Goal: Task Accomplishment & Management: Complete application form

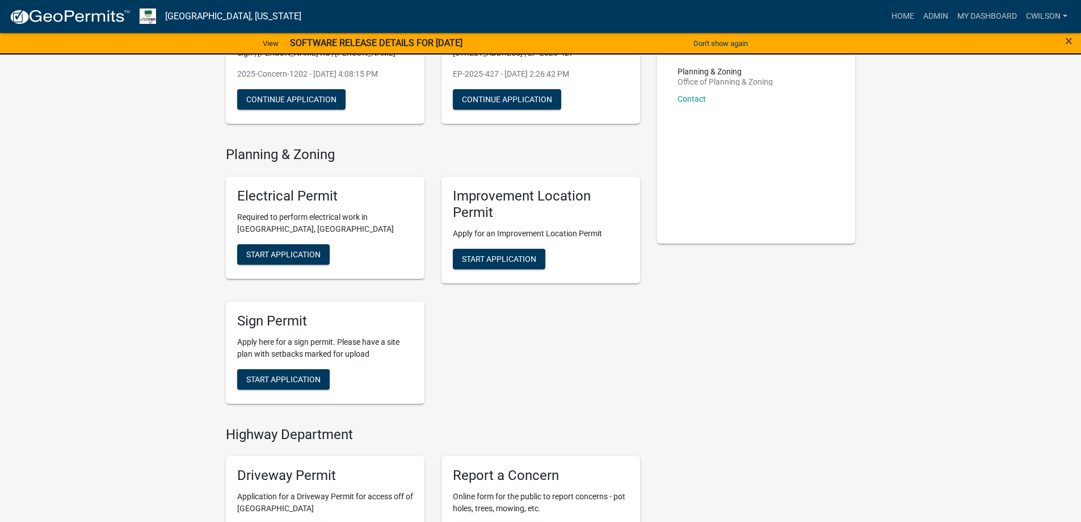
scroll to position [170, 0]
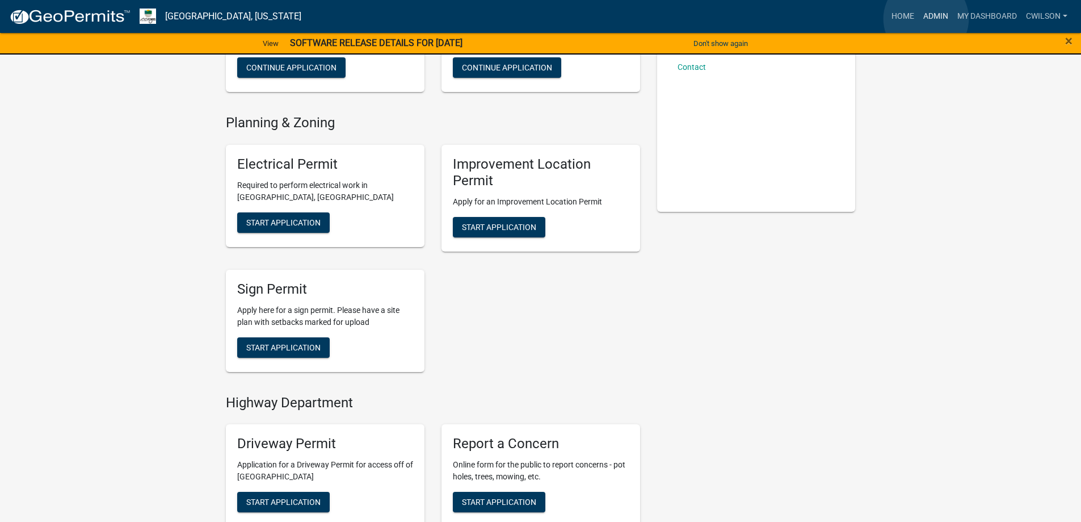
click at [926, 19] on link "Admin" at bounding box center [936, 17] width 34 height 22
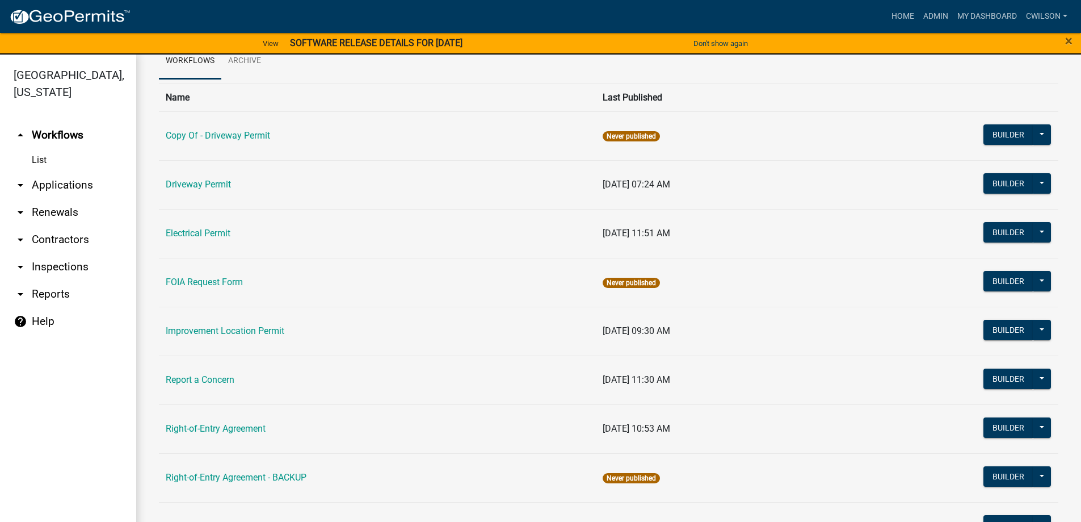
scroll to position [170, 0]
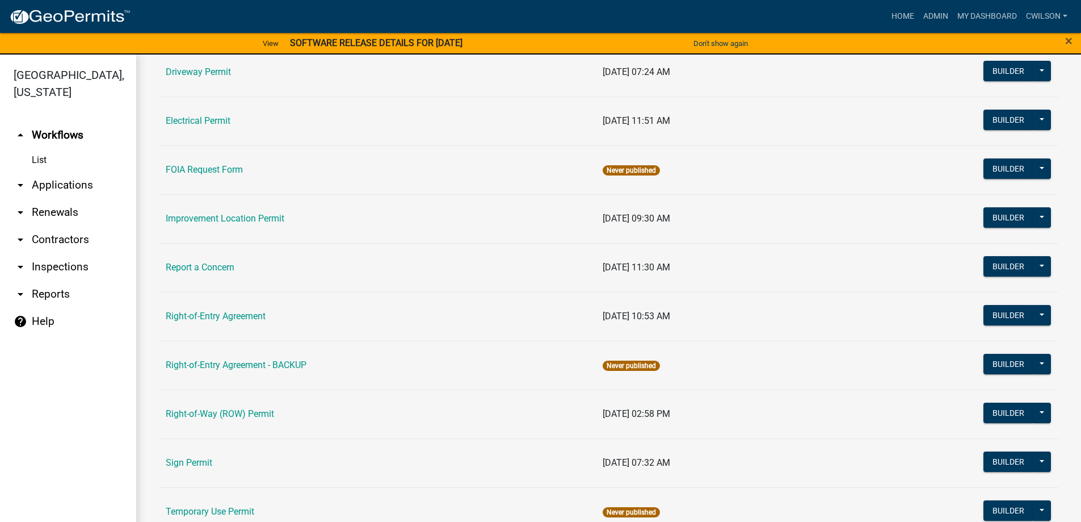
drag, startPoint x: 253, startPoint y: 270, endPoint x: 207, endPoint y: 275, distance: 46.2
click at [232, 274] on td "Report a Concern" at bounding box center [377, 267] width 437 height 49
click at [207, 275] on td "Report a Concern" at bounding box center [377, 267] width 437 height 49
click at [212, 266] on link "Report a Concern" at bounding box center [200, 267] width 69 height 11
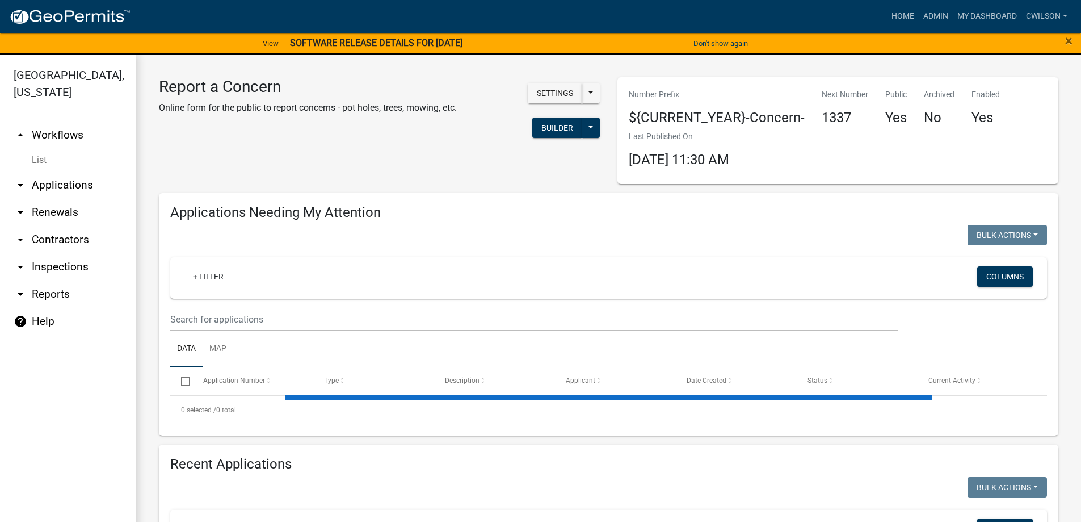
select select "2: 50"
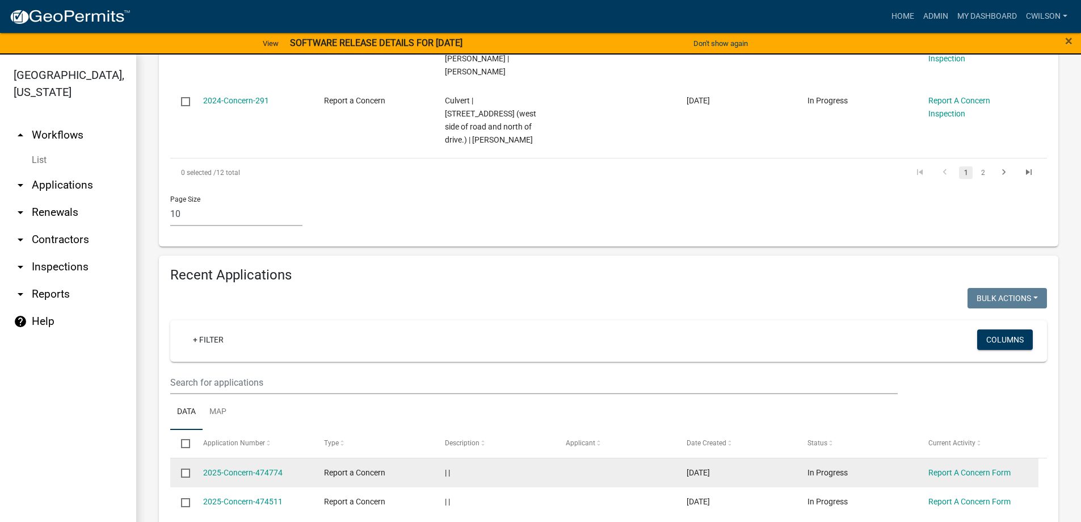
scroll to position [851, 0]
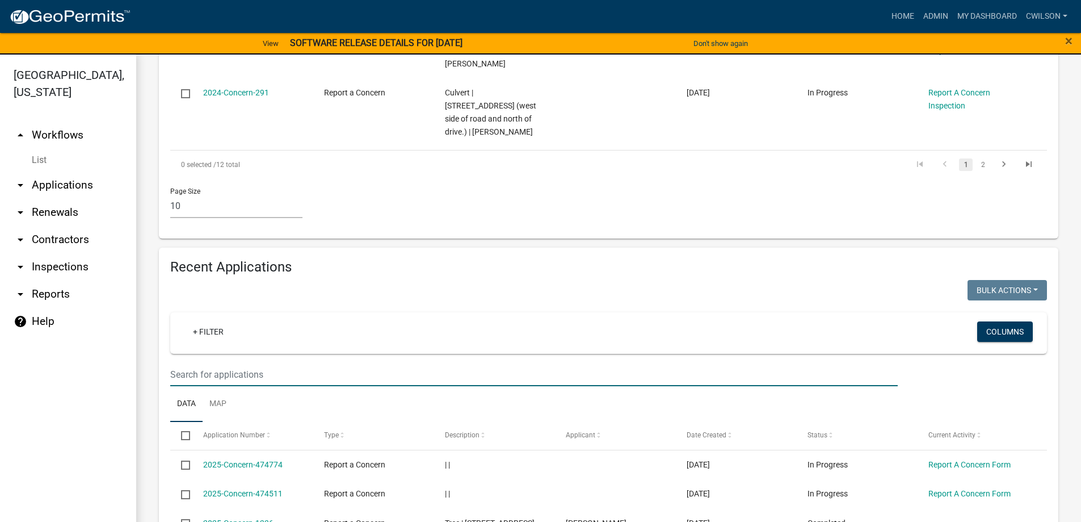
click at [281, 363] on input "text" at bounding box center [534, 374] width 728 height 23
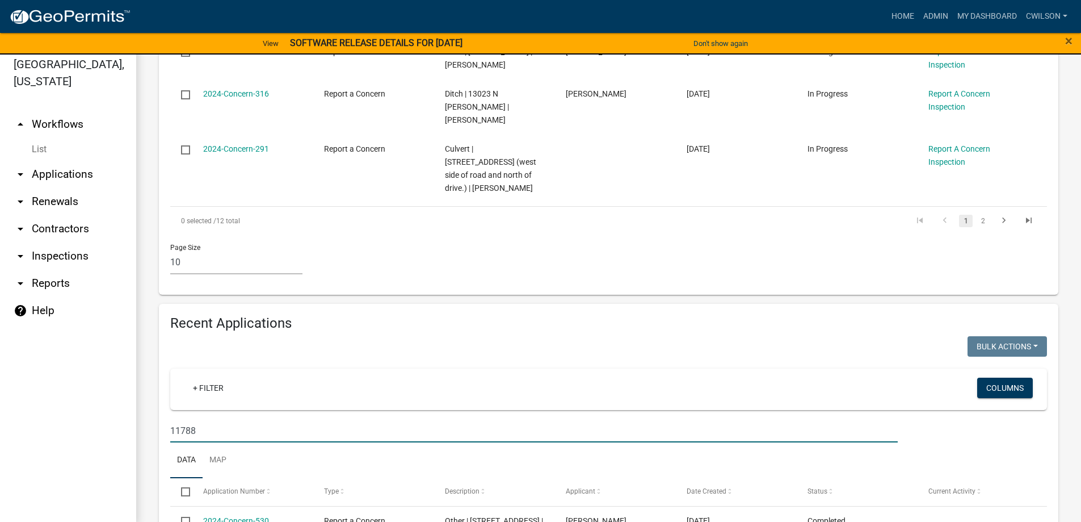
scroll to position [14, 0]
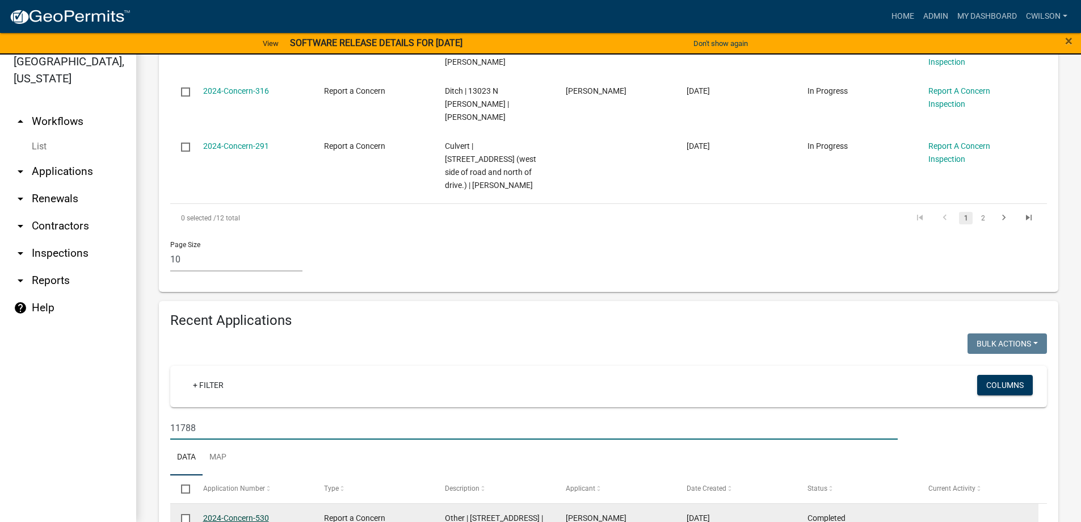
type input "11788"
click at [234, 513] on link "2024-Concern-530" at bounding box center [236, 517] width 66 height 9
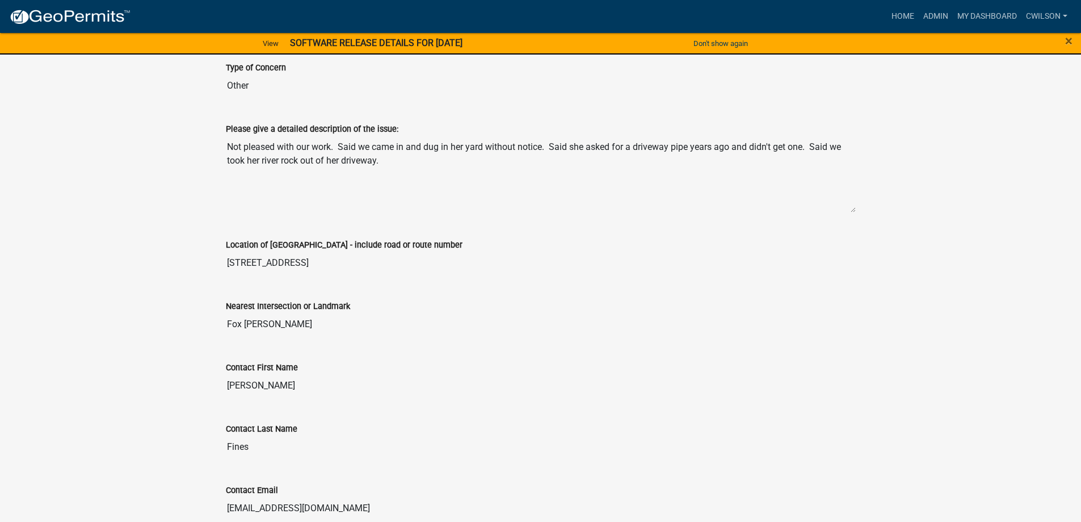
scroll to position [32, 0]
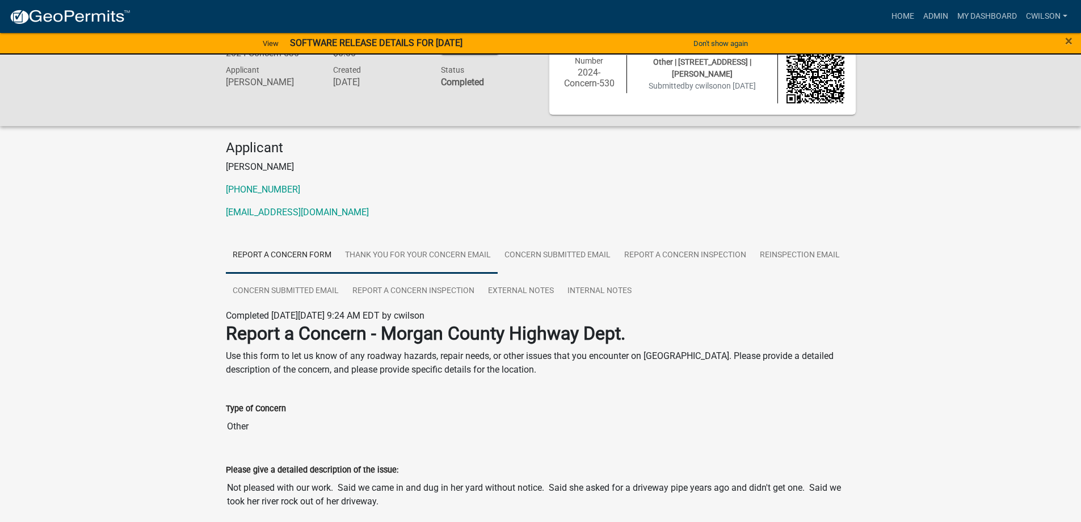
click at [452, 252] on link "Thank You for Your Concern Email" at bounding box center [418, 255] width 160 height 36
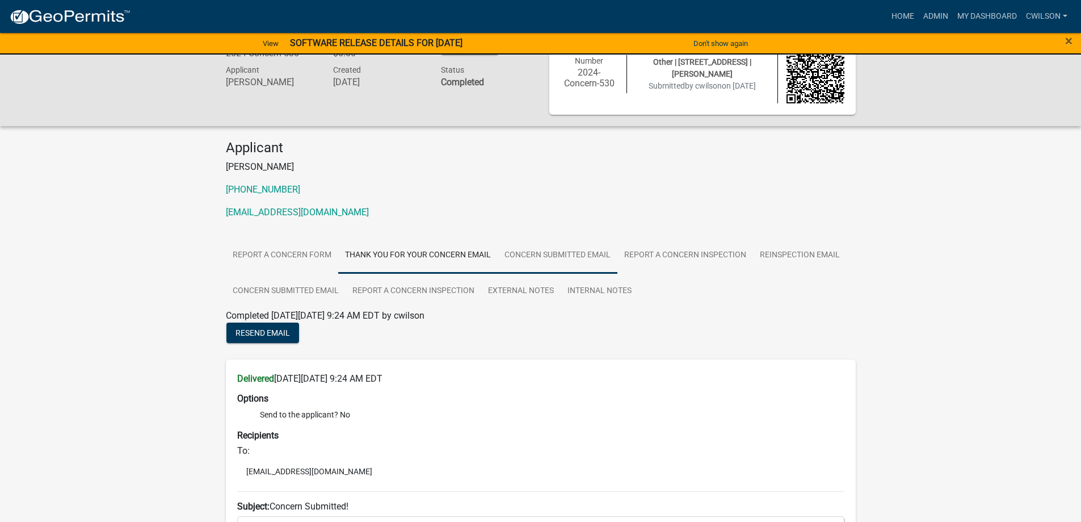
click at [587, 253] on link "Concern Submitted Email" at bounding box center [558, 255] width 120 height 36
click at [682, 232] on div "Applicant [PERSON_NAME] [PHONE_NUMBER] [EMAIL_ADDRESS][DOMAIN_NAME] Report A Co…" at bounding box center [540, 413] width 647 height 547
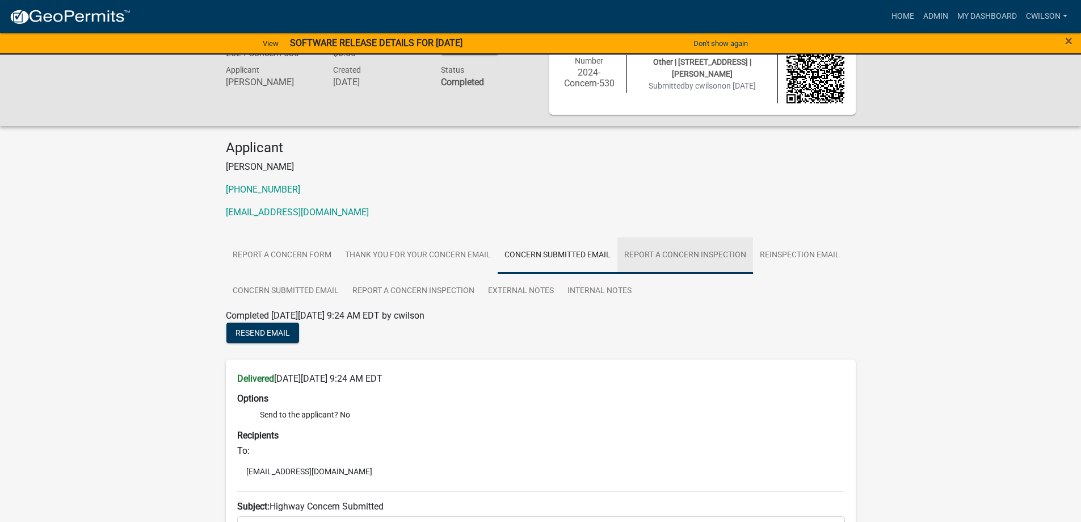
click at [678, 256] on link "Report A Concern Inspection" at bounding box center [686, 255] width 136 height 36
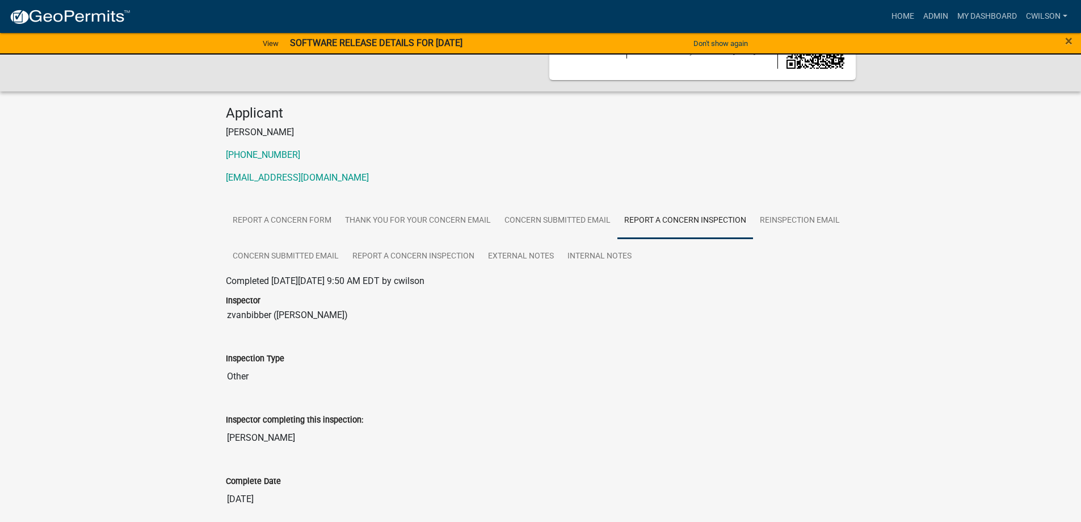
scroll to position [41, 0]
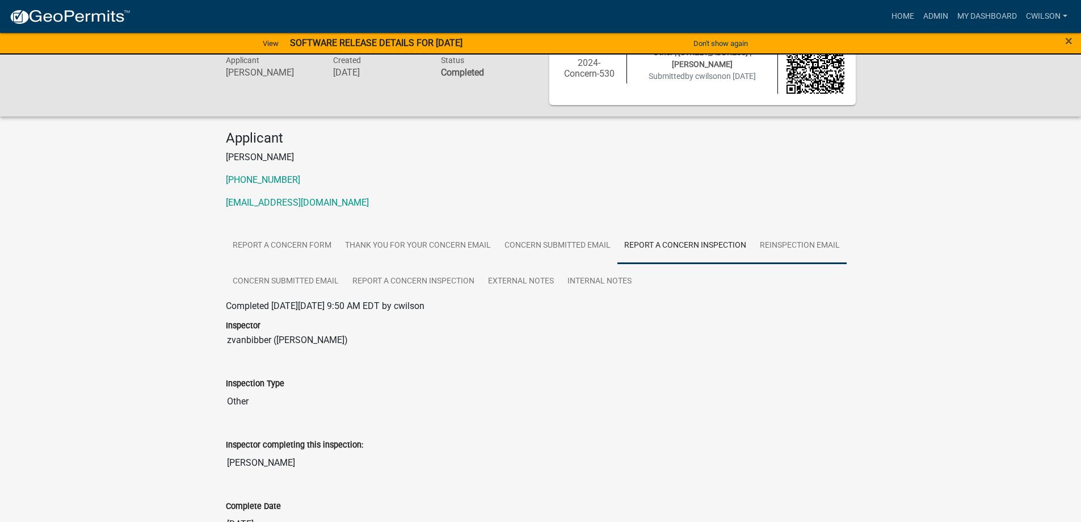
click at [788, 242] on link "Reinspection Email" at bounding box center [800, 246] width 94 height 36
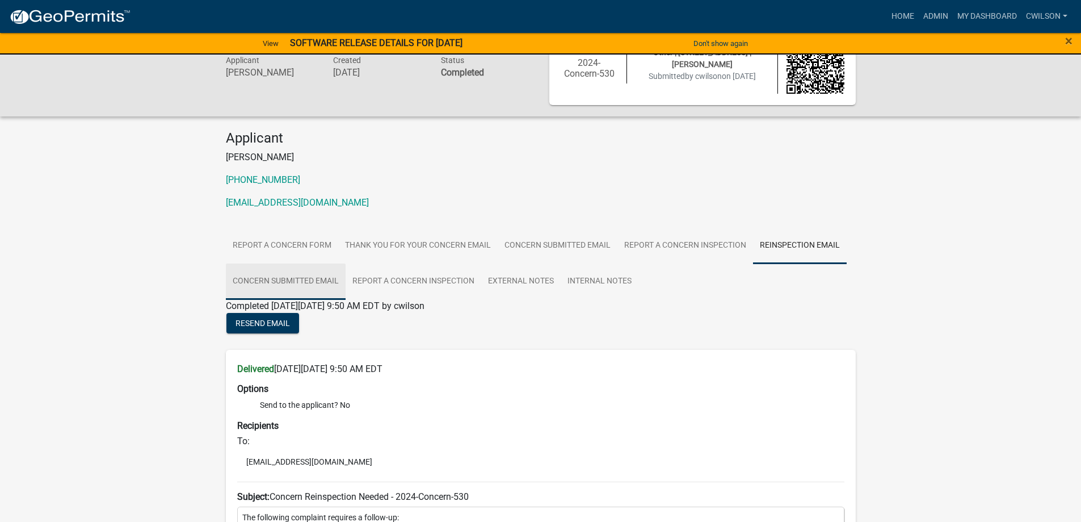
click at [313, 272] on link "Concern Submitted Email" at bounding box center [286, 281] width 120 height 36
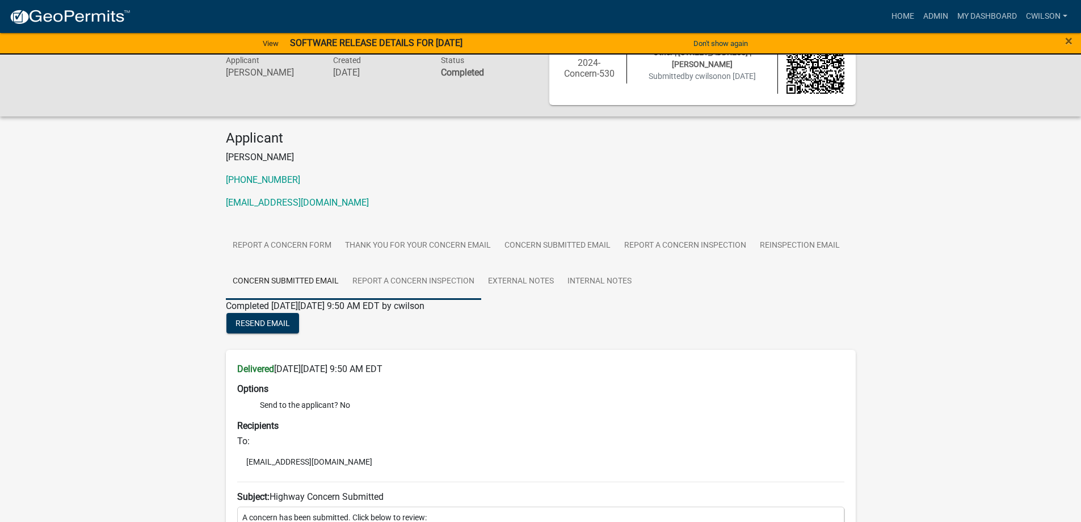
click at [406, 280] on link "Report A Concern Inspection" at bounding box center [414, 281] width 136 height 36
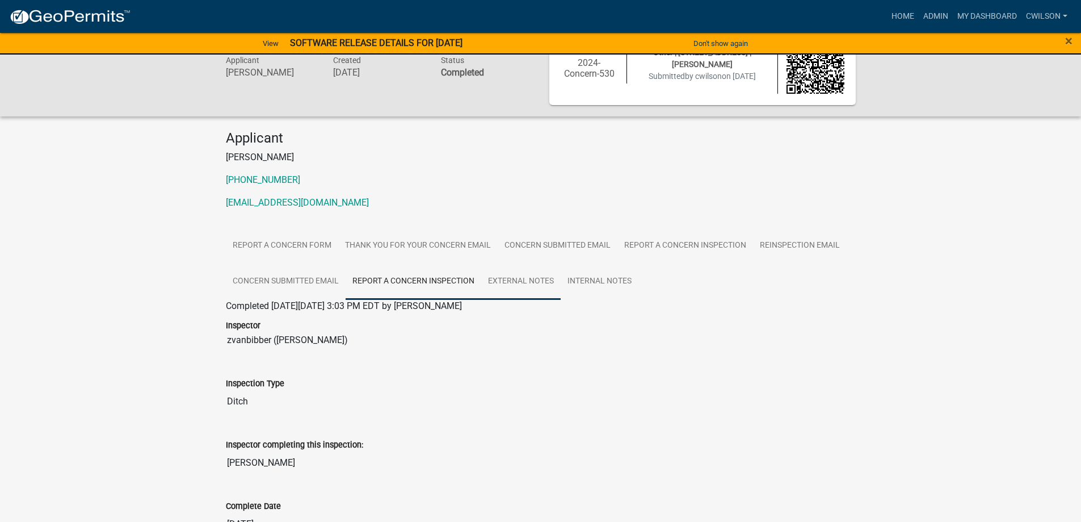
click at [522, 275] on link "External Notes" at bounding box center [520, 281] width 79 height 36
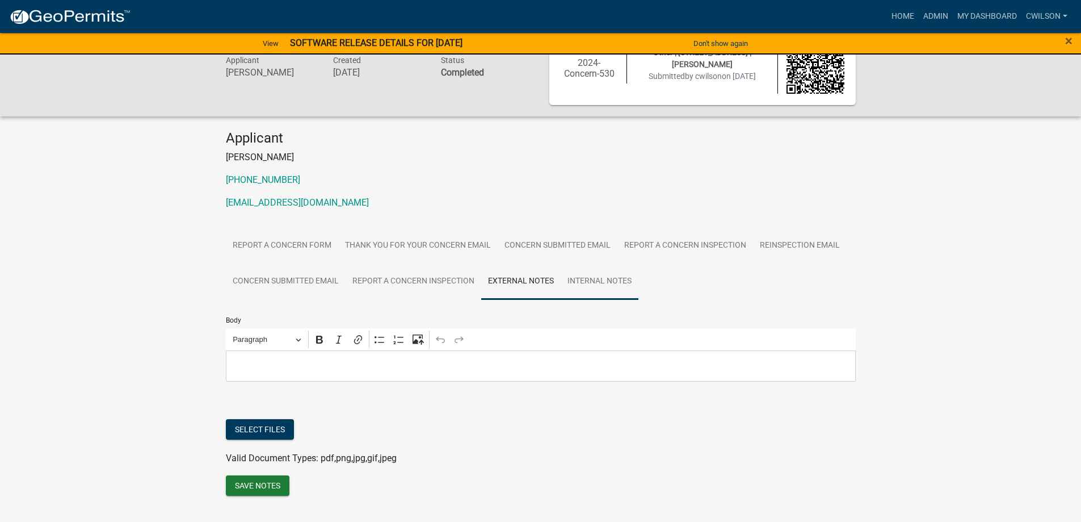
click at [601, 282] on link "Internal Notes" at bounding box center [600, 281] width 78 height 36
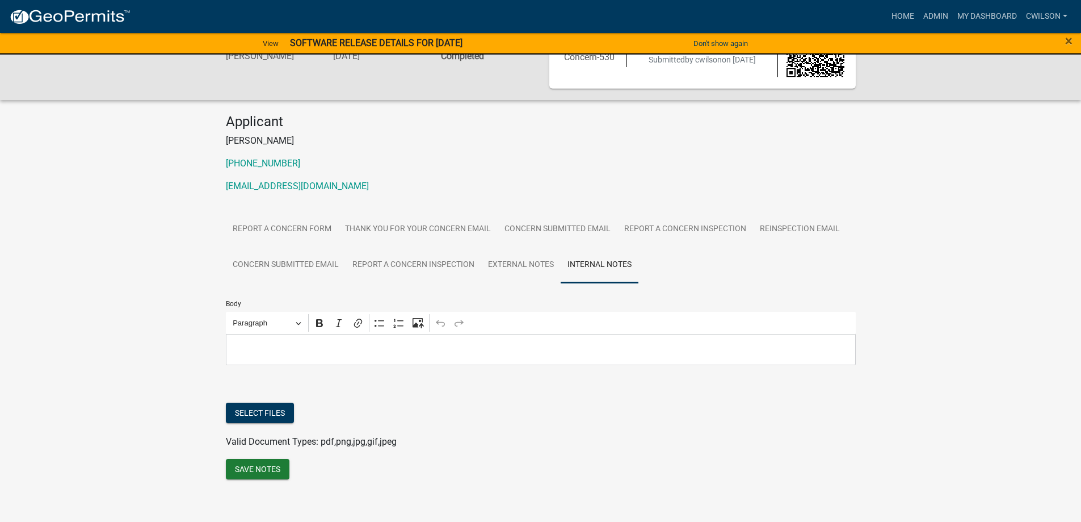
scroll to position [66, 0]
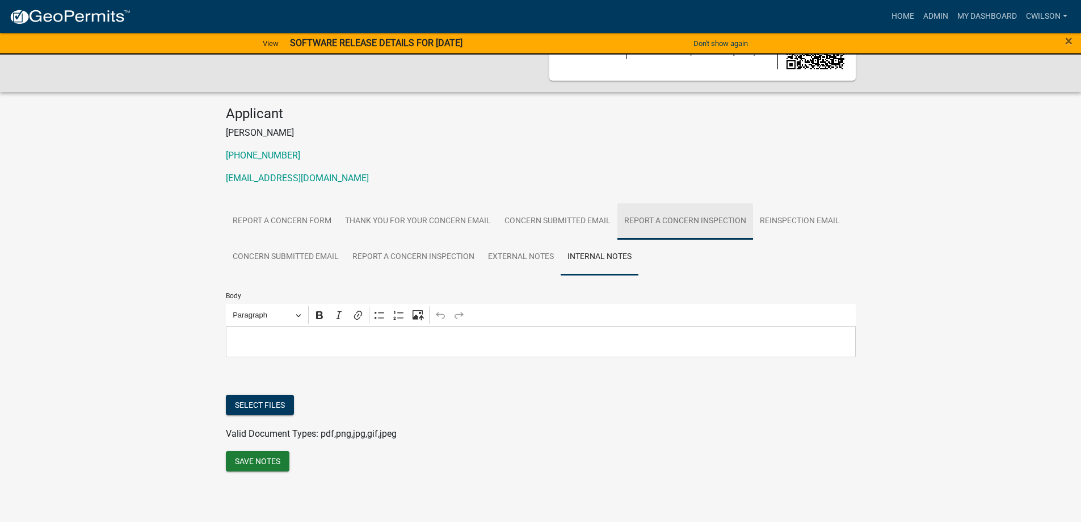
click at [717, 217] on link "Report A Concern Inspection" at bounding box center [686, 221] width 136 height 36
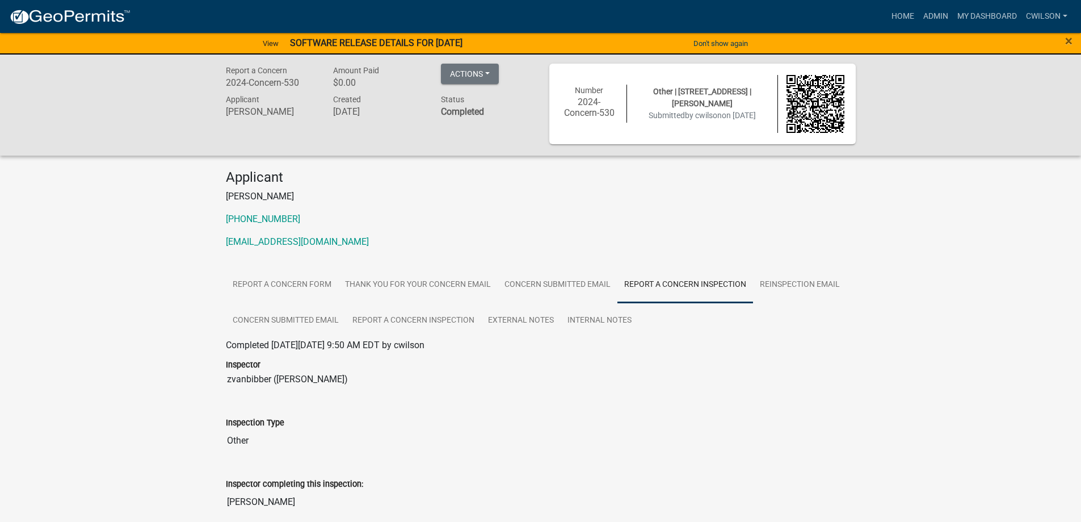
scroll to position [0, 0]
click at [292, 285] on link "Report A Concern Form" at bounding box center [282, 287] width 112 height 36
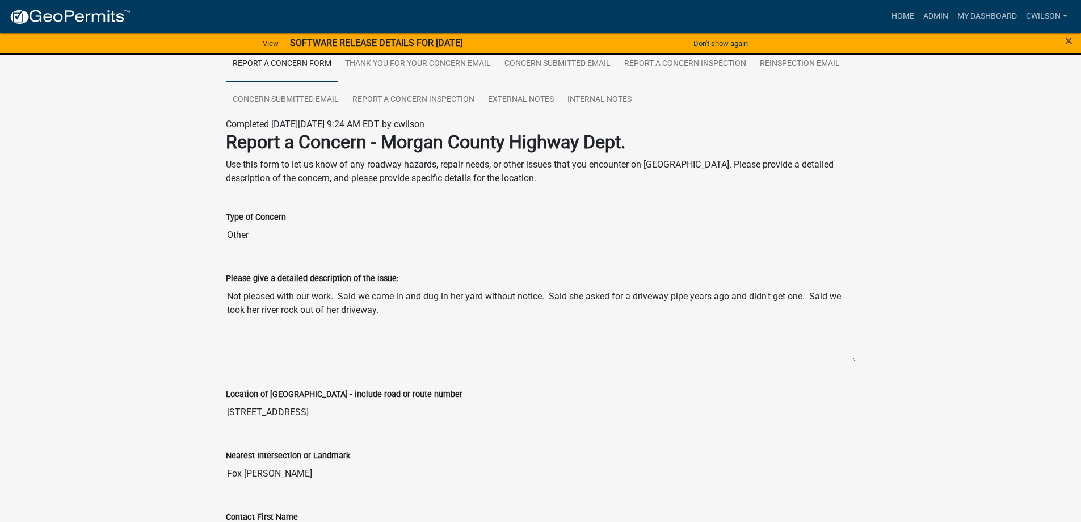
scroll to position [114, 0]
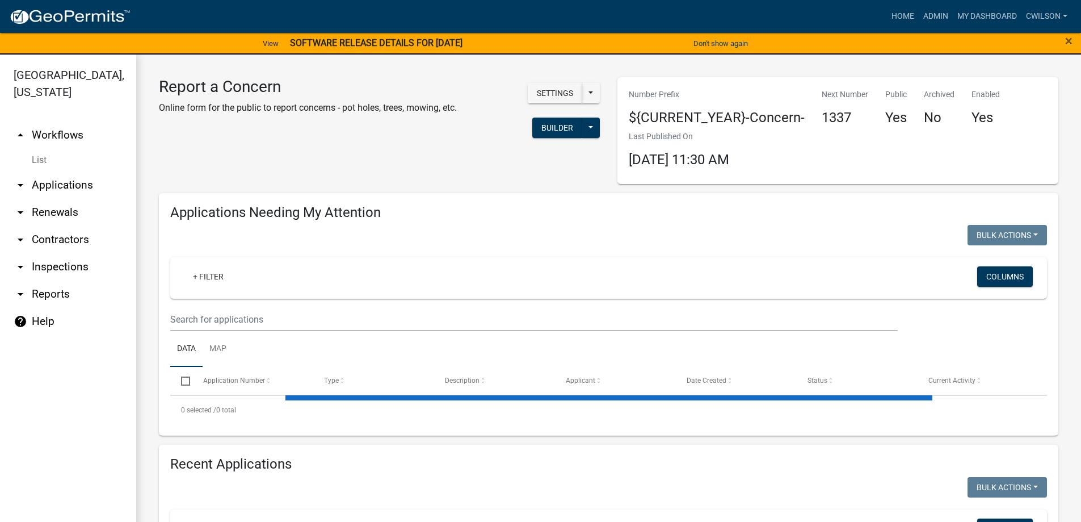
select select "2: 50"
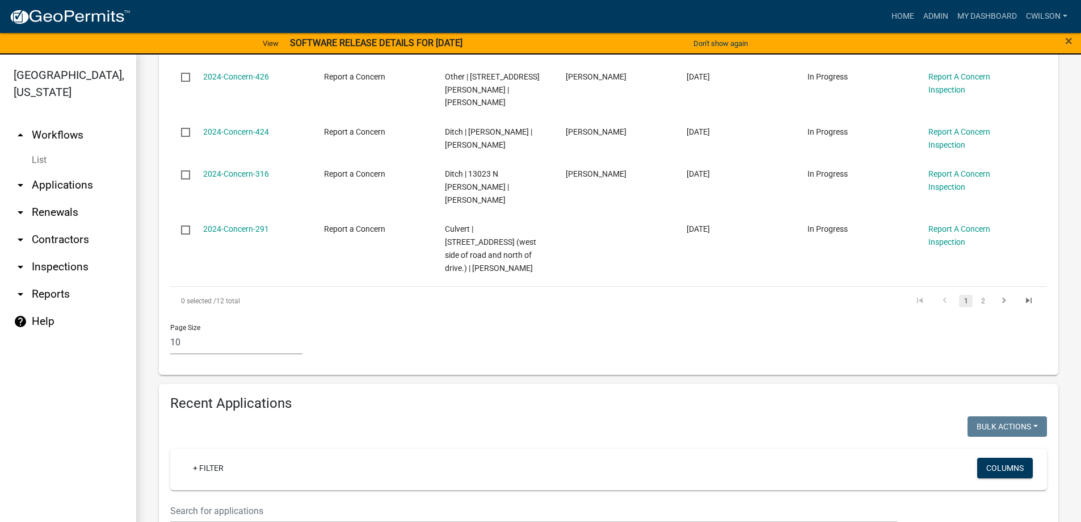
scroll to position [795, 0]
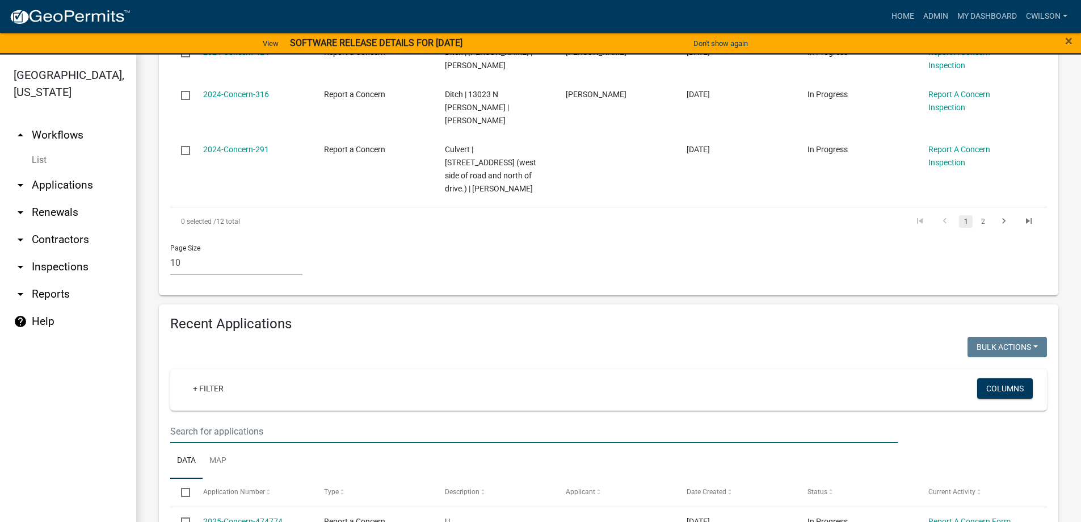
click at [339, 419] on input "text" at bounding box center [534, 430] width 728 height 23
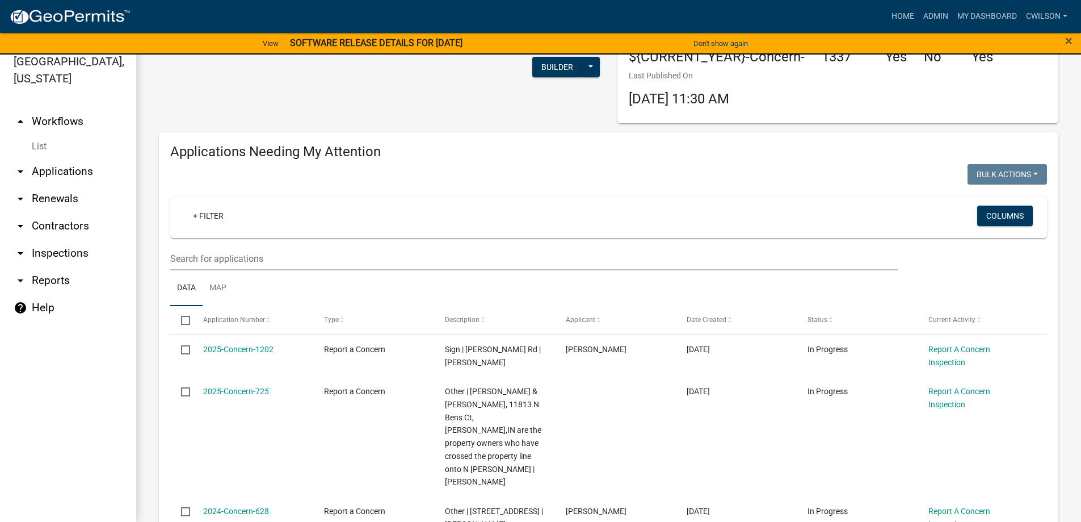
scroll to position [47, 0]
type input "fines"
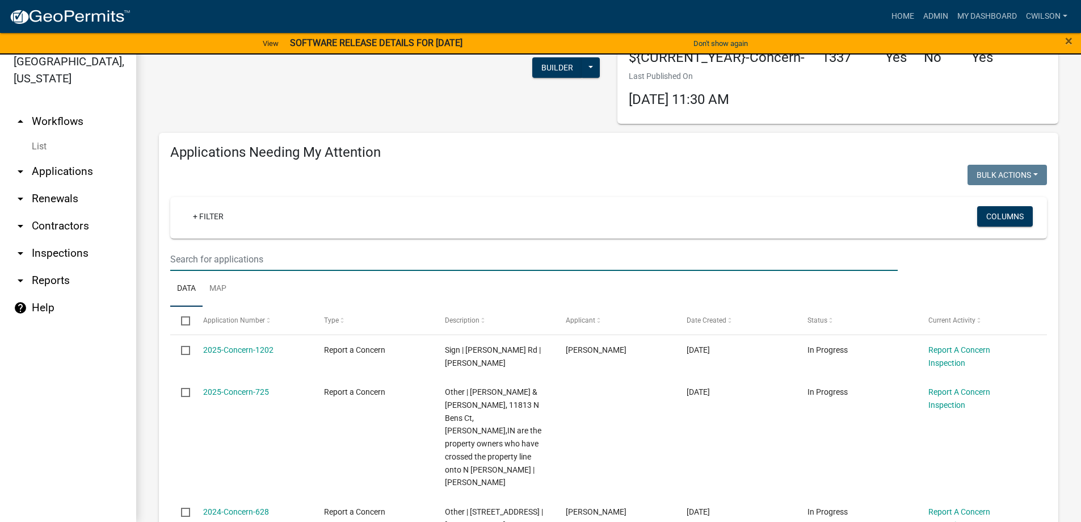
click at [280, 249] on input "text" at bounding box center [534, 258] width 728 height 23
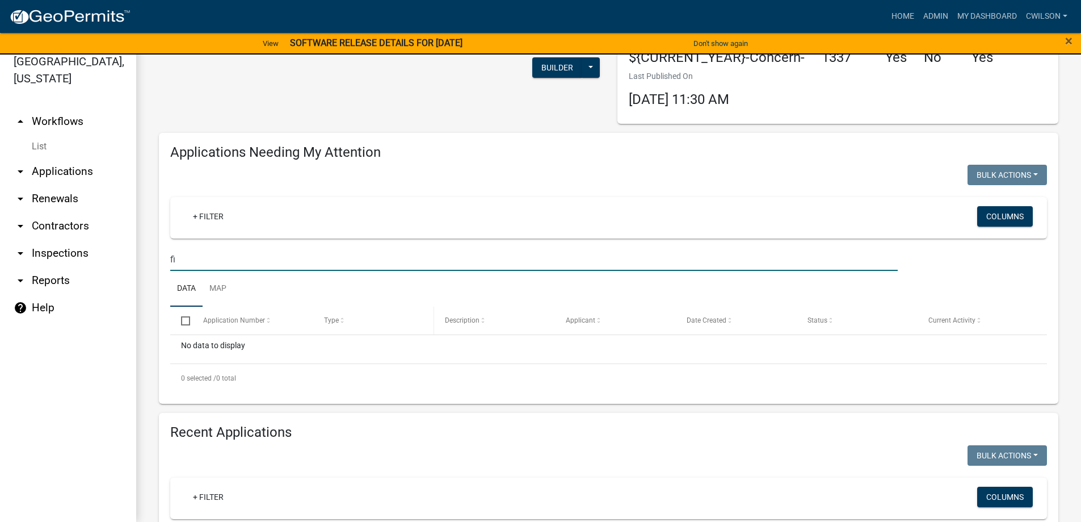
type input "f"
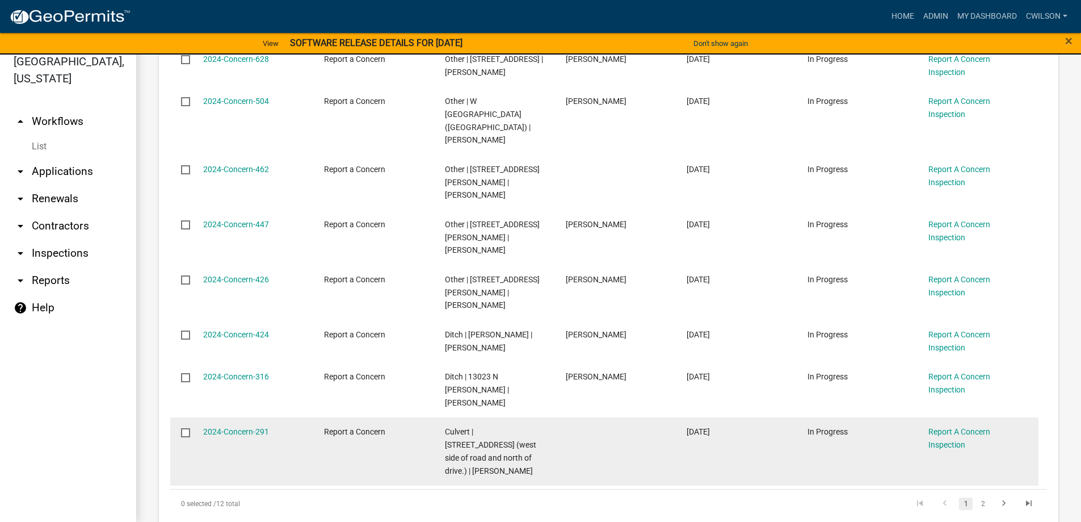
scroll to position [674, 0]
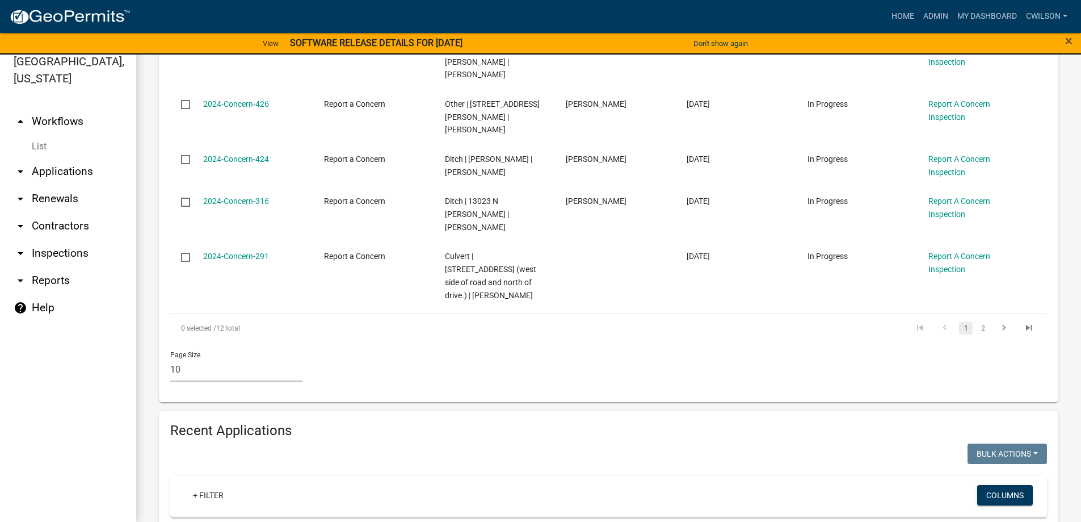
type input "f"
select select "2: 50"
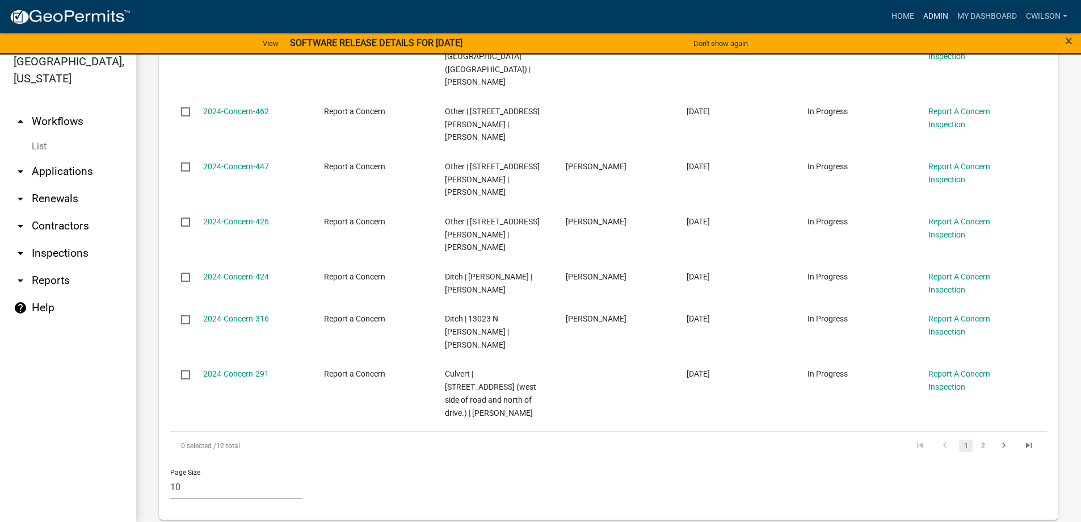
scroll to position [447, 0]
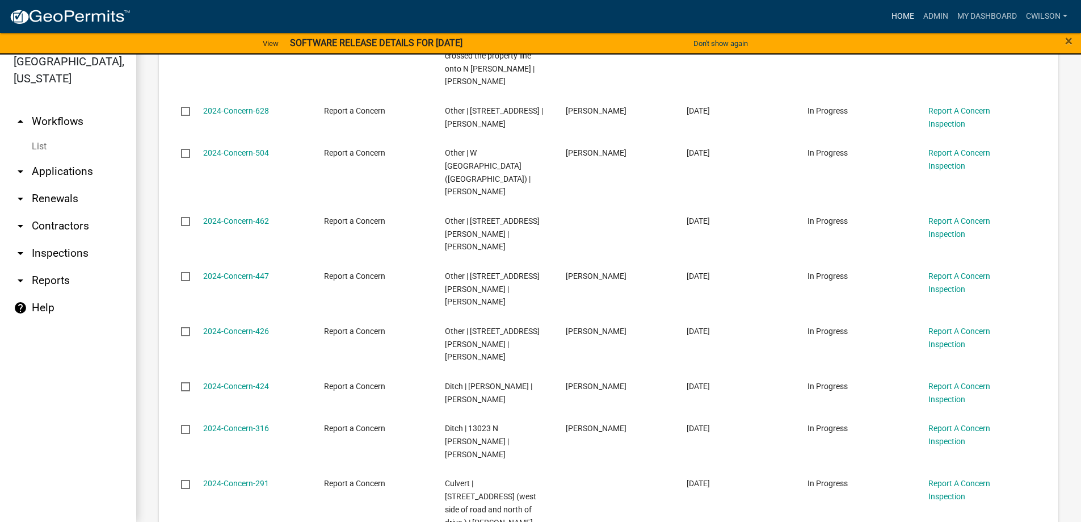
click at [907, 14] on link "Home" at bounding box center [903, 17] width 32 height 22
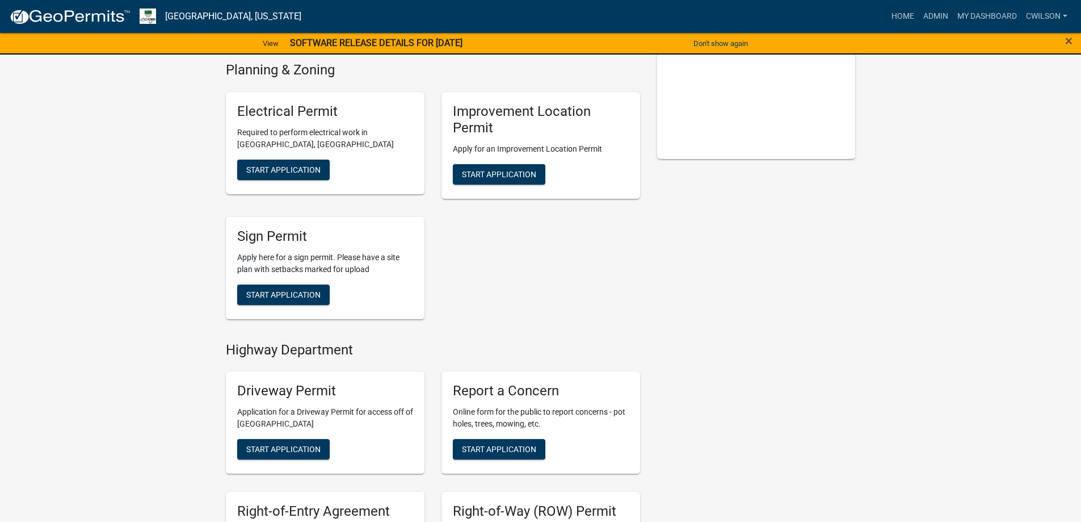
scroll to position [227, 0]
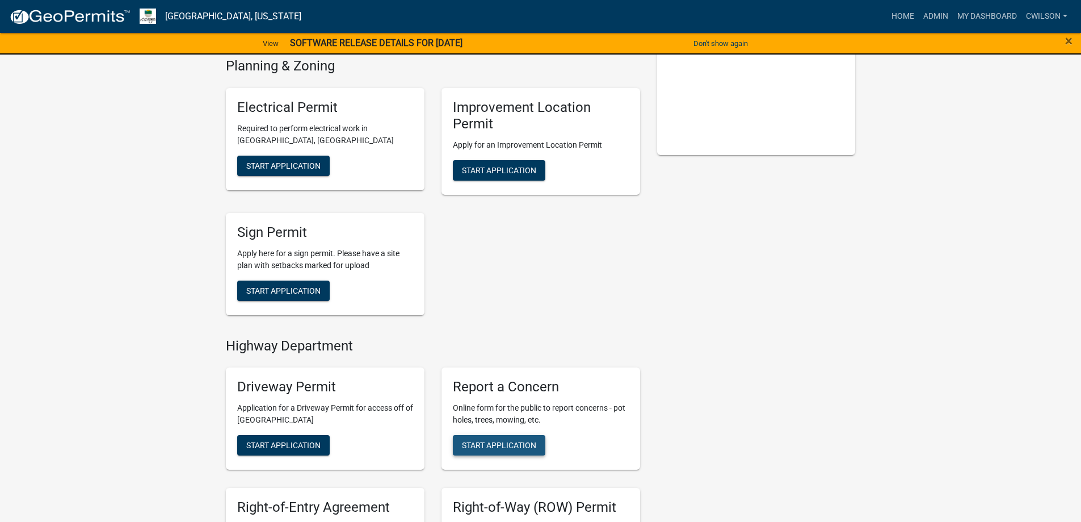
click at [480, 436] on button "Start Application" at bounding box center [499, 445] width 93 height 20
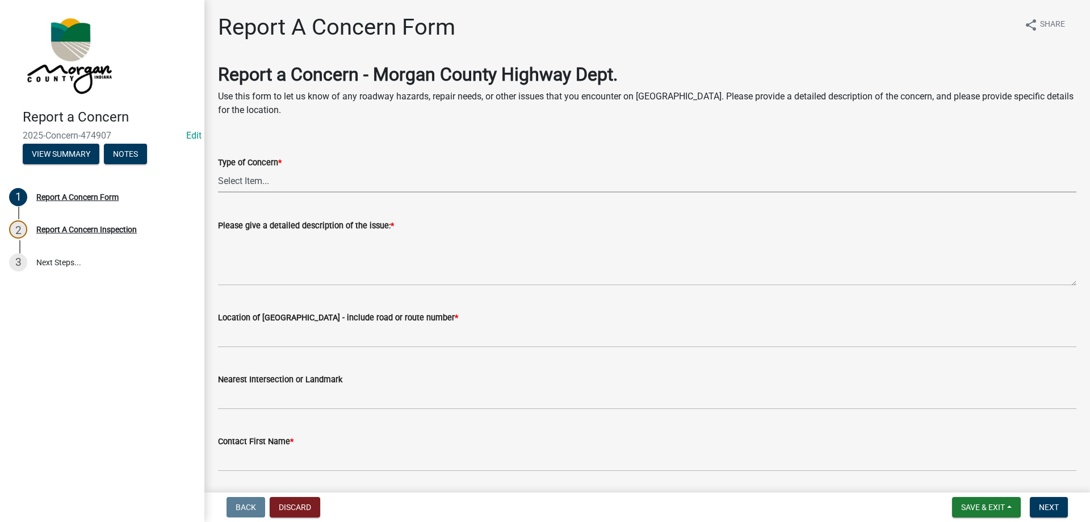
click at [305, 181] on select "Select Item... Pot Hole Patching Ditch Tree Sign Mowing Culvert Other" at bounding box center [647, 180] width 858 height 23
click at [218, 169] on select "Select Item... Pot Hole Patching Ditch Tree Sign Mowing Culvert Other" at bounding box center [647, 180] width 858 height 23
select select "3582e9dc-d8cd-4526-a2d9-157cc62522fd"
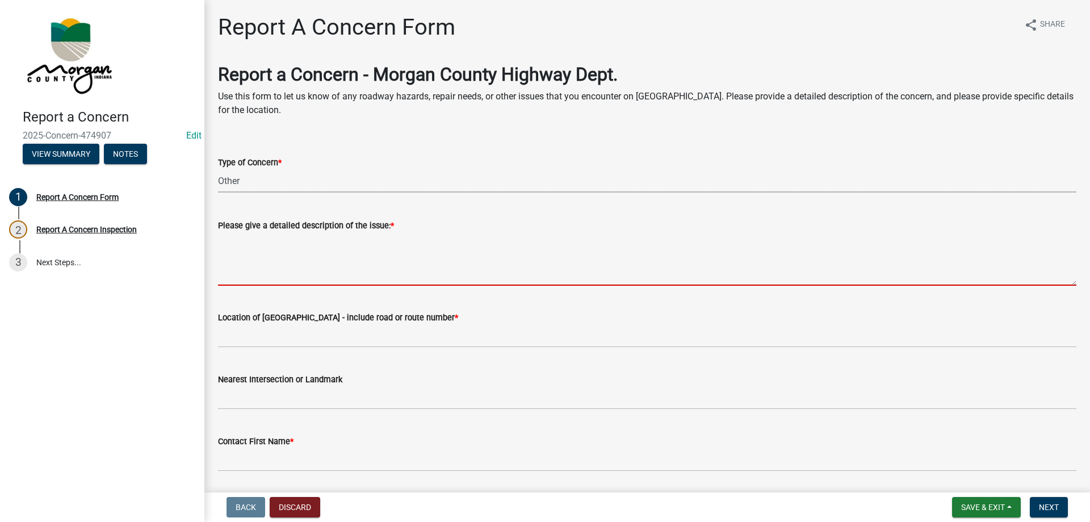
click at [278, 268] on textarea "Please give a detailed description of the issue: *" at bounding box center [647, 258] width 858 height 53
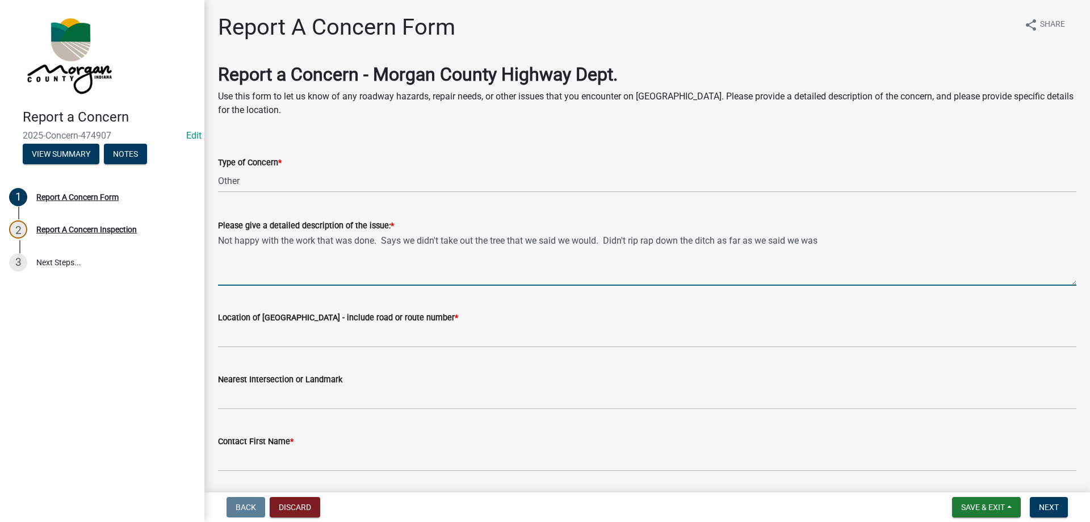
click at [853, 234] on textarea "Not happy with the work that was done. Says we didn't take out the tree that we…" at bounding box center [647, 258] width 858 height 53
click at [219, 237] on textarea "Not happy with the work that was done. Says we didn't take out the tree that we…" at bounding box center [647, 258] width 858 height 53
type textarea "[STREET_ADDRESS] - Not happy with the work that was done. Says we didn't take o…"
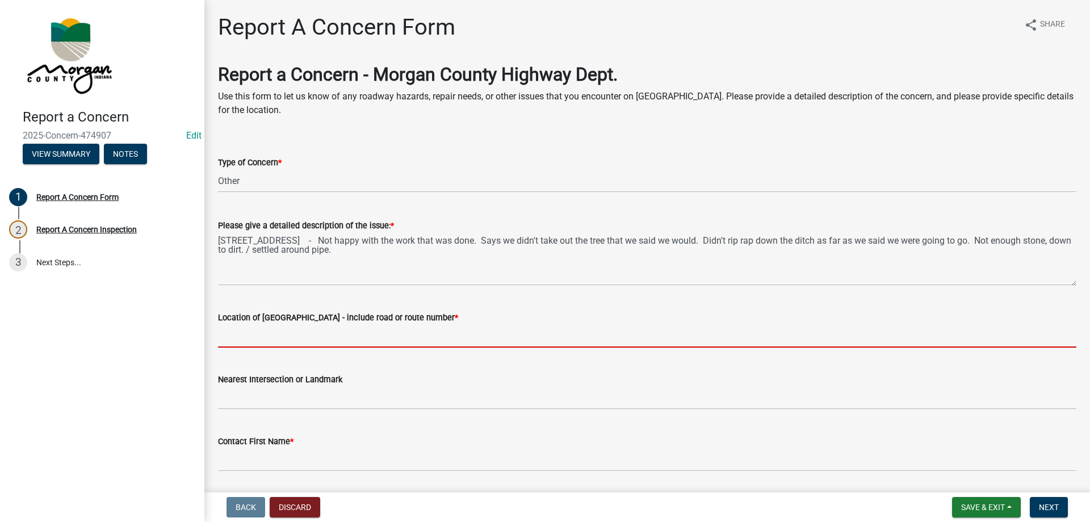
click at [258, 333] on input "Location of [GEOGRAPHIC_DATA] - include road or route number *" at bounding box center [647, 335] width 858 height 23
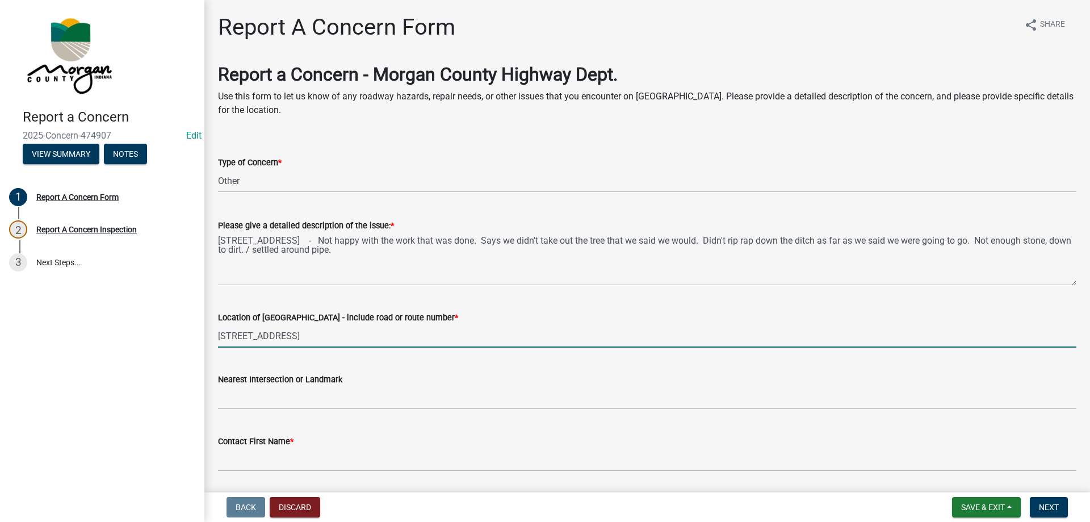
type input "[STREET_ADDRESS]"
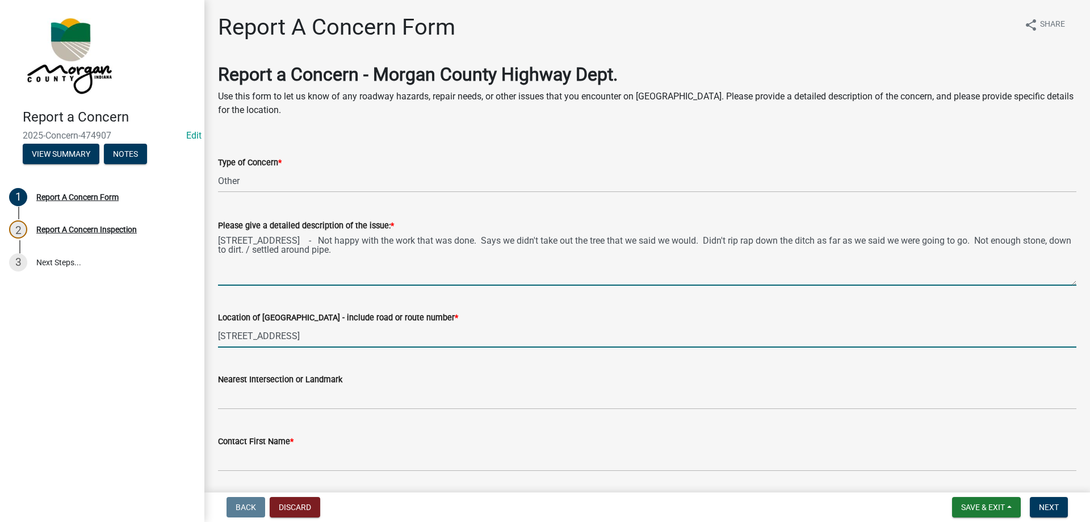
click at [220, 242] on textarea "[STREET_ADDRESS] - Not happy with the work that was done. Says we didn't take o…" at bounding box center [647, 258] width 858 height 53
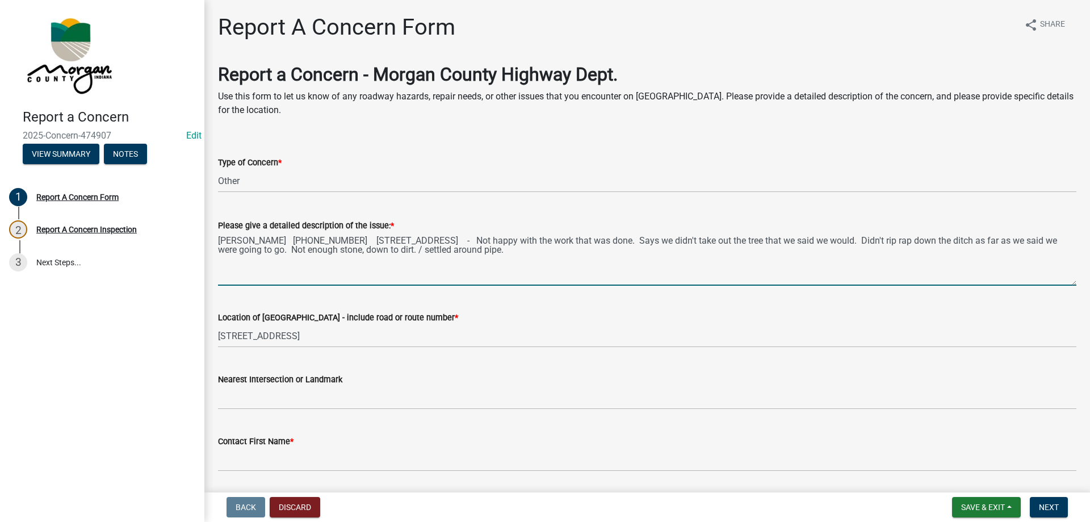
click at [569, 251] on textarea "[PERSON_NAME] [PHONE_NUMBER] [STREET_ADDRESS] - Not happy with the work that wa…" at bounding box center [647, 258] width 858 height 53
type textarea "[PERSON_NAME] [PHONE_NUMBER] [STREET_ADDRESS] - Not happy with the work that wa…"
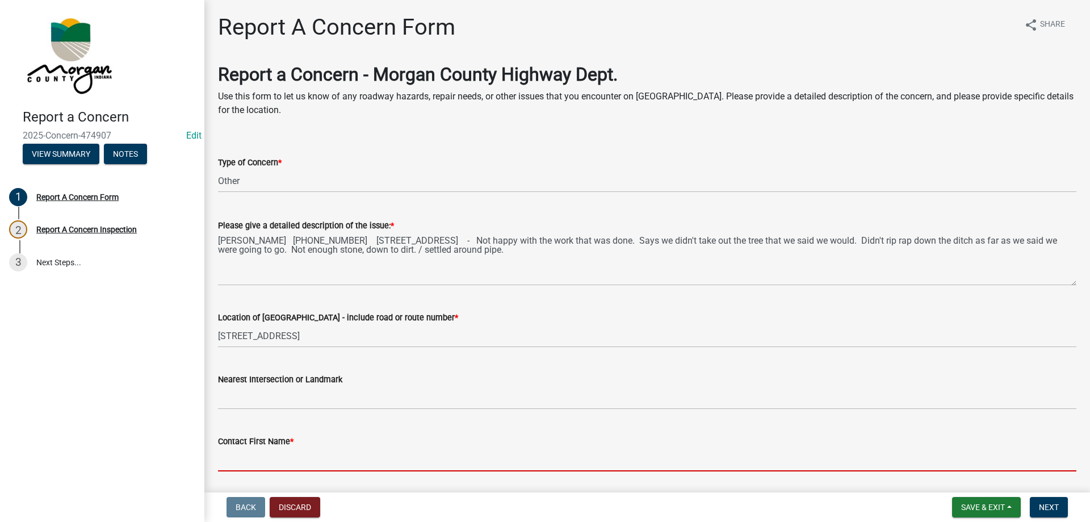
click at [285, 456] on input "Contact First Name *" at bounding box center [647, 459] width 858 height 23
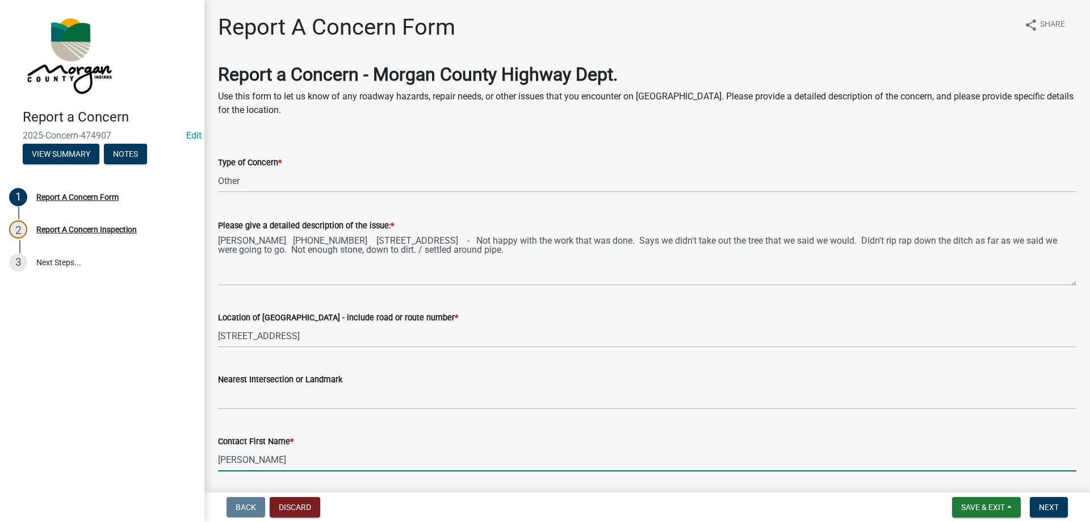
type input "[PERSON_NAME]"
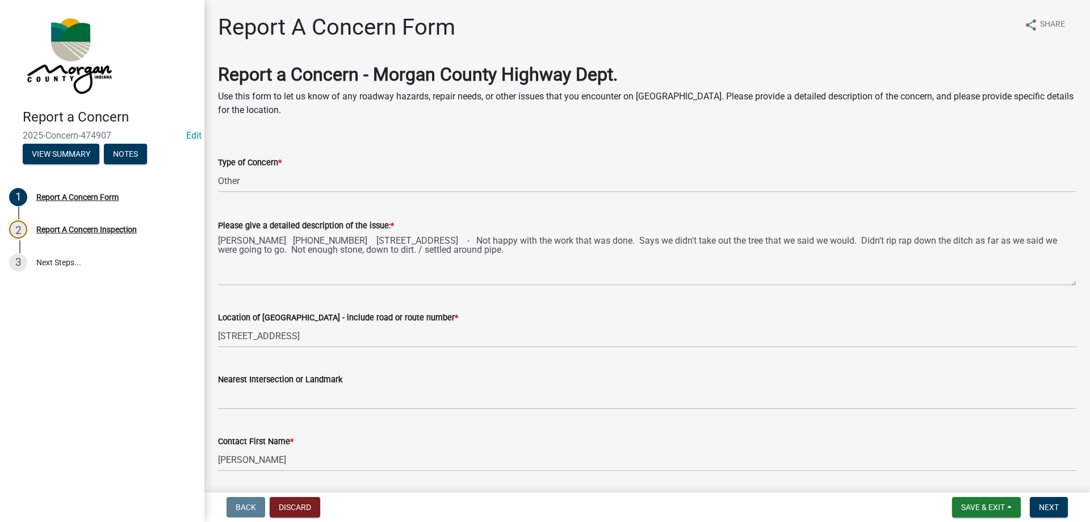
scroll to position [278, 0]
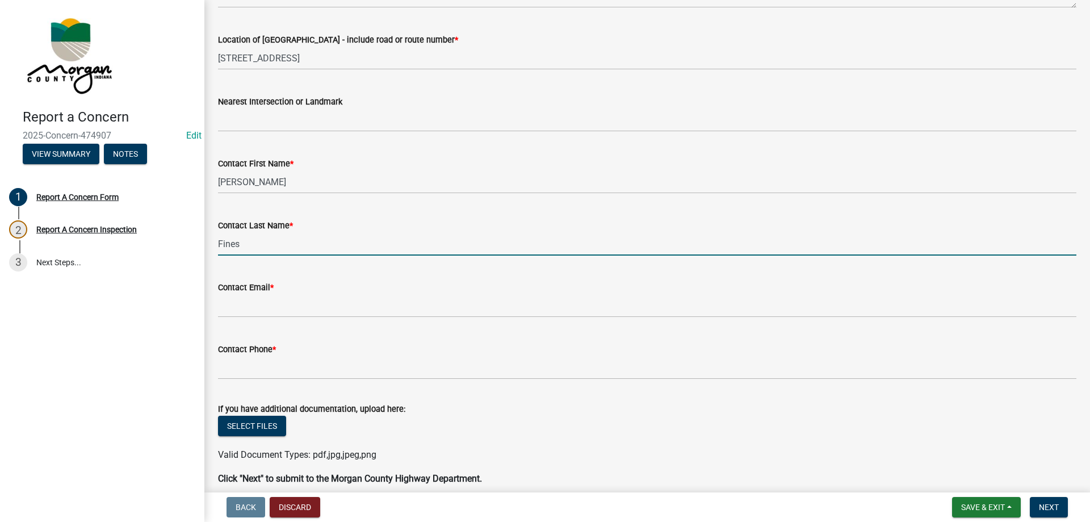
type input "Fines"
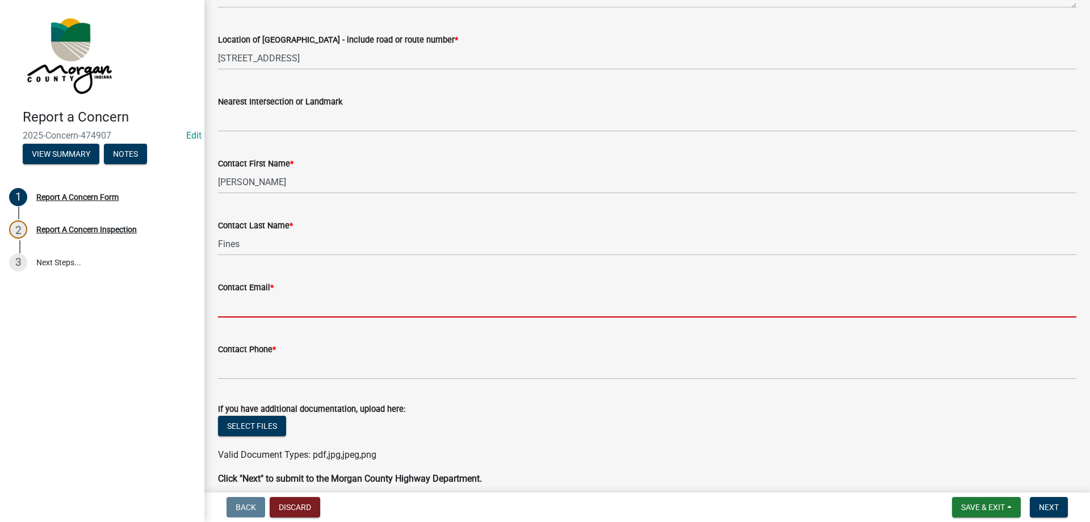
click at [314, 308] on input "Contact Email *" at bounding box center [647, 305] width 858 height 23
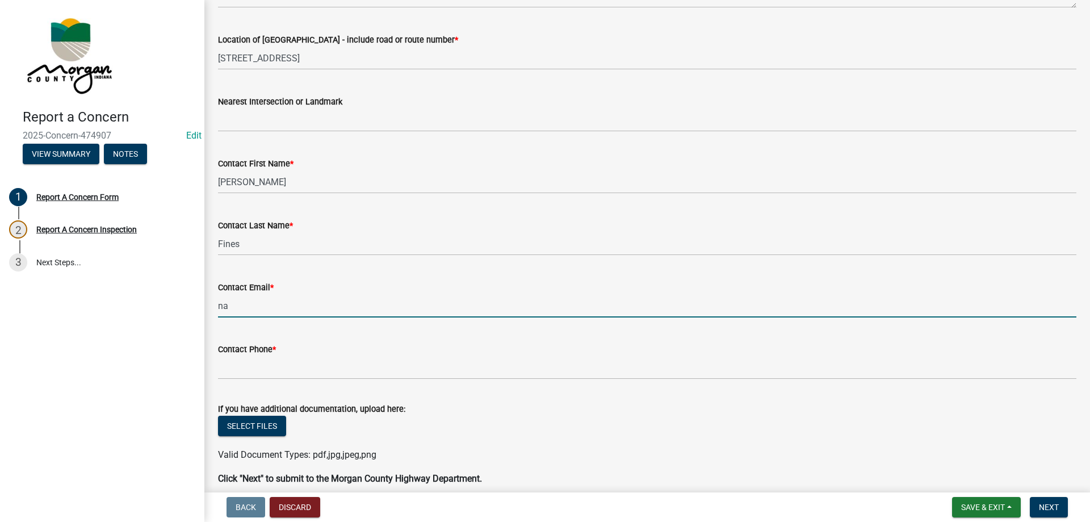
type input "[EMAIL_ADDRESS][DOMAIN_NAME]"
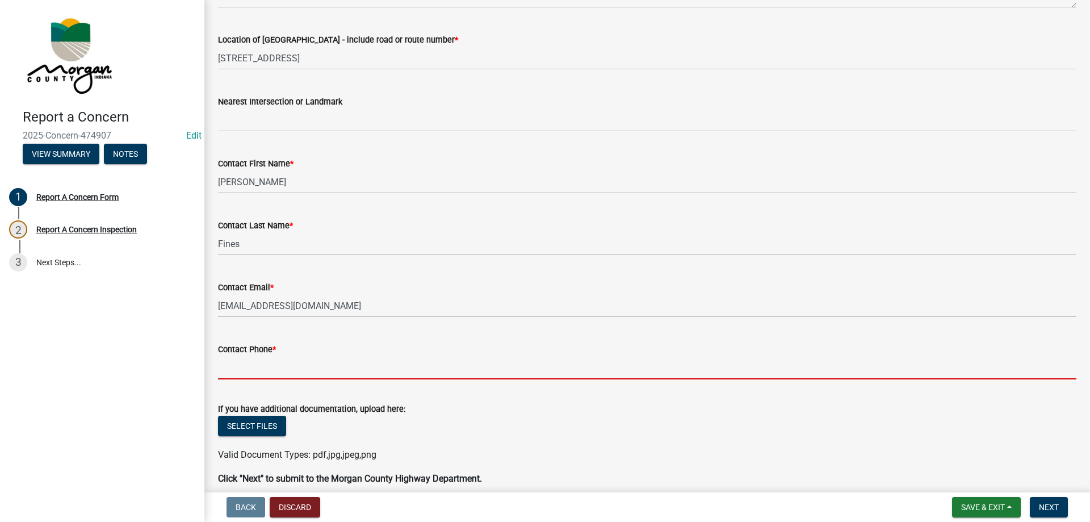
click at [293, 370] on input "Contact Phone *" at bounding box center [647, 367] width 858 height 23
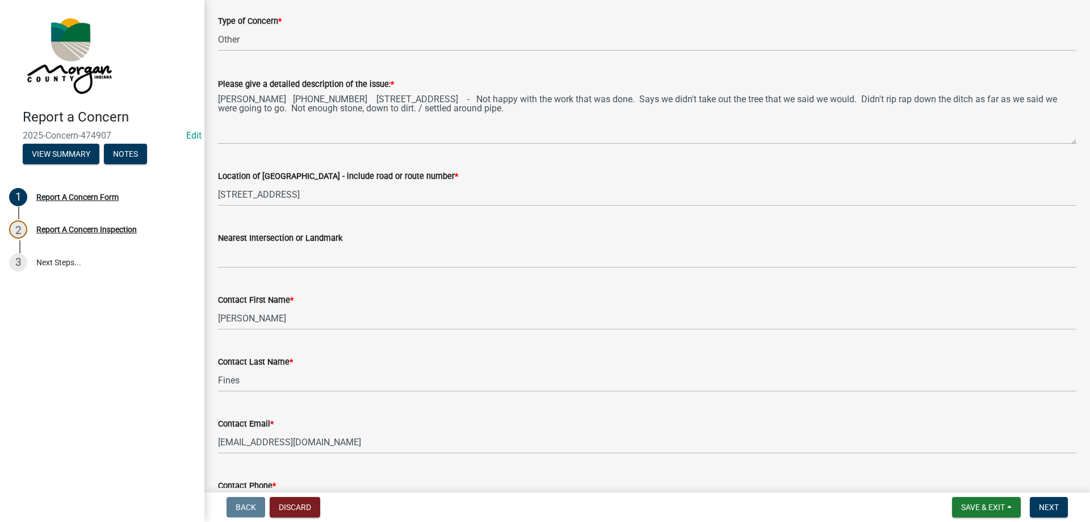
scroll to position [170, 0]
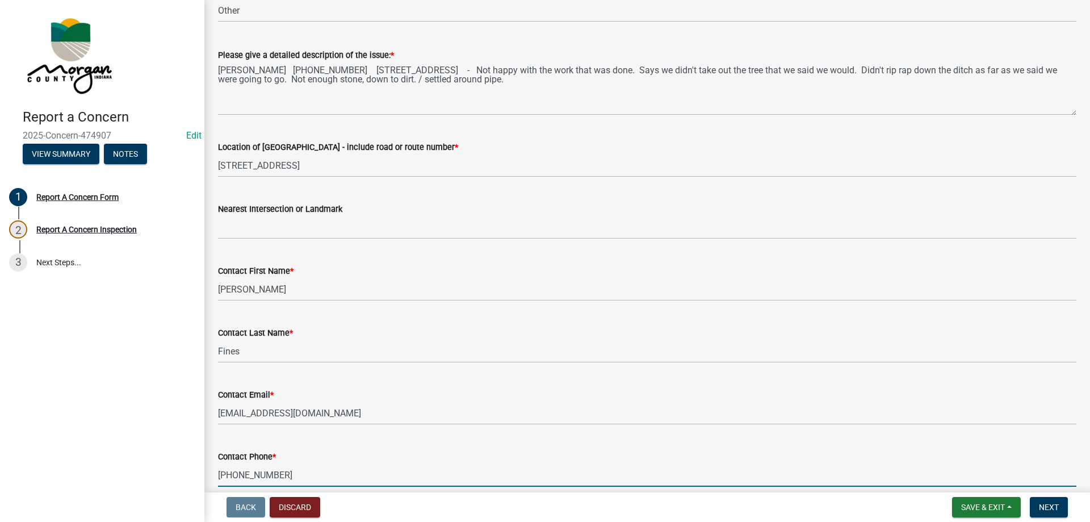
type input "[PHONE_NUMBER]"
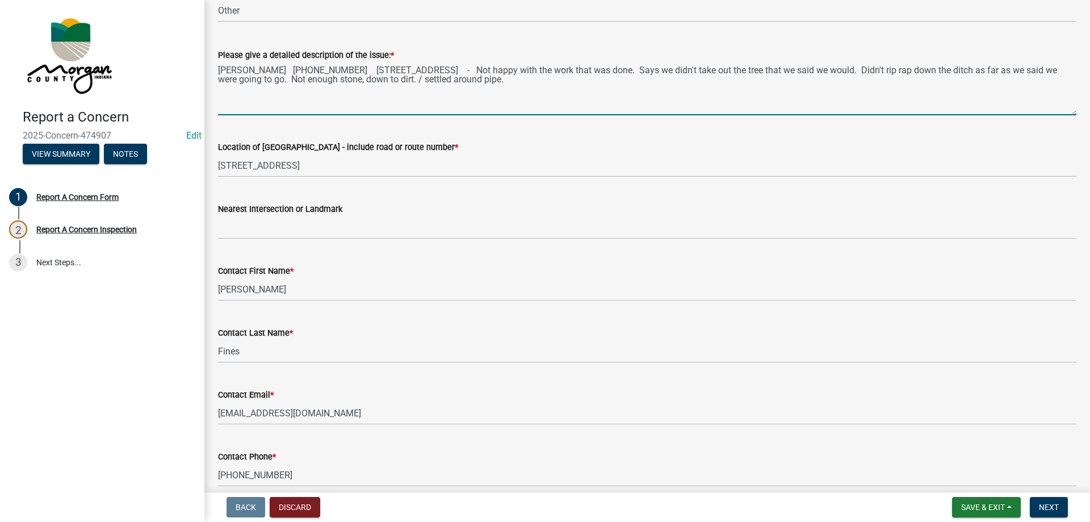
drag, startPoint x: 219, startPoint y: 69, endPoint x: 570, endPoint y: 79, distance: 352.1
click at [570, 79] on textarea "[PERSON_NAME] [PHONE_NUMBER] [STREET_ADDRESS] - Not happy with the work that wa…" at bounding box center [647, 88] width 858 height 53
click at [560, 92] on textarea "[PERSON_NAME] [PHONE_NUMBER] [STREET_ADDRESS] - Not happy with the work that wa…" at bounding box center [647, 88] width 858 height 53
click at [551, 83] on textarea "[PERSON_NAME] [PHONE_NUMBER] [STREET_ADDRESS] - Not happy with the work that wa…" at bounding box center [647, 88] width 858 height 53
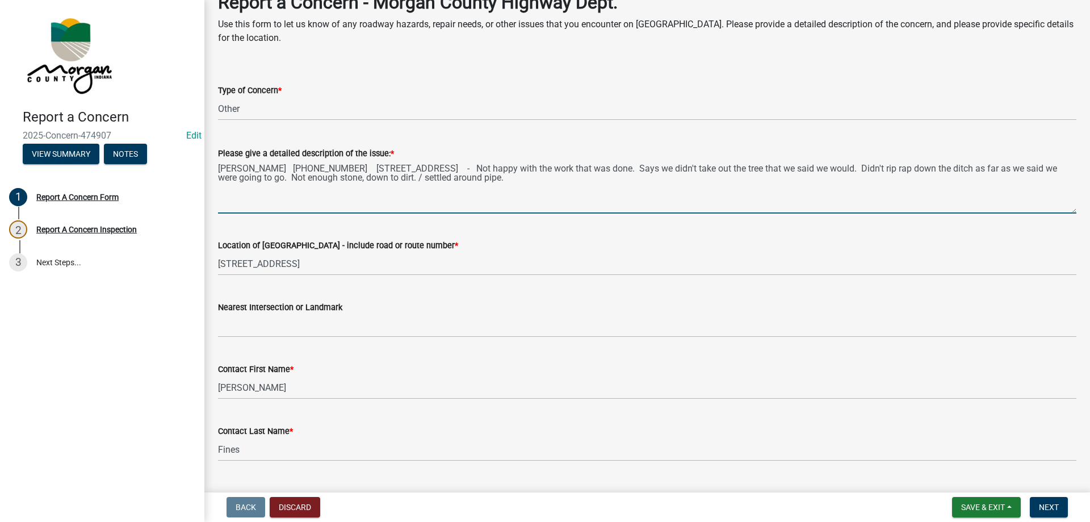
scroll to position [45, 0]
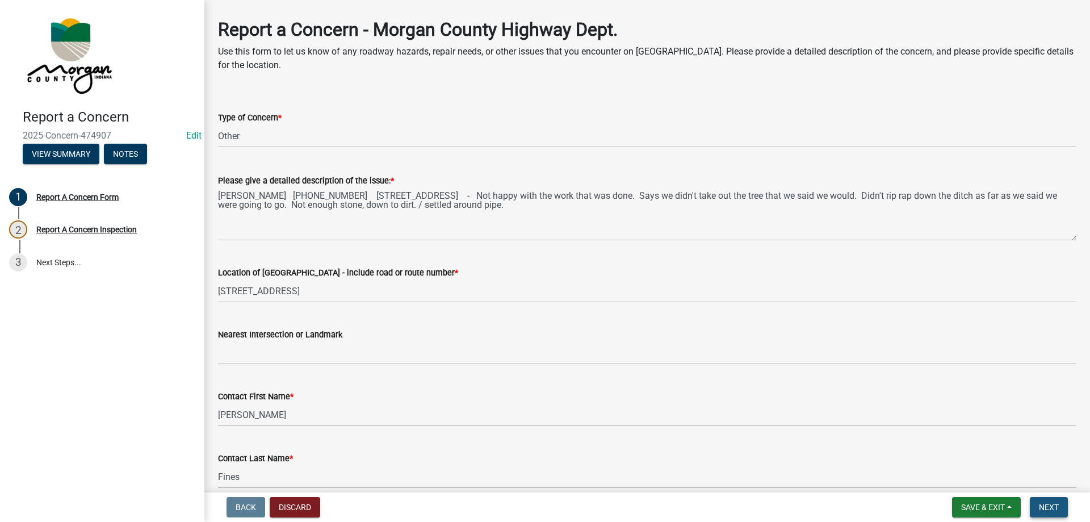
click at [1048, 503] on span "Next" at bounding box center [1049, 506] width 20 height 9
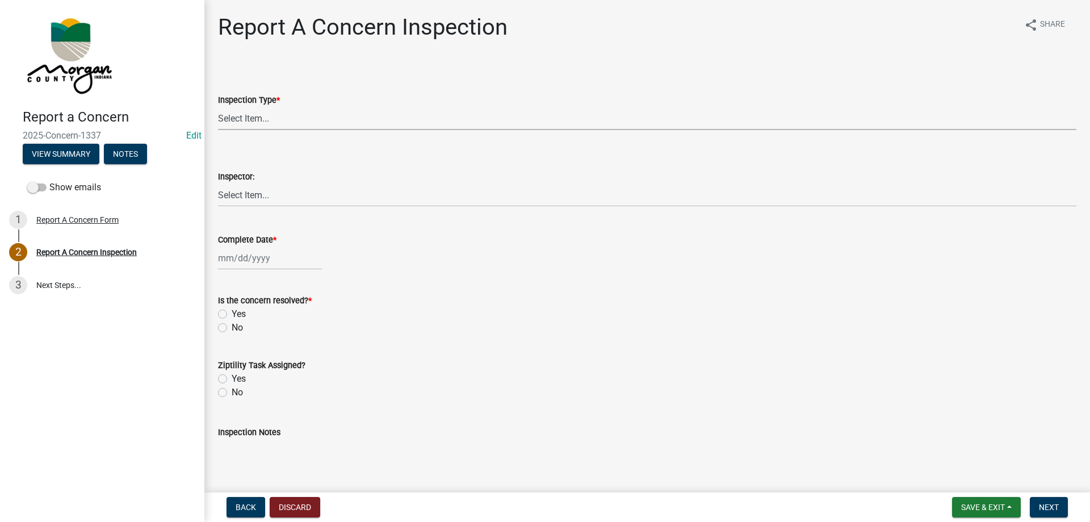
click at [338, 121] on select "Select Item... Pot Hole Patching Ditch Tree Sign Mowing Culvert Other" at bounding box center [647, 118] width 858 height 23
click at [218, 107] on select "Select Item... Pot Hole Patching Ditch Tree Sign Mowing Culvert Other" at bounding box center [647, 118] width 858 height 23
select select "3582e9dc-d8cd-4526-a2d9-157cc62522fd"
click at [250, 179] on label "Inspector:" at bounding box center [236, 177] width 36 height 8
click at [250, 183] on select "Select Item... [PERSON_NAME] [PERSON_NAME] [PERSON_NAME] [PERSON_NAME] [PERSON_…" at bounding box center [647, 194] width 858 height 23
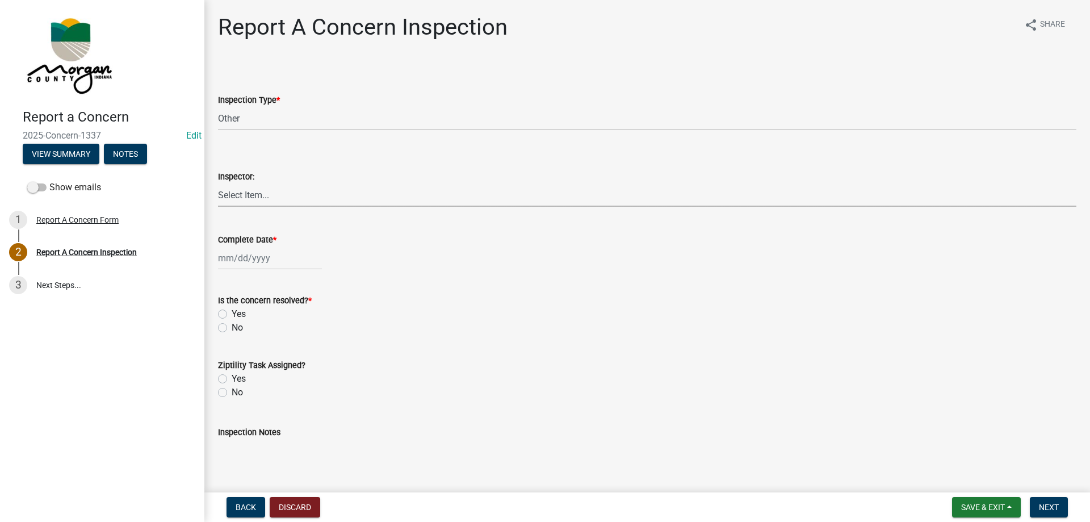
click at [249, 193] on select "Select Item... [PERSON_NAME] [PERSON_NAME] [PERSON_NAME] [PERSON_NAME] [PERSON_…" at bounding box center [647, 194] width 858 height 23
click at [218, 183] on select "Select Item... [PERSON_NAME] [PERSON_NAME] [PERSON_NAME] [PERSON_NAME] [PERSON_…" at bounding box center [647, 194] width 858 height 23
select select "8bda91b2-ac7b-41e2-ae5b-cef6dd645a83"
click at [251, 254] on div at bounding box center [270, 257] width 104 height 23
select select "9"
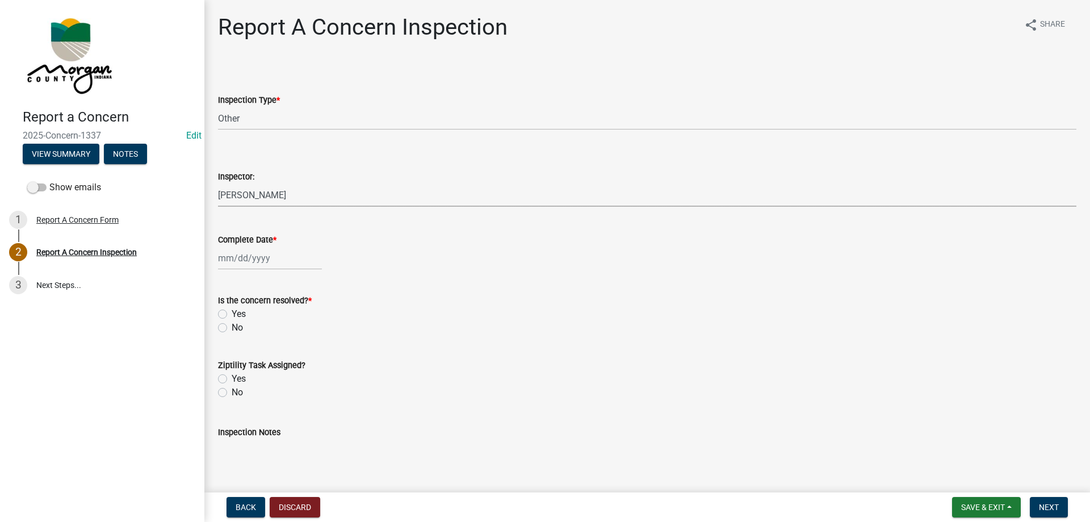
select select "2025"
click at [228, 332] on div "8" at bounding box center [229, 337] width 18 height 18
type input "[DATE]"
drag, startPoint x: 222, startPoint y: 314, endPoint x: 216, endPoint y: 326, distance: 12.7
click at [232, 314] on label "Yes" at bounding box center [239, 314] width 14 height 14
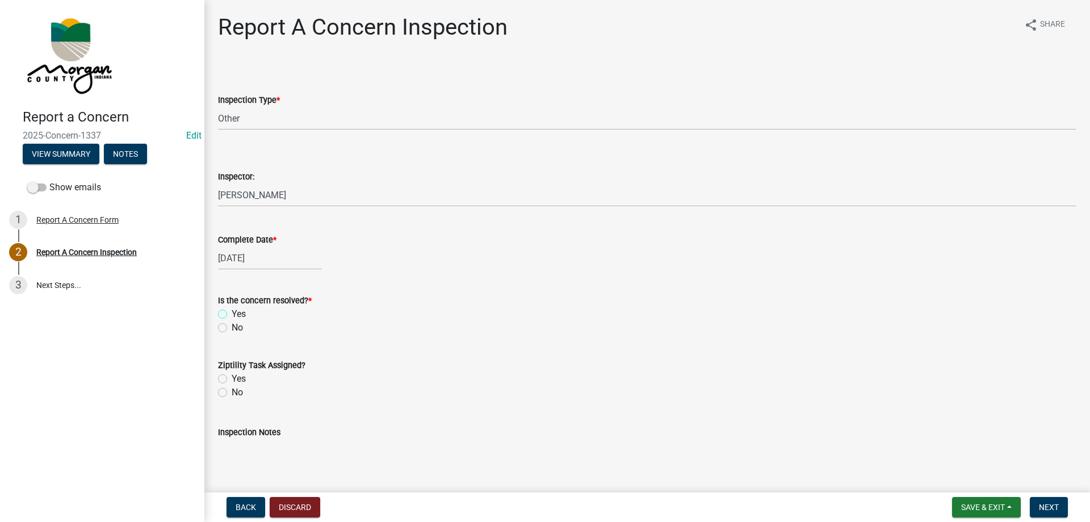
click at [232, 314] on input "Yes" at bounding box center [235, 310] width 7 height 7
radio input "true"
click at [232, 379] on label "Yes" at bounding box center [239, 379] width 14 height 14
click at [232, 379] on input "Yes" at bounding box center [235, 375] width 7 height 7
radio input "true"
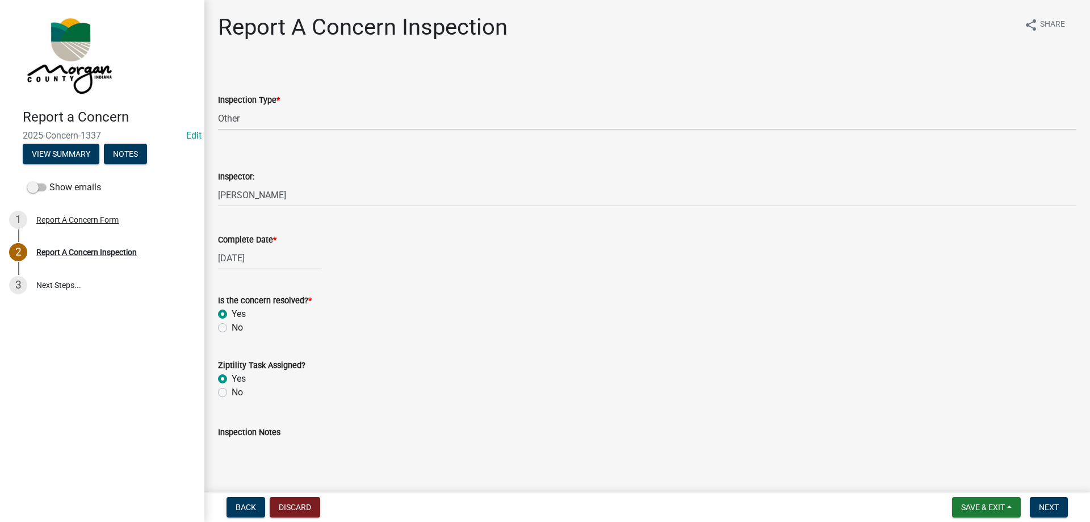
drag, startPoint x: 249, startPoint y: 455, endPoint x: 204, endPoint y: 444, distance: 46.1
click at [237, 457] on textarea "Inspection Notes" at bounding box center [647, 465] width 858 height 53
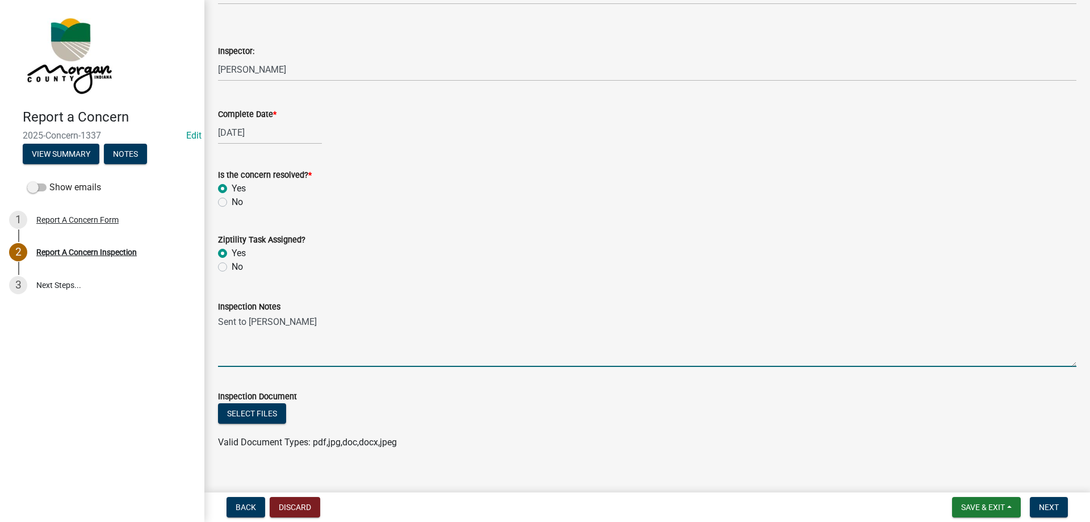
scroll to position [141, 0]
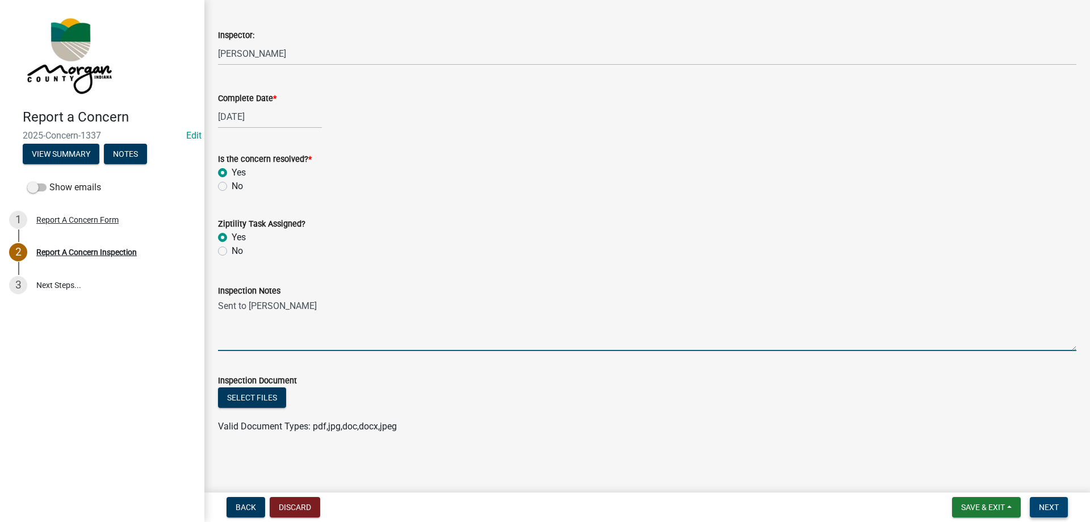
type textarea "Sent to [PERSON_NAME]"
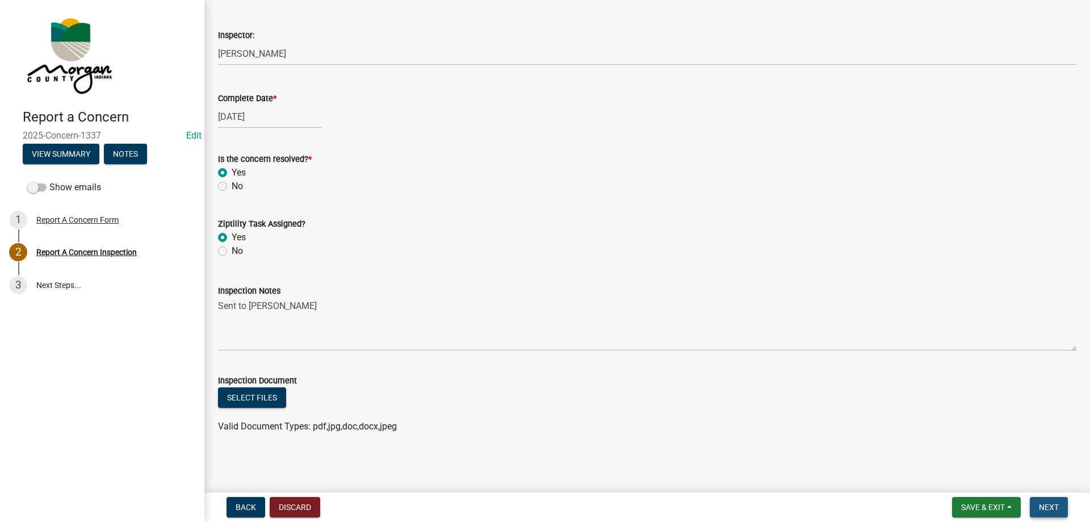
click at [1054, 506] on span "Next" at bounding box center [1049, 506] width 20 height 9
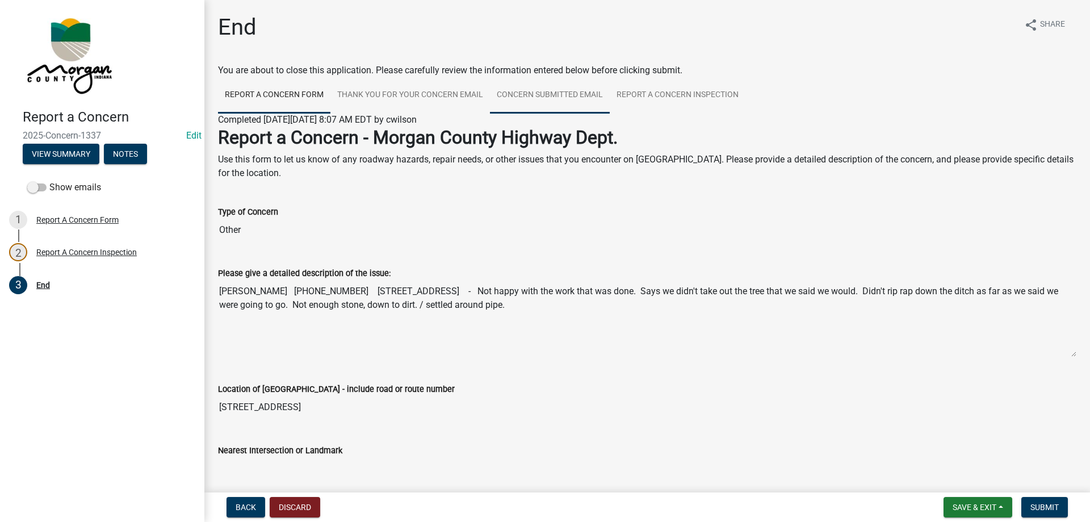
click at [528, 90] on link "Concern Submitted Email" at bounding box center [550, 95] width 120 height 36
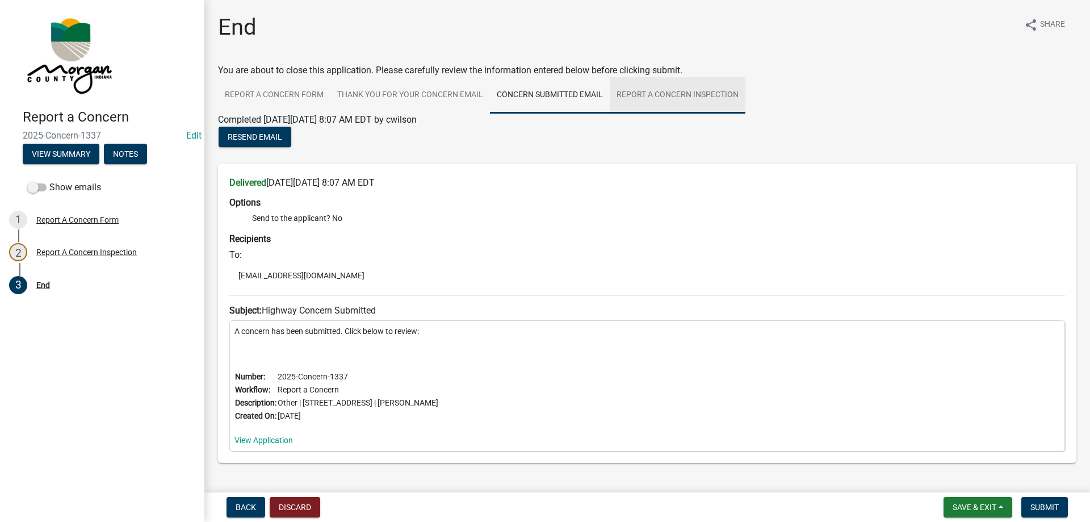
click at [641, 89] on link "Report A Concern Inspection" at bounding box center [678, 95] width 136 height 36
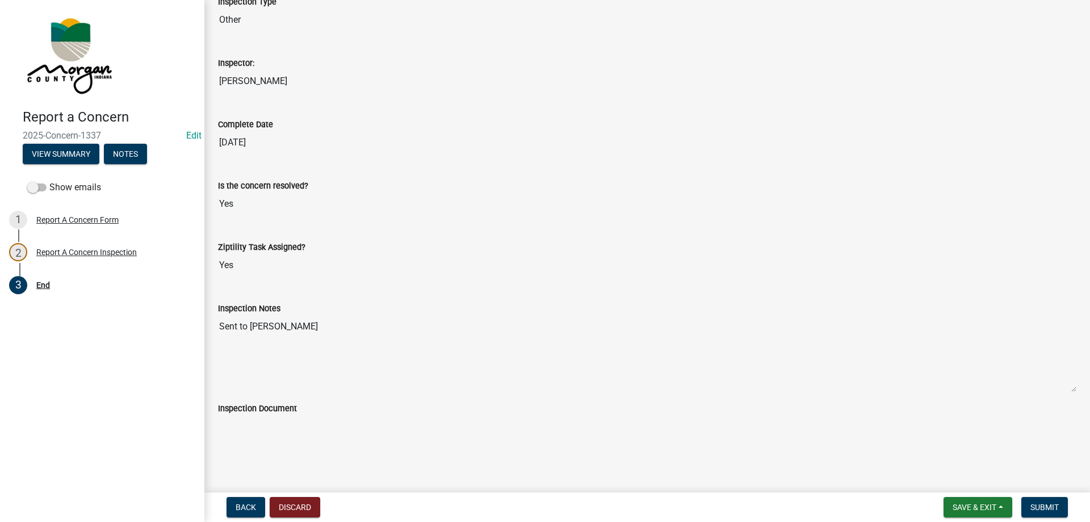
scroll to position [199, 0]
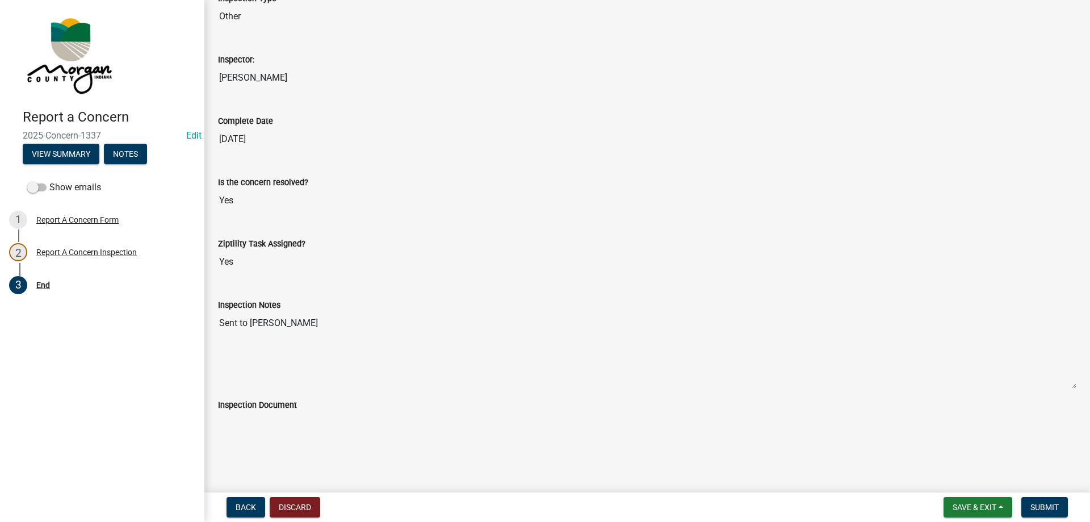
click at [288, 355] on textarea "Sent to [PERSON_NAME]" at bounding box center [647, 350] width 858 height 77
click at [325, 341] on textarea "Sent to [PERSON_NAME]" at bounding box center [647, 350] width 858 height 77
click at [358, 324] on textarea "Sent to [PERSON_NAME]" at bounding box center [647, 350] width 858 height 77
click at [258, 348] on textarea "Sent to [PERSON_NAME]" at bounding box center [647, 350] width 858 height 77
click at [333, 336] on textarea "Sent to [PERSON_NAME]" at bounding box center [647, 350] width 858 height 77
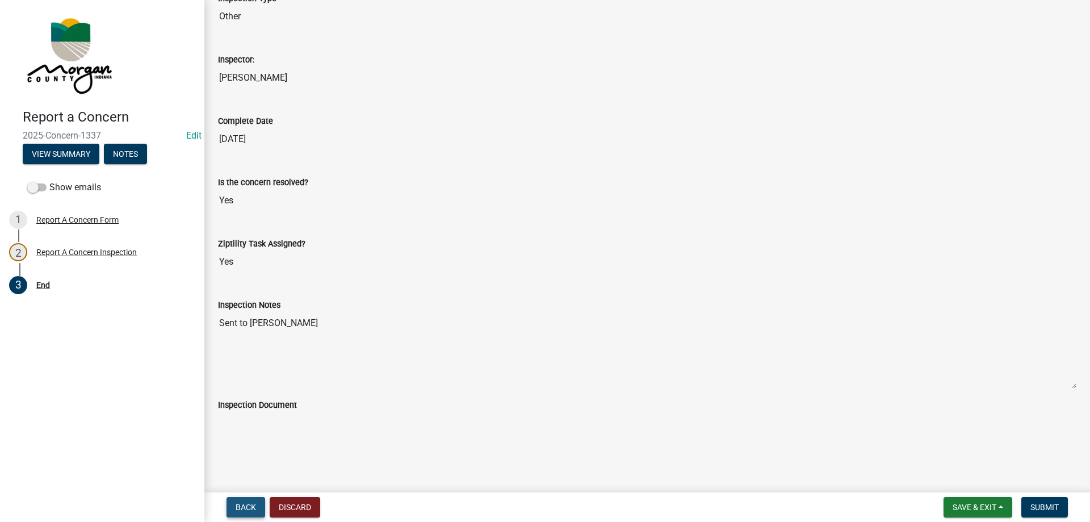
click at [245, 507] on span "Back" at bounding box center [246, 506] width 20 height 9
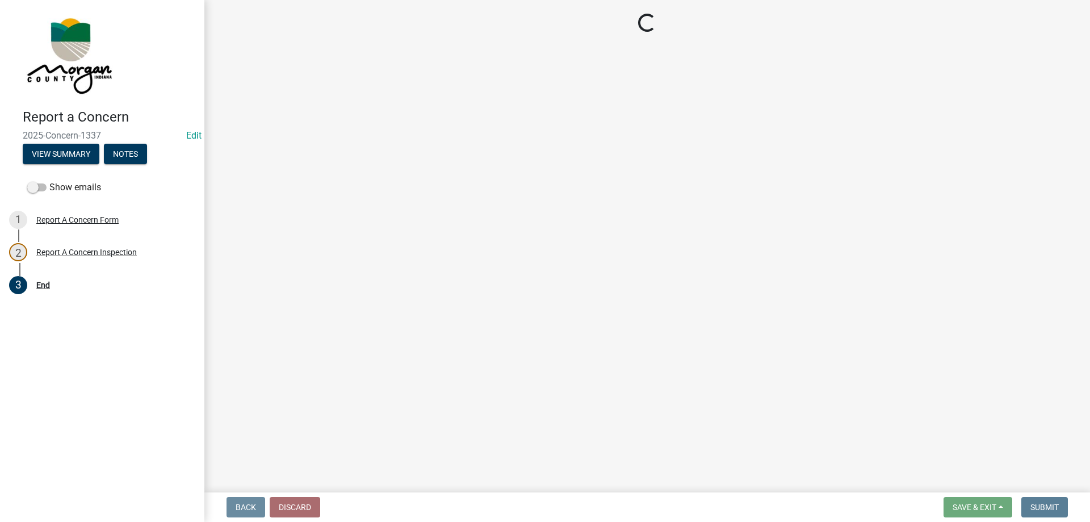
select select "3582e9dc-d8cd-4526-a2d9-157cc62522fd"
select select "8bda91b2-ac7b-41e2-ae5b-cef6dd645a83"
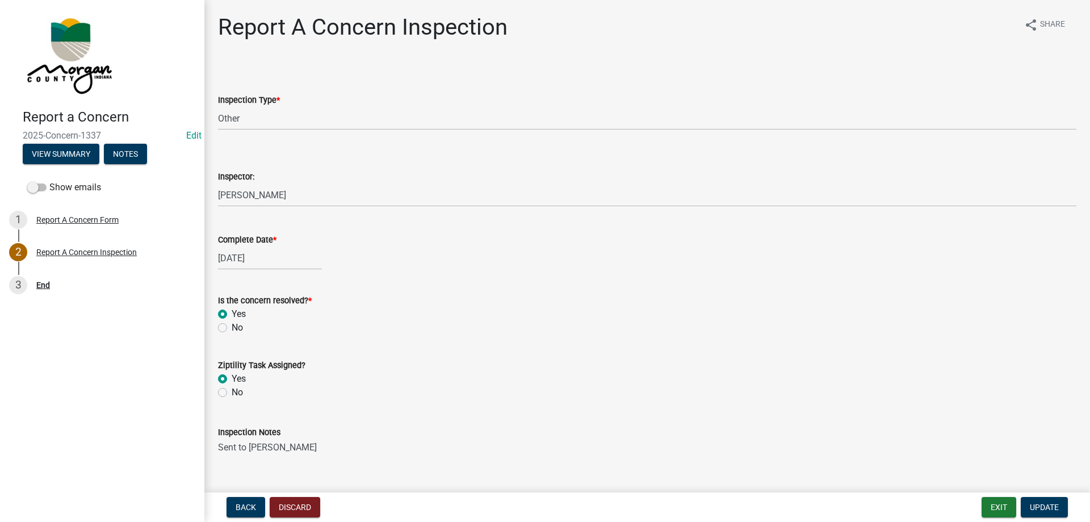
scroll to position [141, 0]
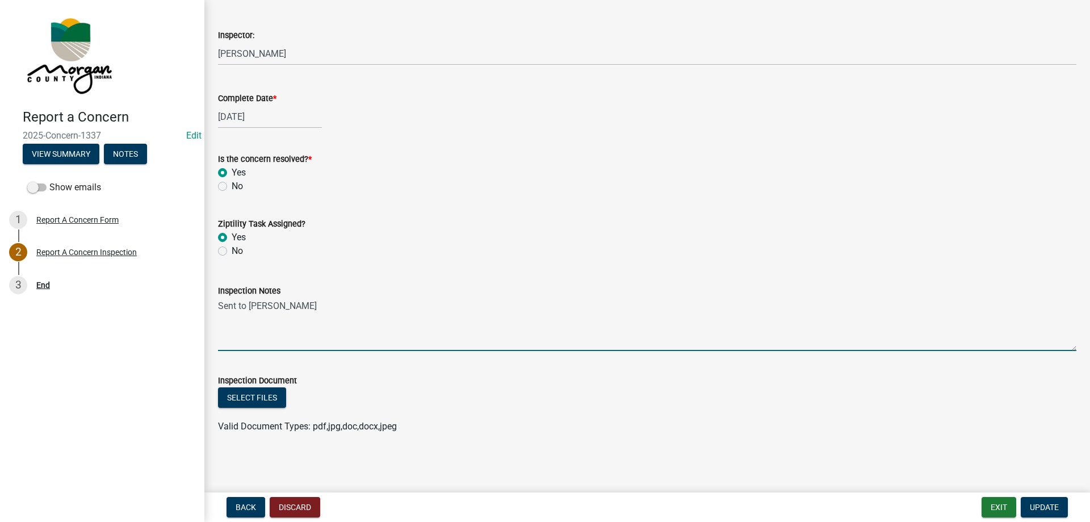
click at [304, 313] on textarea "Sent to [PERSON_NAME]" at bounding box center [647, 323] width 858 height 53
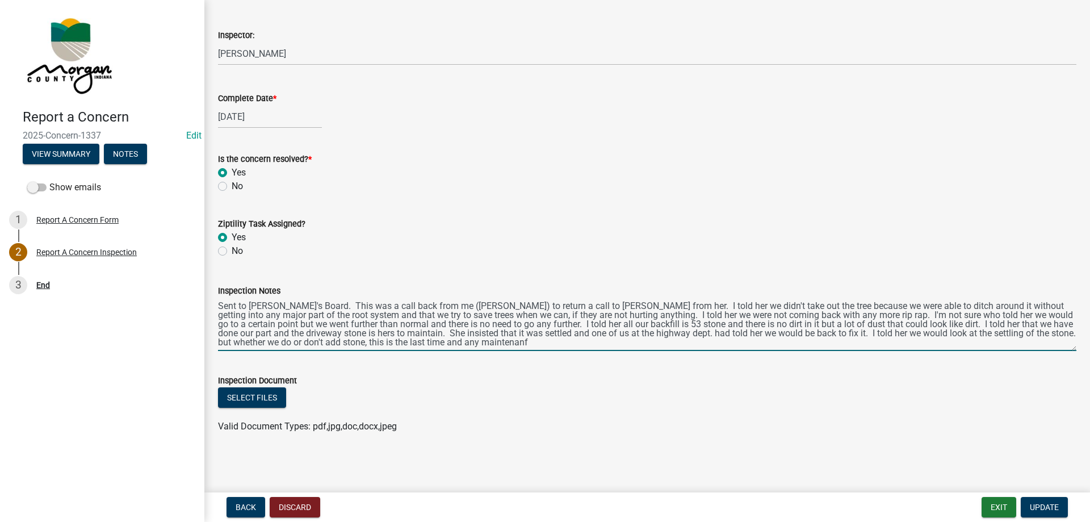
drag, startPoint x: 445, startPoint y: 341, endPoint x: 486, endPoint y: 346, distance: 41.7
click at [486, 346] on textarea "Sent to [PERSON_NAME]'s Board. This was a call back from me ([PERSON_NAME]) to …" at bounding box center [647, 323] width 858 height 53
click at [368, 332] on textarea "Inspection Notes" at bounding box center [647, 323] width 858 height 53
click at [911, 345] on textarea "Inspection Notes" at bounding box center [647, 323] width 858 height 53
type textarea "Sent to [PERSON_NAME]'s Board. This was a call back from me ([PERSON_NAME]) to …"
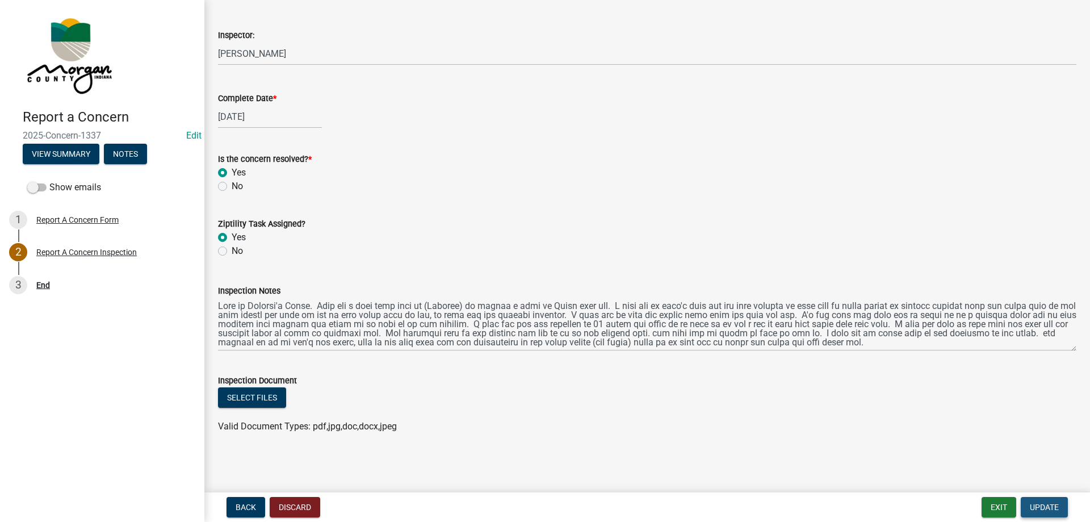
click at [1048, 506] on span "Update" at bounding box center [1044, 506] width 29 height 9
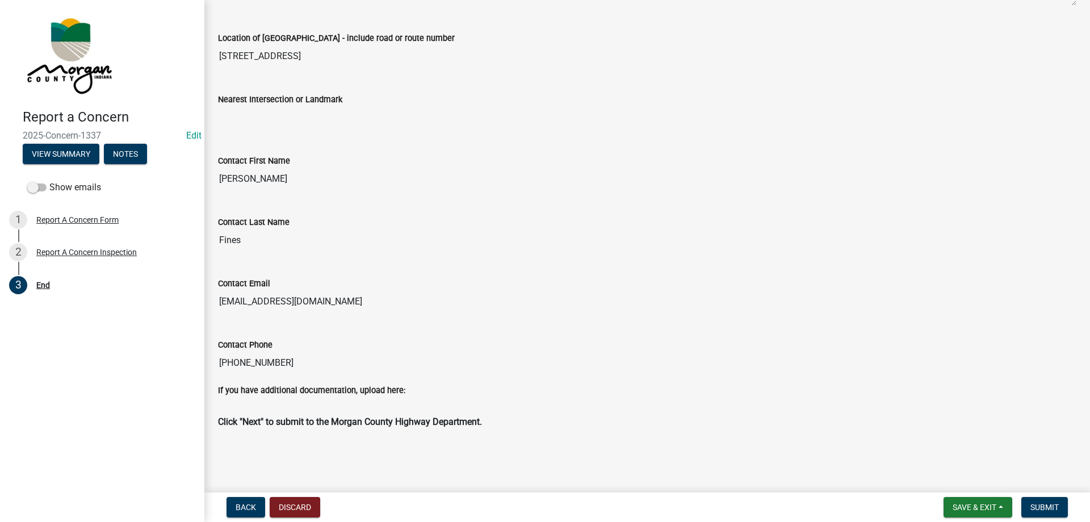
scroll to position [359, 0]
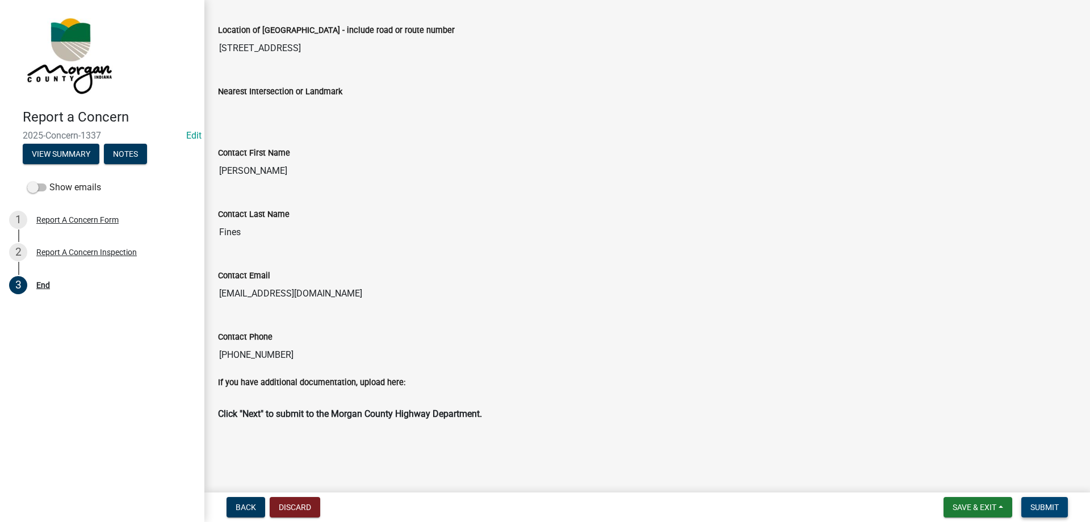
click at [1050, 509] on span "Submit" at bounding box center [1044, 506] width 28 height 9
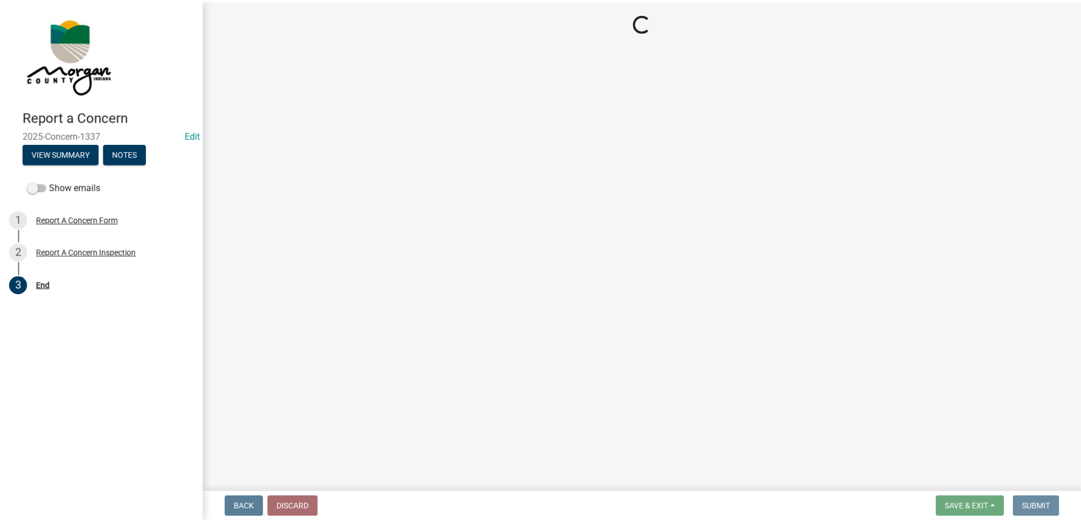
scroll to position [0, 0]
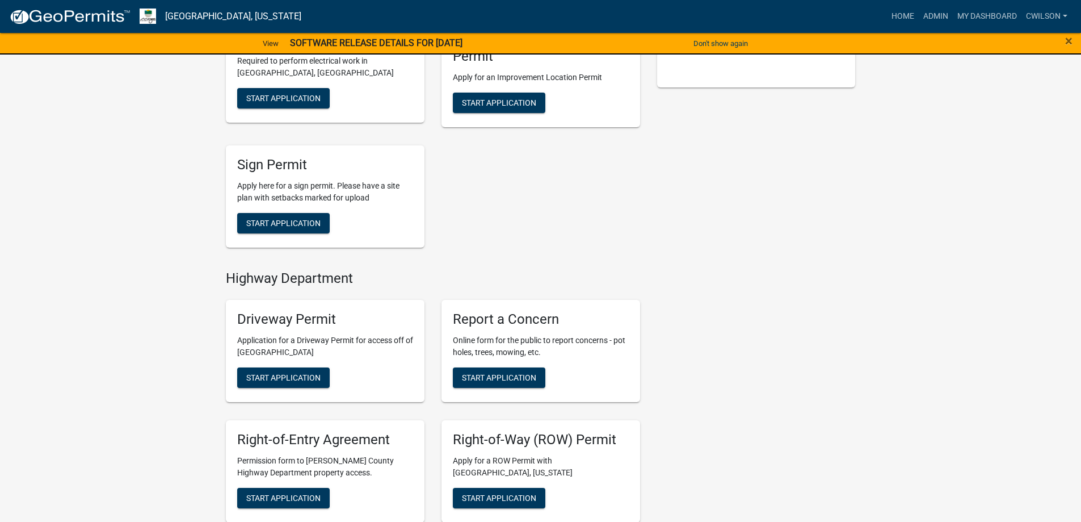
scroll to position [397, 0]
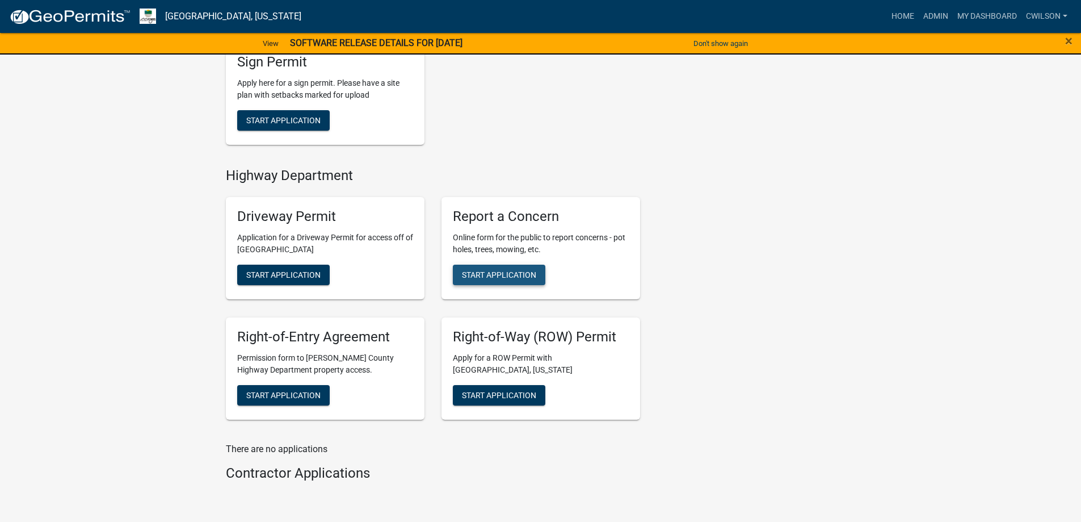
click at [509, 272] on span "Start Application" at bounding box center [499, 274] width 74 height 9
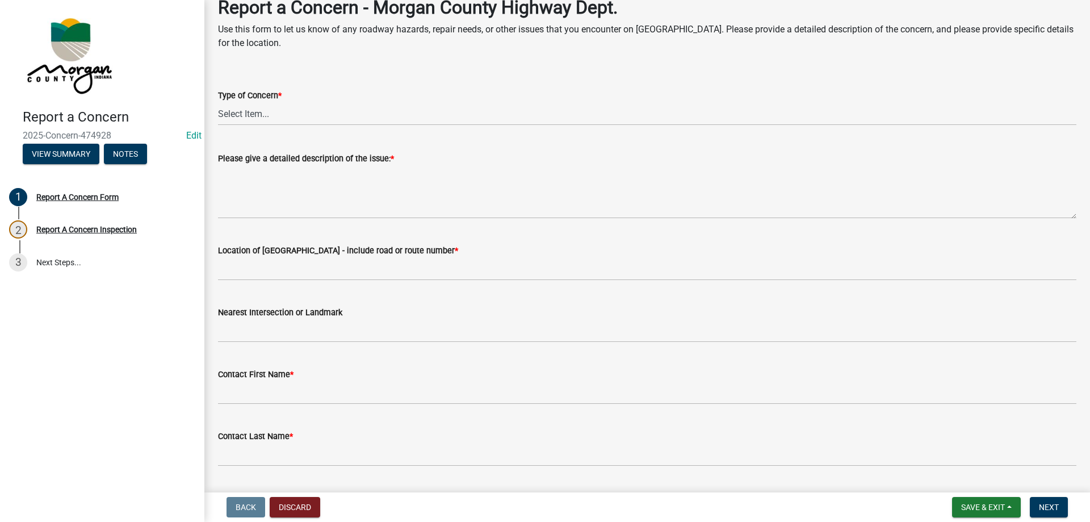
scroll to position [57, 0]
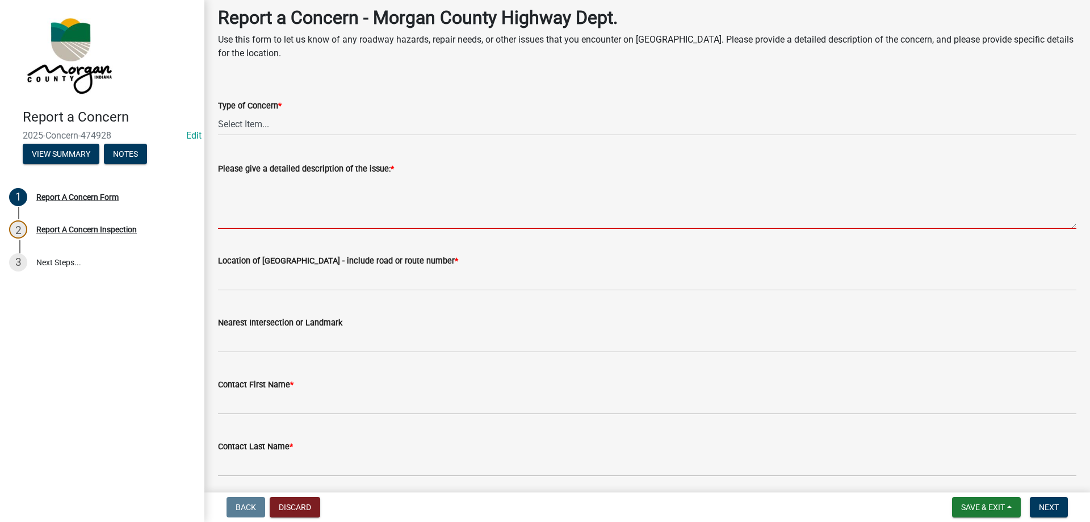
click at [254, 191] on textarea "Please give a detailed description of the issue: *" at bounding box center [647, 201] width 858 height 53
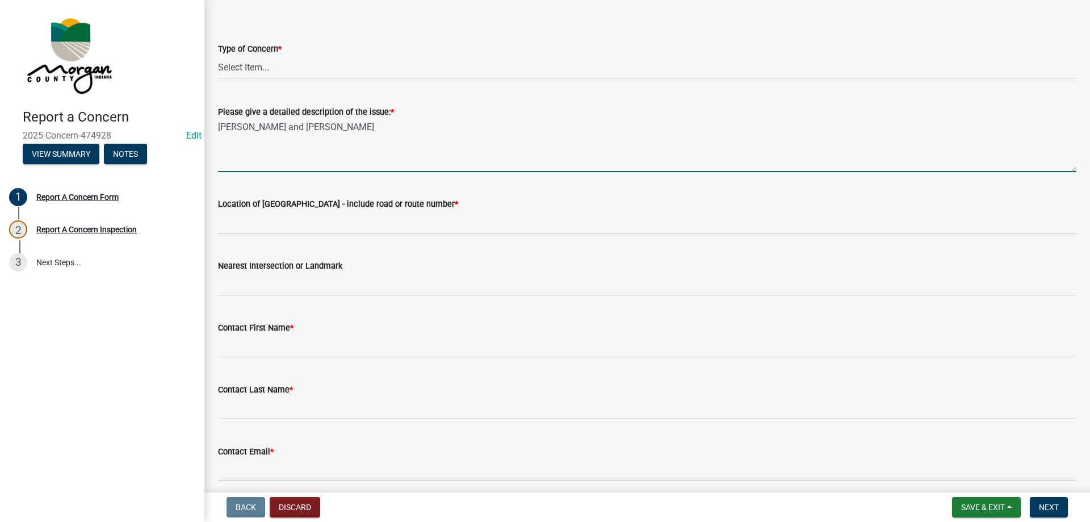
scroll to position [170, 0]
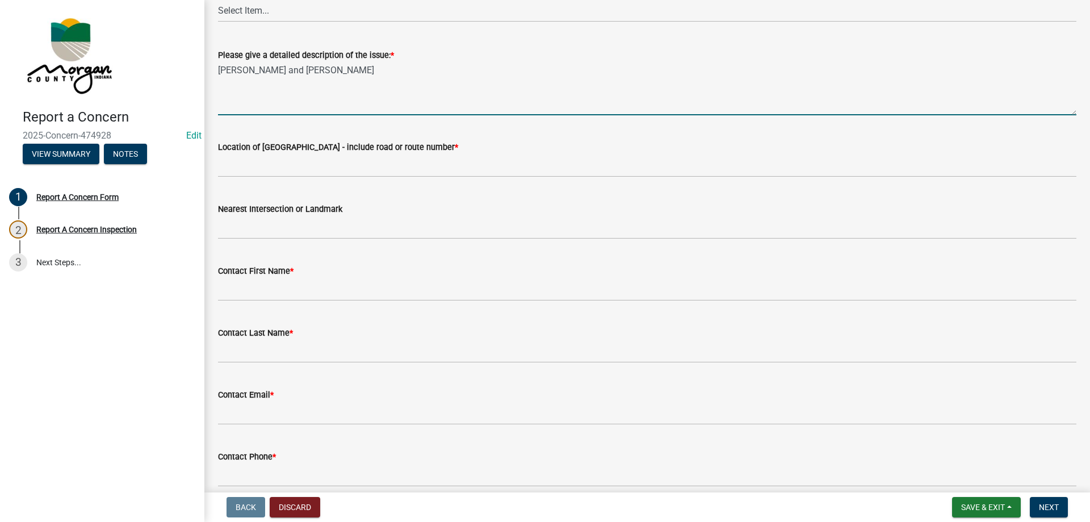
type textarea "[PERSON_NAME] and [PERSON_NAME]"
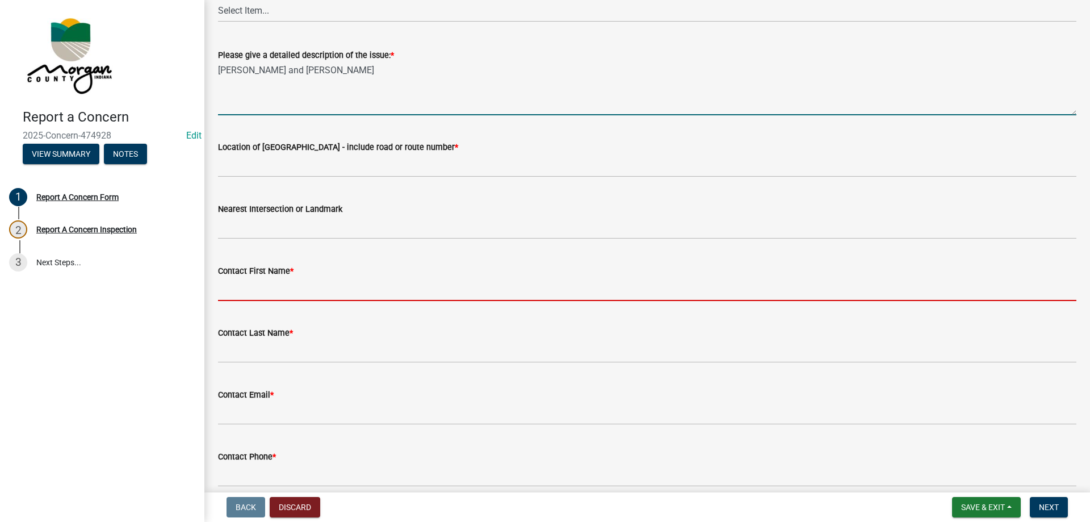
click at [268, 285] on input "Contact First Name *" at bounding box center [647, 289] width 858 height 23
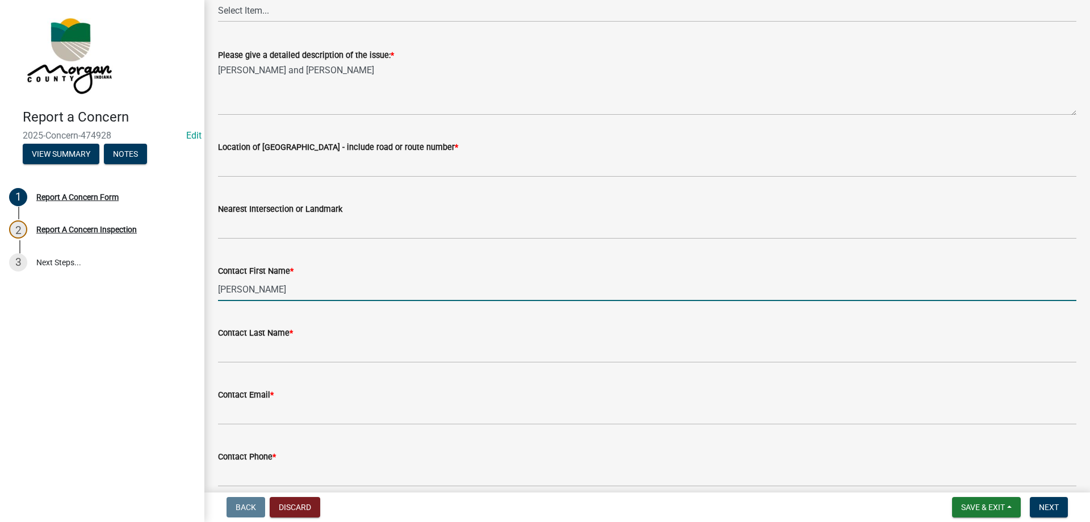
type input "[PERSON_NAME]"
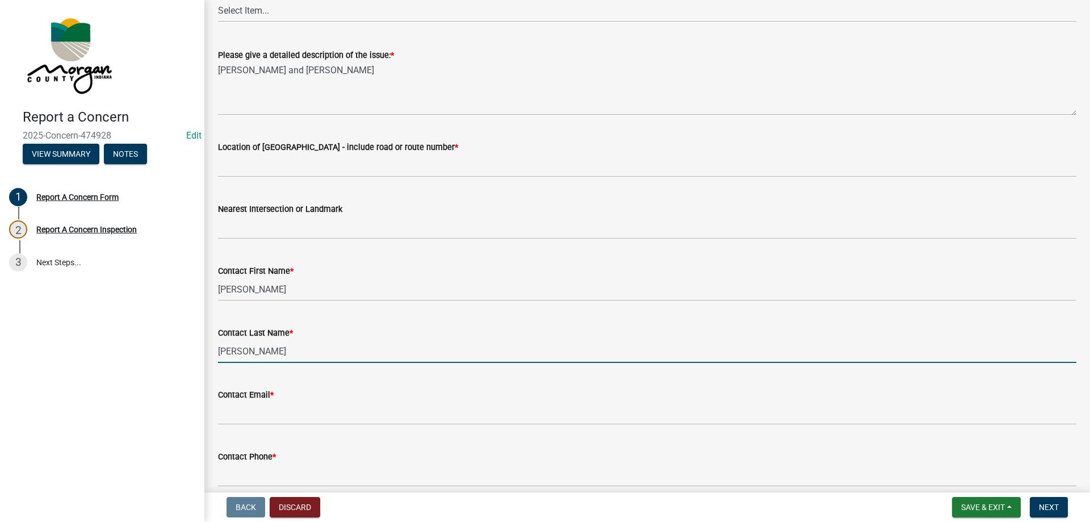
type input "[PERSON_NAME]"
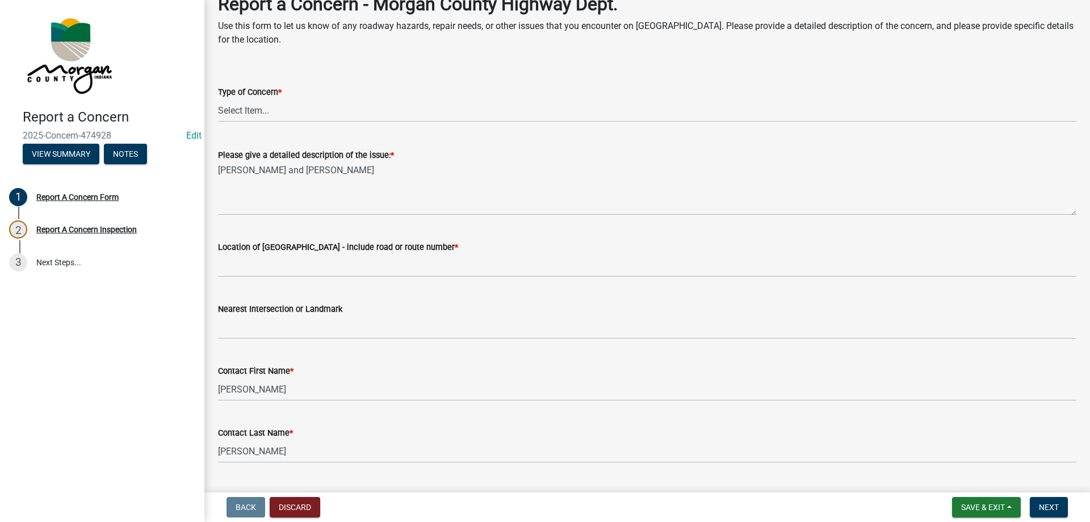
scroll to position [69, 0]
type input "[PHONE_NUMBER]"
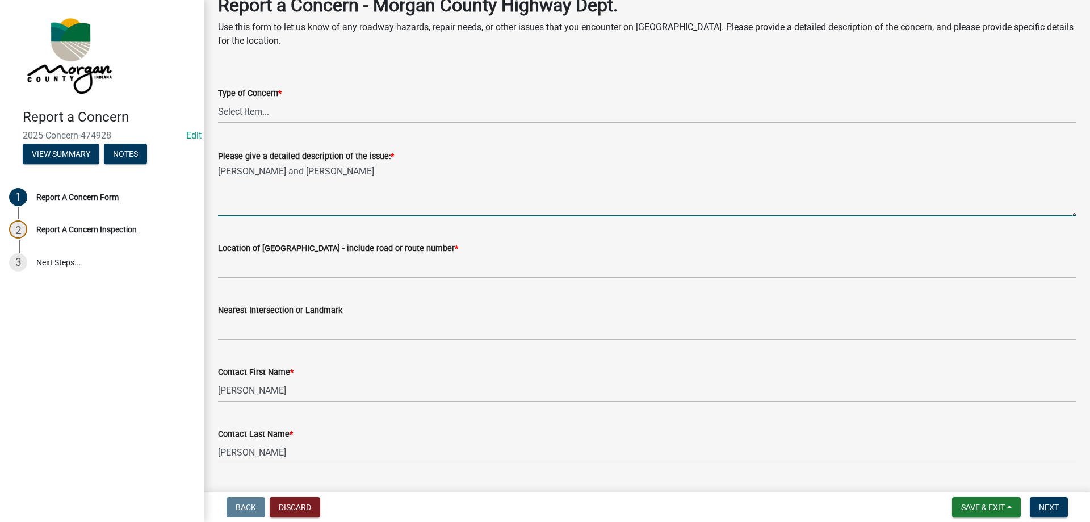
click at [402, 175] on textarea "[PERSON_NAME] and [PERSON_NAME]" at bounding box center [647, 189] width 858 height 53
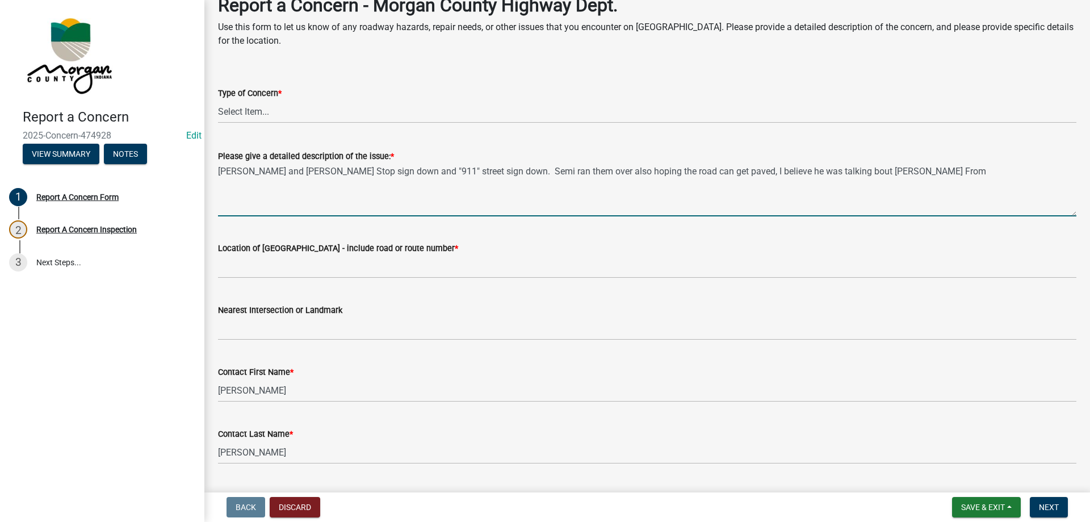
click at [950, 166] on textarea "[PERSON_NAME] and [PERSON_NAME] Stop sign down and "911" street sign down. Semi…" at bounding box center [647, 189] width 858 height 53
type textarea "[PERSON_NAME] and [PERSON_NAME] Stop sign down and "911" street sign down. Semi…"
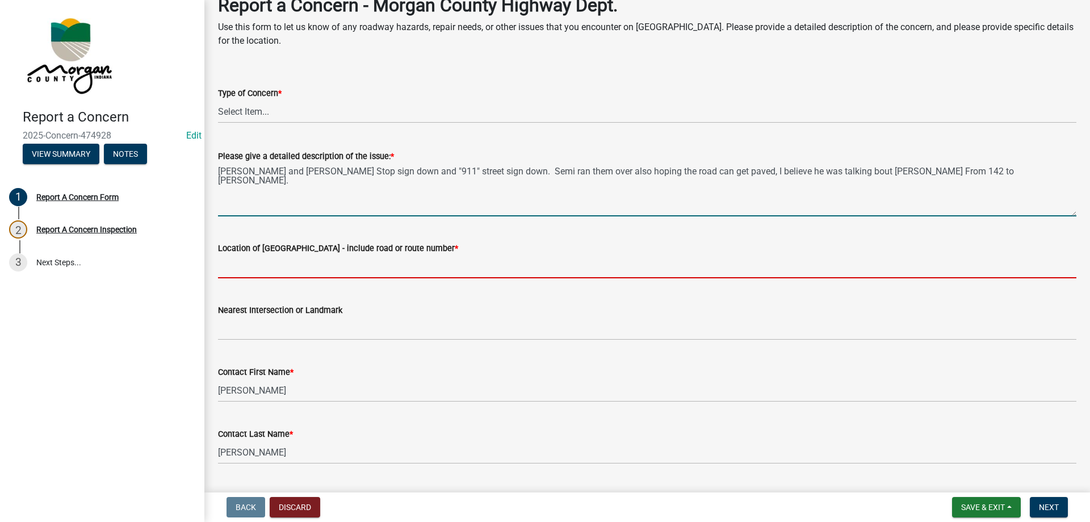
click at [421, 276] on input "Location of [GEOGRAPHIC_DATA] - include road or route number *" at bounding box center [647, 266] width 858 height 23
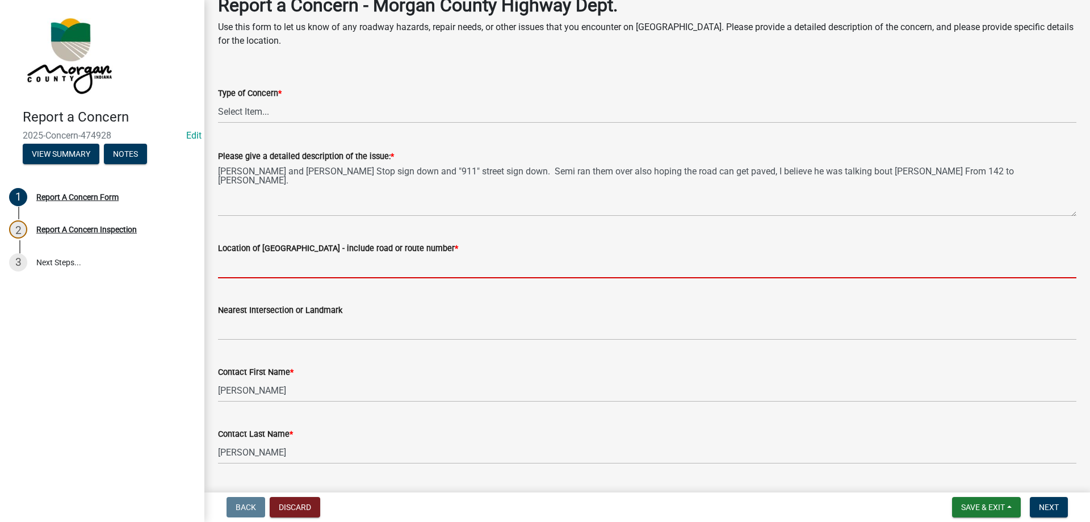
click at [284, 268] on input "Location of [GEOGRAPHIC_DATA] - include road or route number *" at bounding box center [647, 266] width 858 height 23
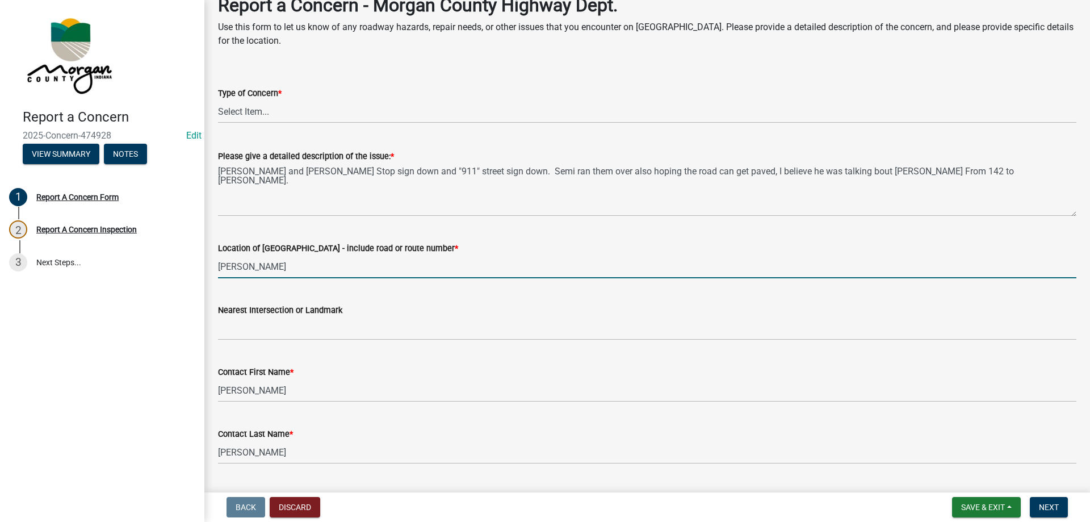
type input "Stockwell Rd"
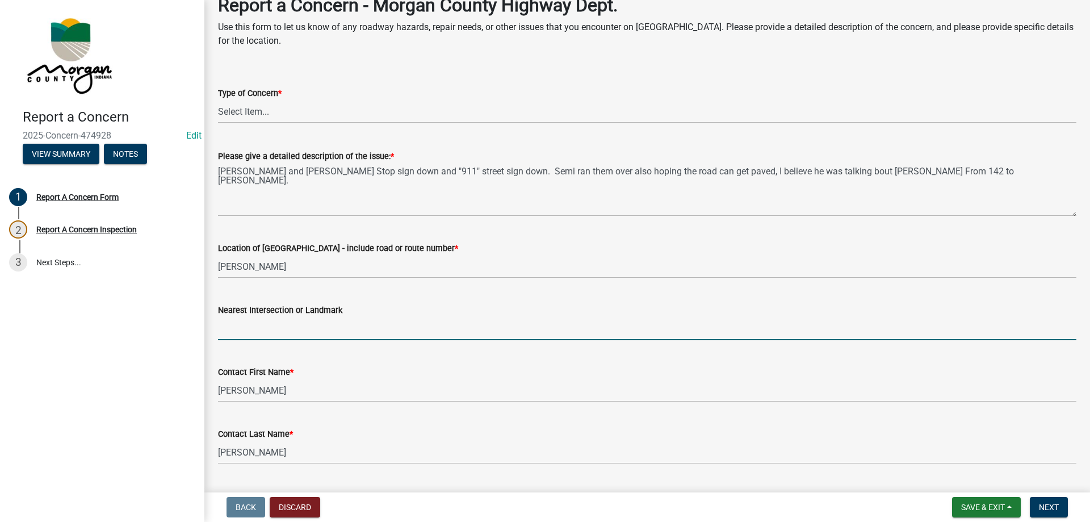
click at [273, 332] on input "Nearest Intersection or Landmark" at bounding box center [647, 328] width 858 height 23
type input "F"
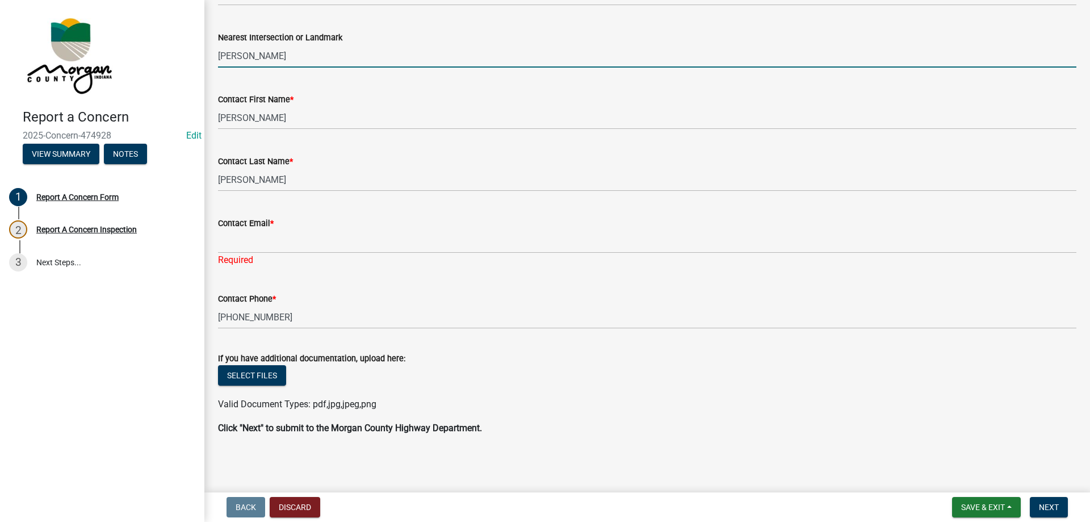
scroll to position [342, 0]
type input "Gore Rd"
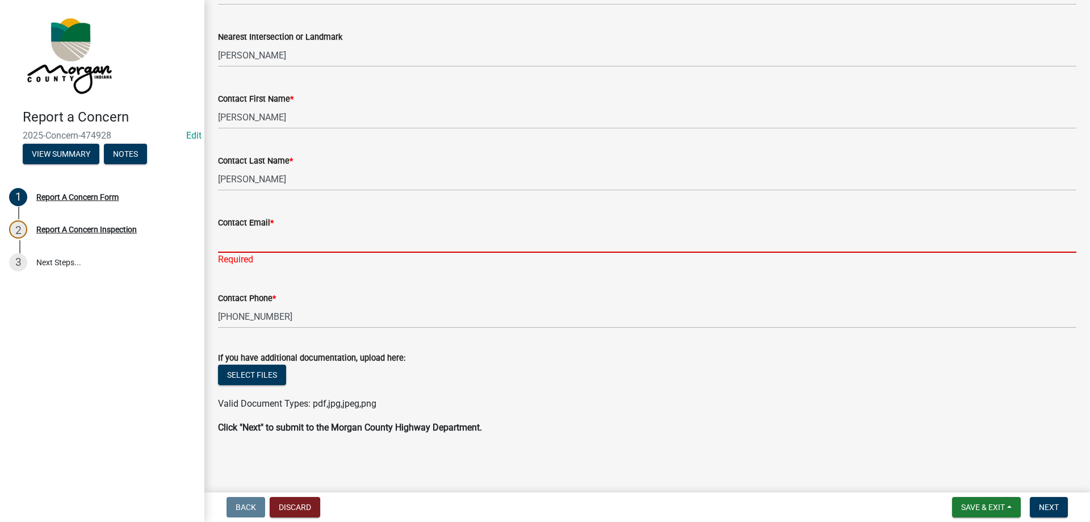
click at [285, 230] on input "Contact Email *" at bounding box center [647, 240] width 858 height 23
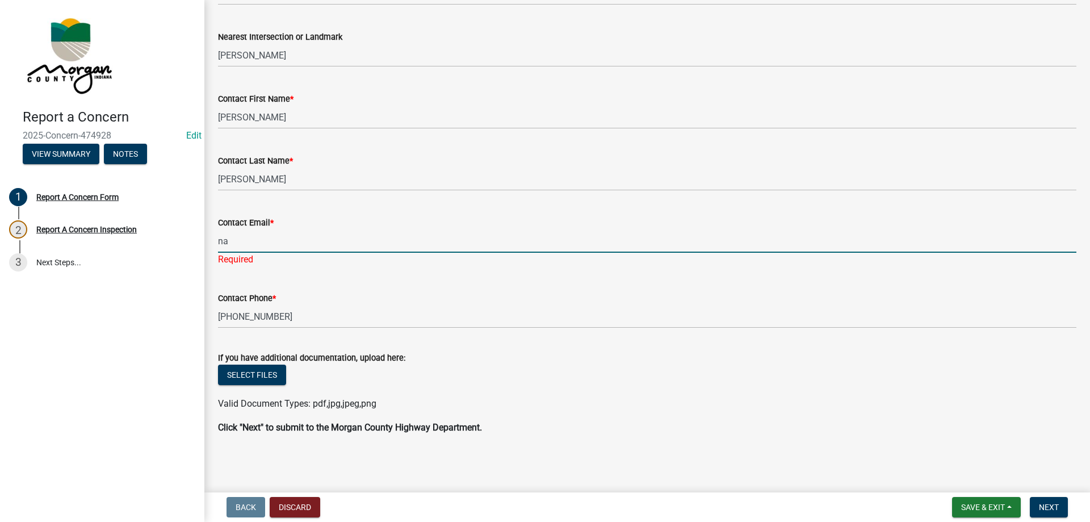
type input "[EMAIL_ADDRESS][DOMAIN_NAME]"
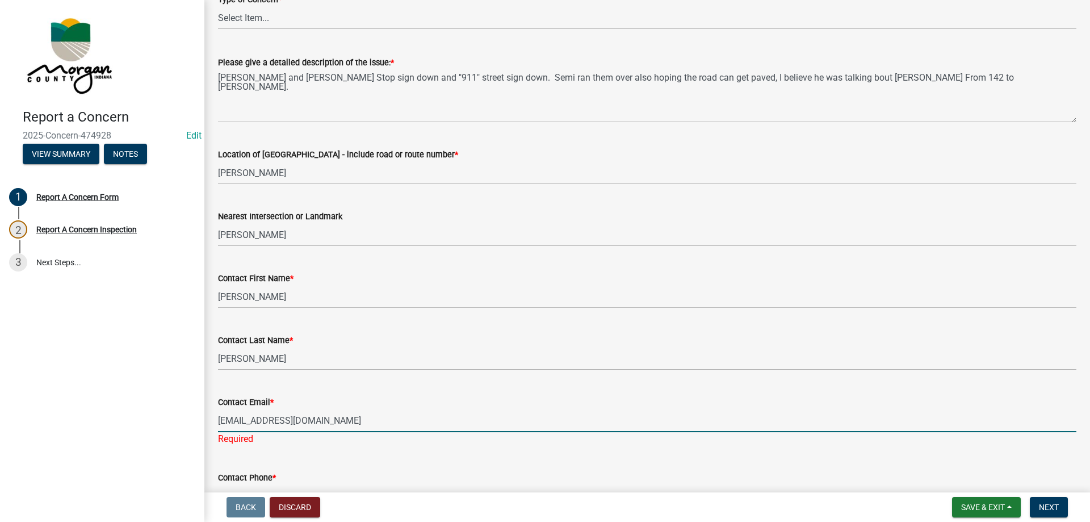
scroll to position [115, 0]
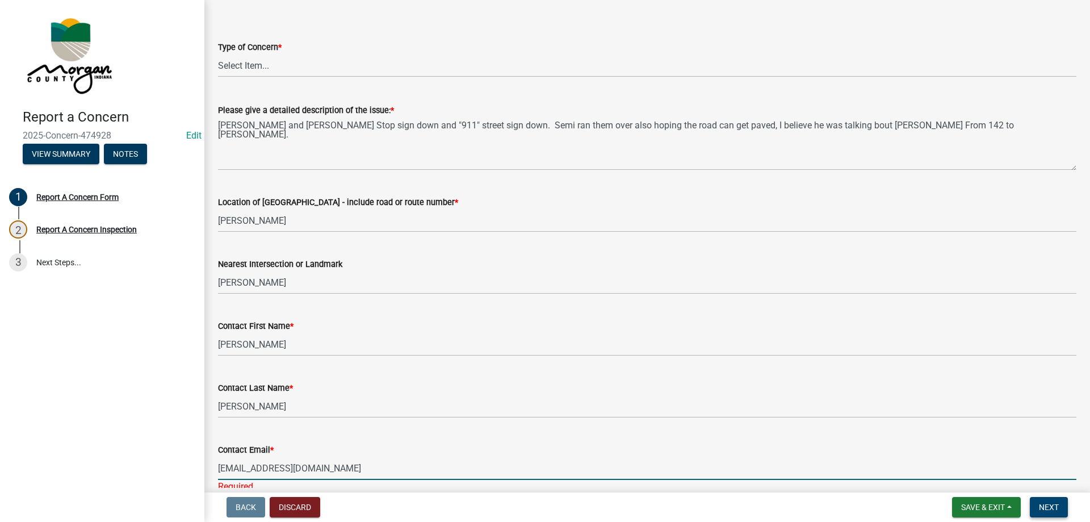
click at [1050, 507] on span "Next" at bounding box center [1049, 506] width 20 height 9
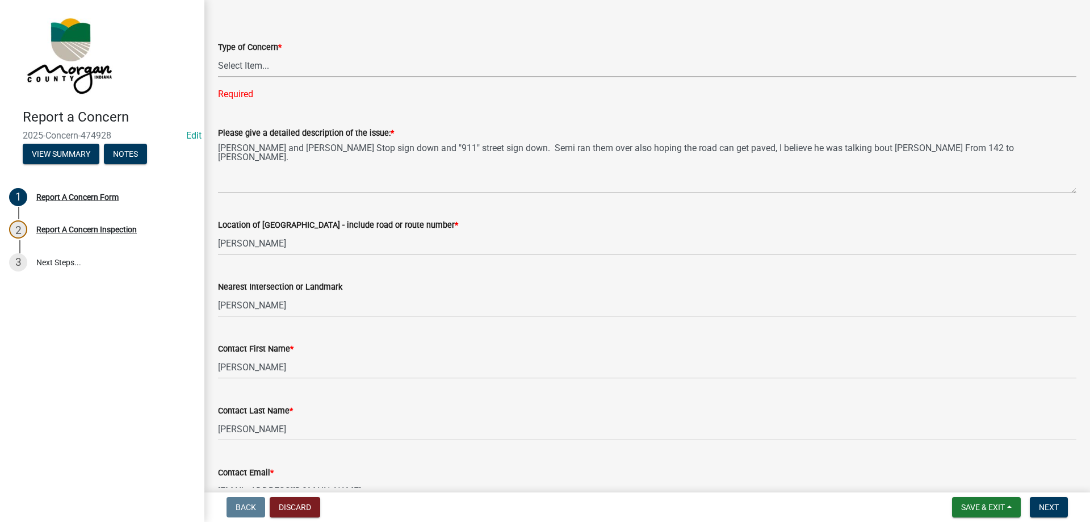
click at [309, 66] on select "Select Item... Pot Hole Patching Ditch Tree Sign Mowing Culvert Other" at bounding box center [647, 65] width 858 height 23
click at [218, 54] on select "Select Item... Pot Hole Patching Ditch Tree Sign Mowing Culvert Other" at bounding box center [647, 65] width 858 height 23
select select "ae45dafc-71fa-4eb1-9c8e-c75b19ef8934"
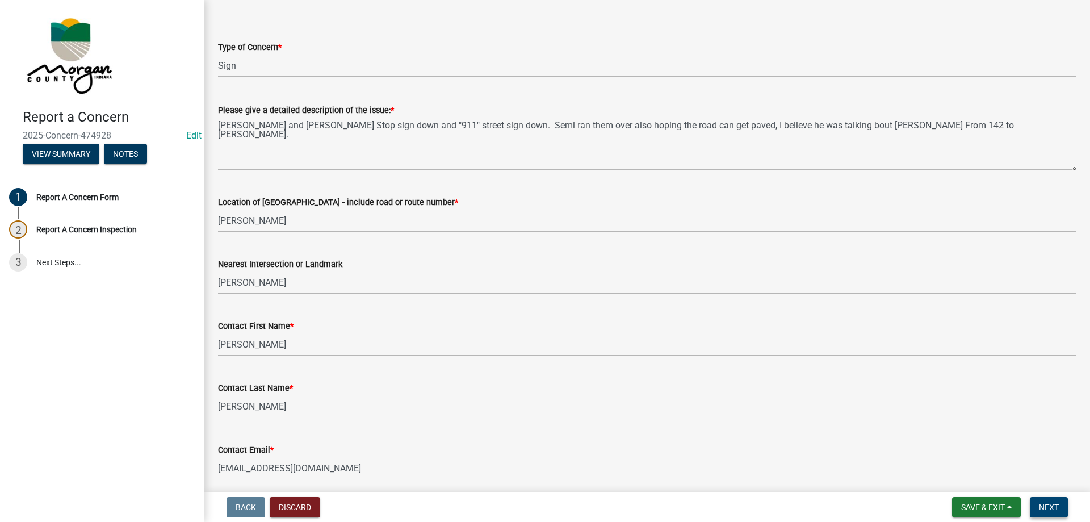
click at [1050, 503] on span "Next" at bounding box center [1049, 506] width 20 height 9
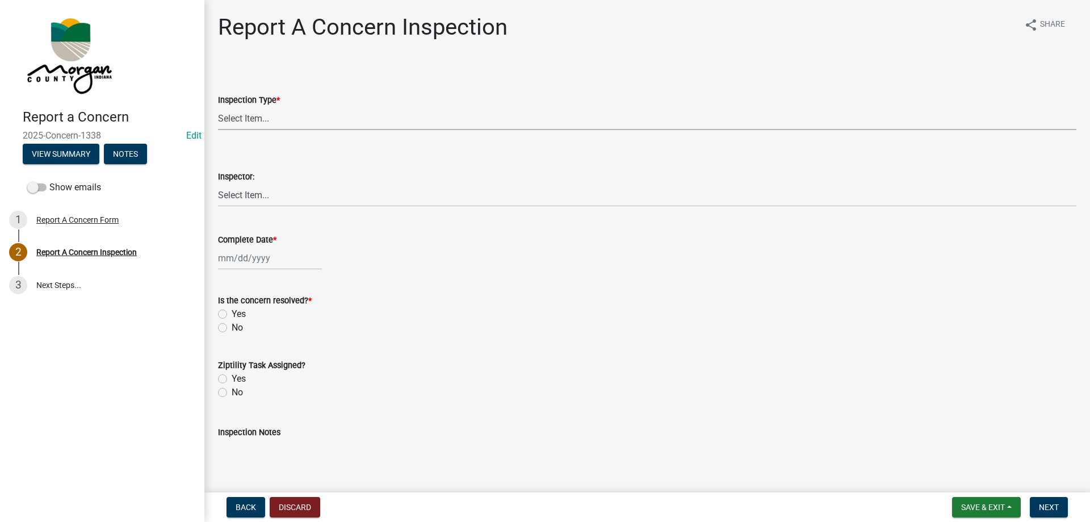
click at [282, 119] on select "Select Item... Pot Hole Patching Ditch Tree Sign Mowing Culvert Other" at bounding box center [647, 118] width 858 height 23
click at [218, 107] on select "Select Item... Pot Hole Patching Ditch Tree Sign Mowing Culvert Other" at bounding box center [647, 118] width 858 height 23
select select "ae45dafc-71fa-4eb1-9c8e-c75b19ef8934"
click at [255, 195] on select "Select Item... [PERSON_NAME] [PERSON_NAME] [PERSON_NAME] [PERSON_NAME] [PERSON_…" at bounding box center [647, 194] width 858 height 23
click at [218, 183] on select "Select Item... [PERSON_NAME] [PERSON_NAME] [PERSON_NAME] [PERSON_NAME] [PERSON_…" at bounding box center [647, 194] width 858 height 23
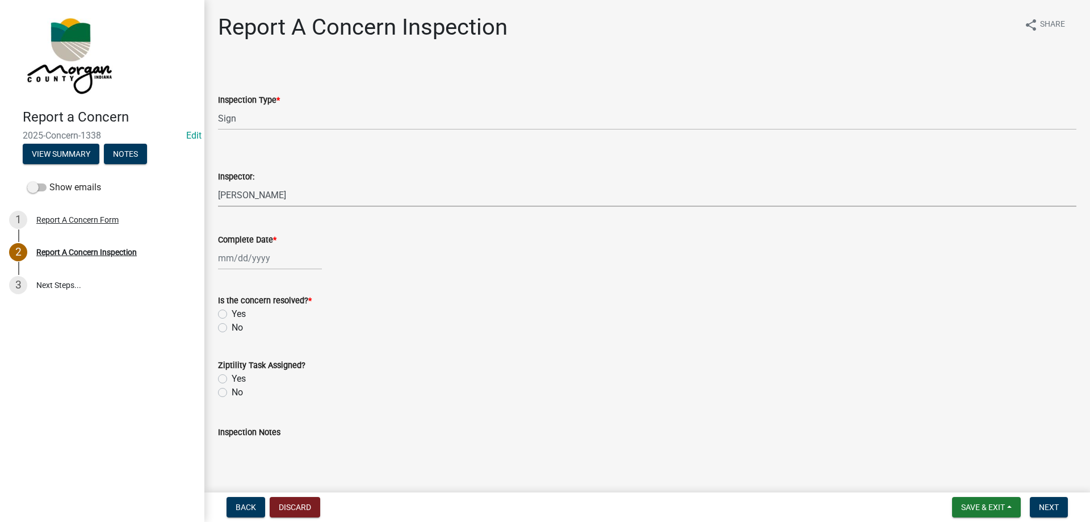
select select "8bda91b2-ac7b-41e2-ae5b-cef6dd645a83"
select select "9"
select select "2025"
click at [237, 263] on div "Jan Feb Mar Apr May Jun Jul Aug Sep Oct Nov Dec 1525 1526 1527 1528 1529 1530 1…" at bounding box center [270, 257] width 104 height 23
click at [228, 336] on div "8" at bounding box center [229, 337] width 18 height 18
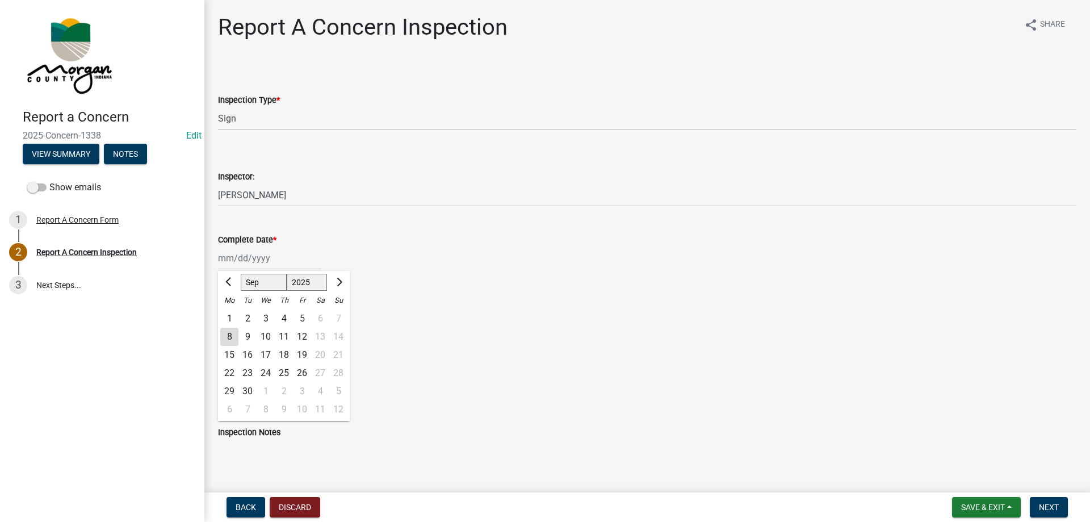
type input "[DATE]"
click at [232, 310] on label "Yes" at bounding box center [239, 314] width 14 height 14
click at [232, 310] on input "Yes" at bounding box center [235, 310] width 7 height 7
radio input "true"
click at [232, 381] on label "Yes" at bounding box center [239, 379] width 14 height 14
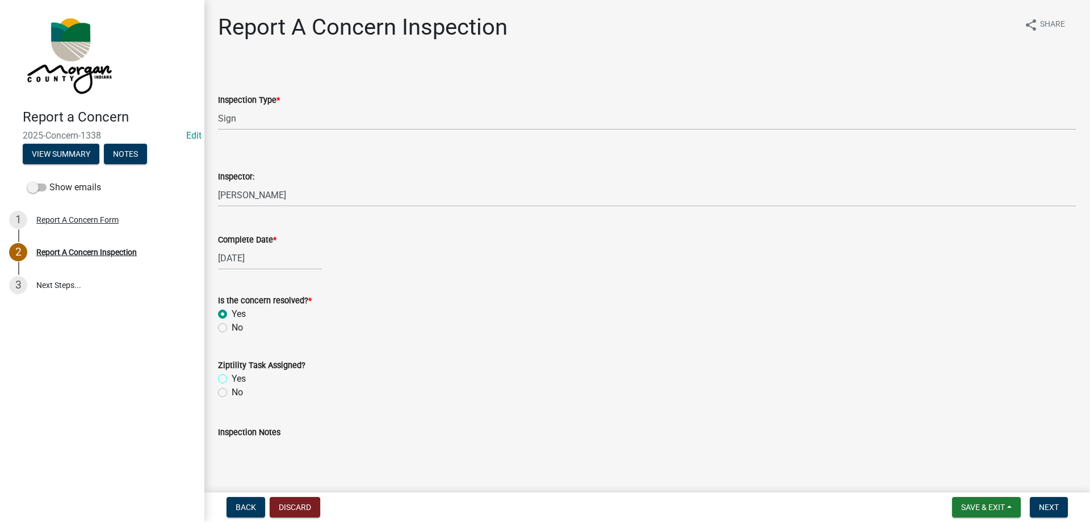
click at [232, 379] on input "Yes" at bounding box center [235, 375] width 7 height 7
radio input "true"
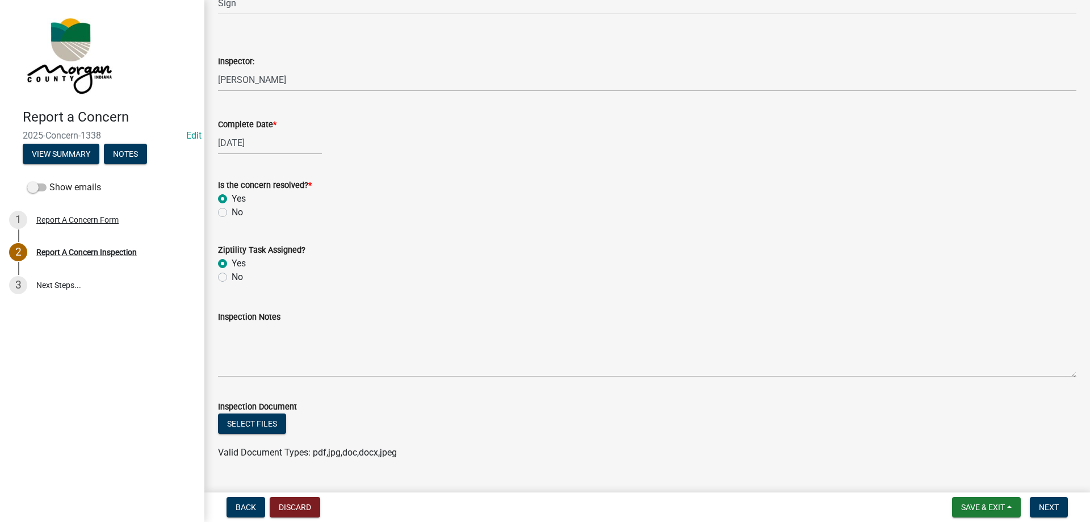
scroll to position [141, 0]
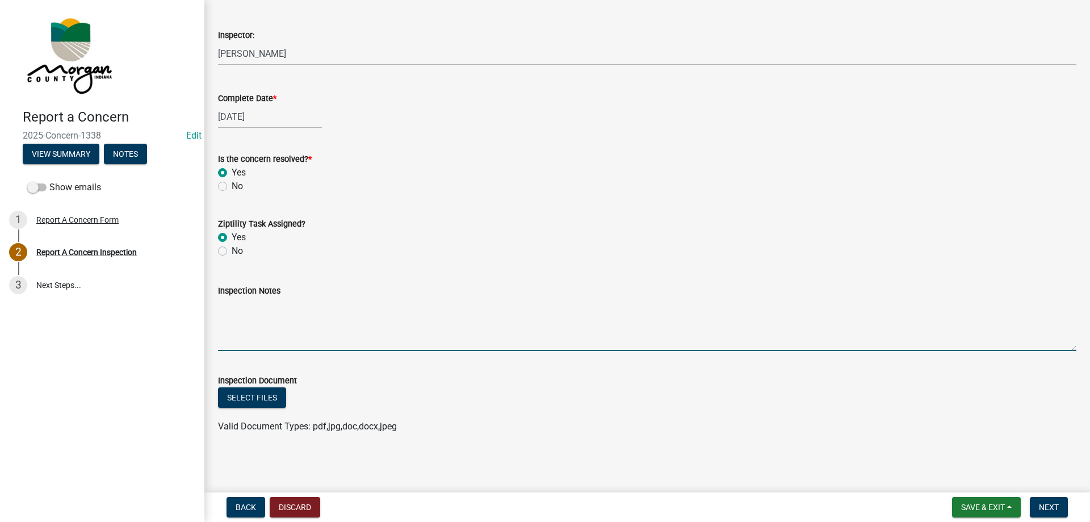
click at [305, 317] on textarea "Inspection Notes" at bounding box center [647, 323] width 858 height 53
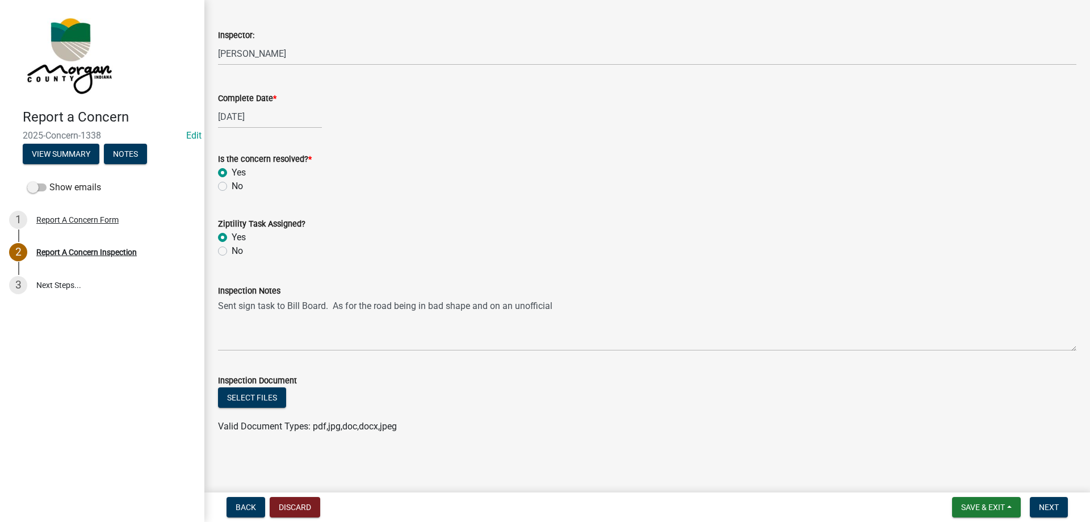
click at [619, 287] on div "Inspection Notes" at bounding box center [647, 291] width 858 height 14
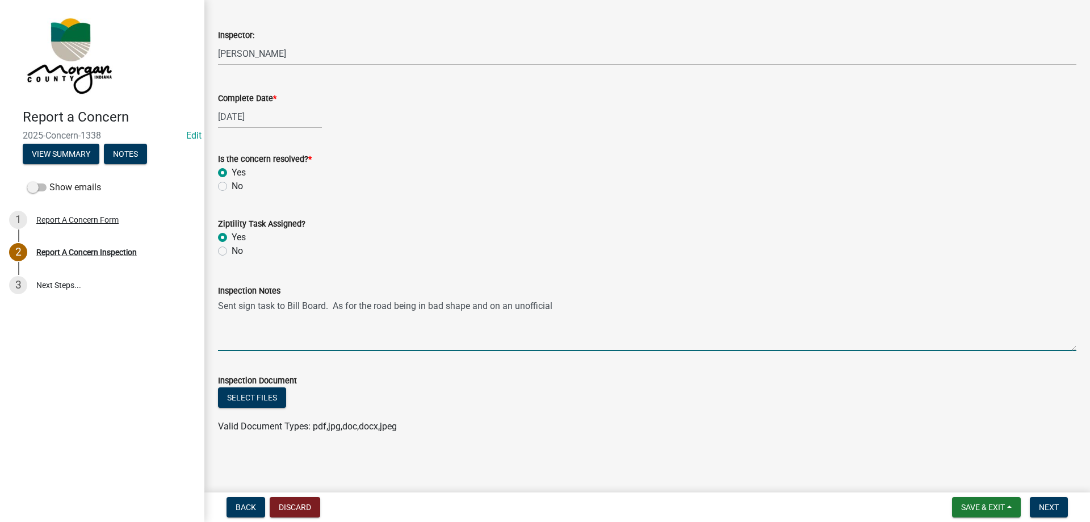
click at [593, 302] on textarea "Sent sign task to Bill Board. As for the road being in bad shape and on an unof…" at bounding box center [647, 323] width 858 height 53
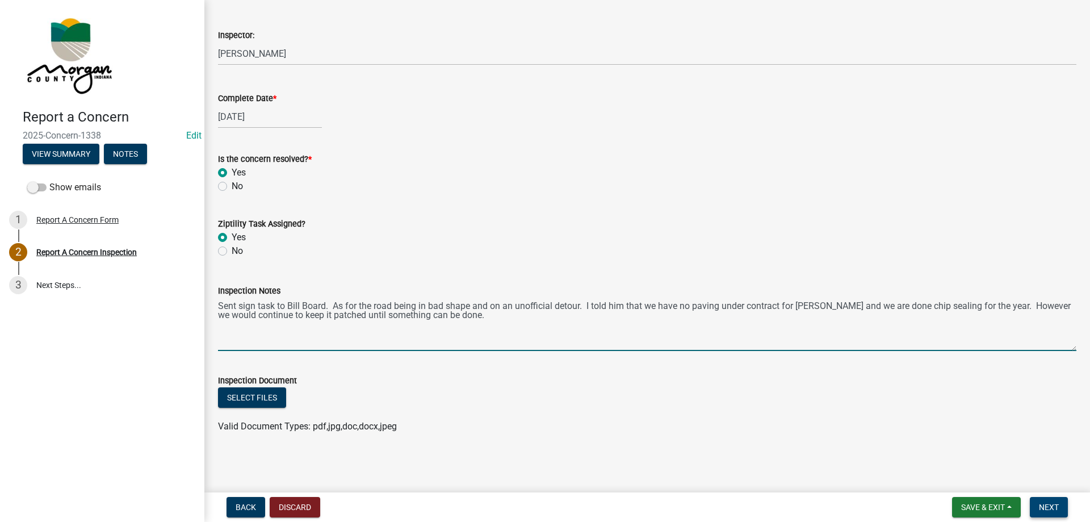
type textarea "Sent sign task to Bill Board. As for the road being in bad shape and on an unof…"
click at [1056, 500] on button "Next" at bounding box center [1049, 507] width 38 height 20
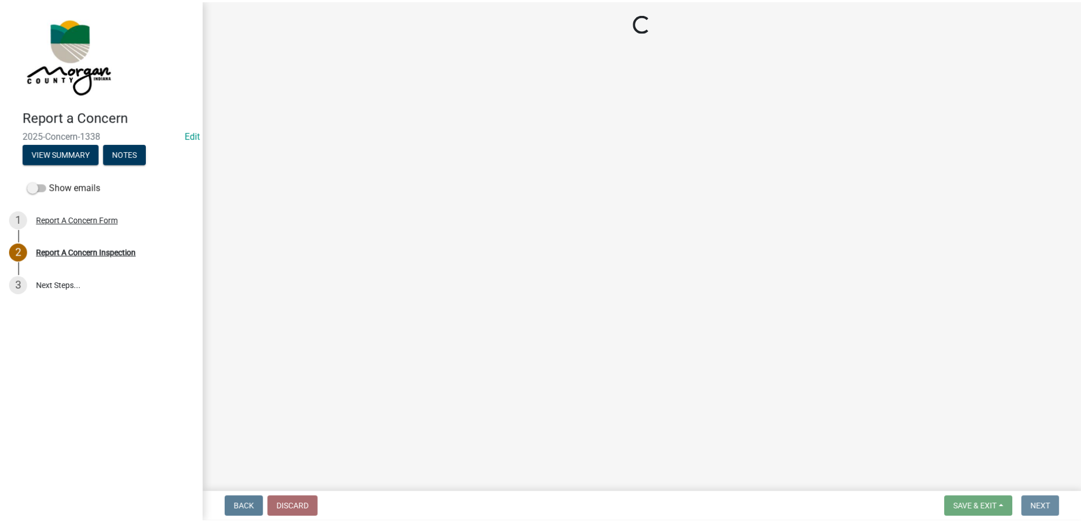
scroll to position [0, 0]
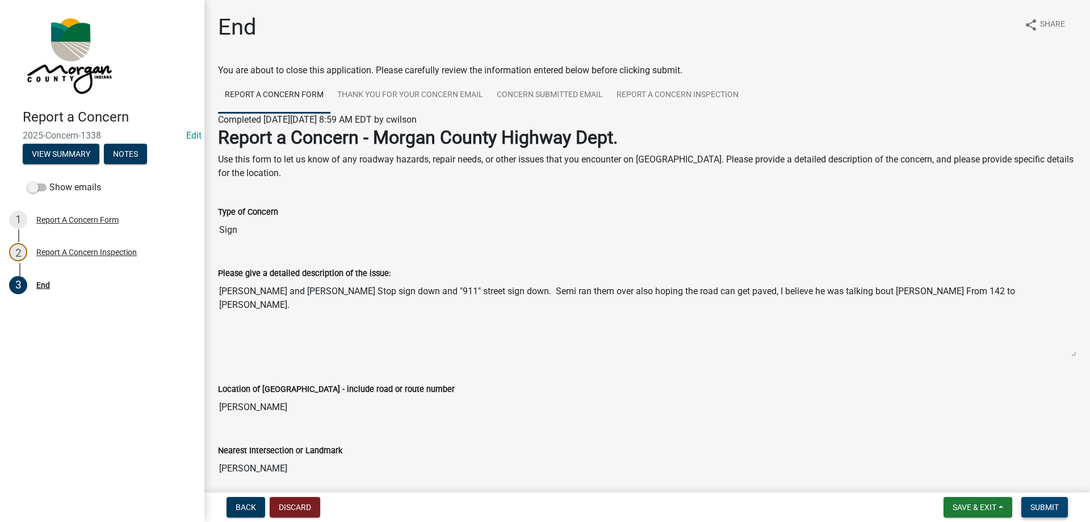
click at [1056, 500] on button "Submit" at bounding box center [1044, 507] width 47 height 20
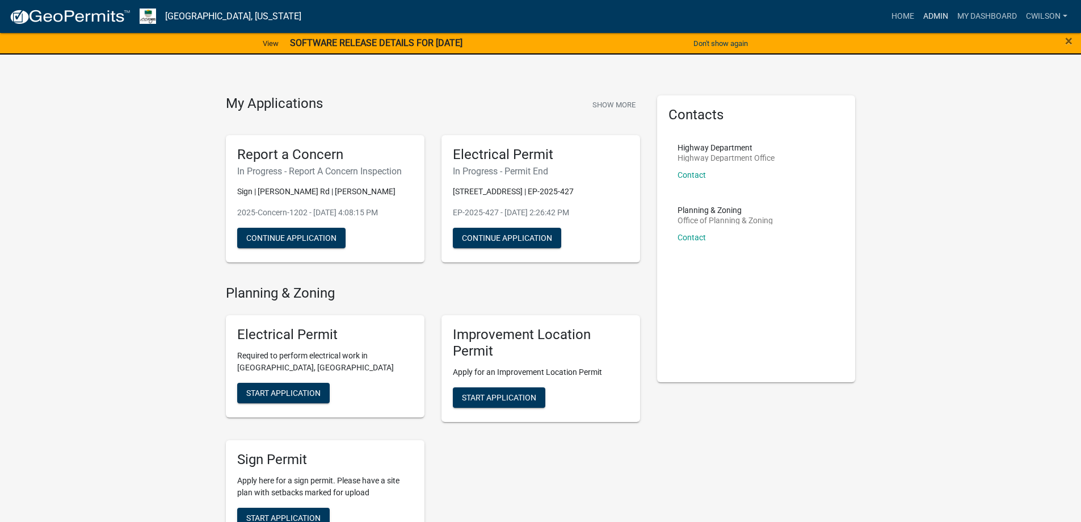
click at [939, 14] on link "Admin" at bounding box center [936, 17] width 34 height 22
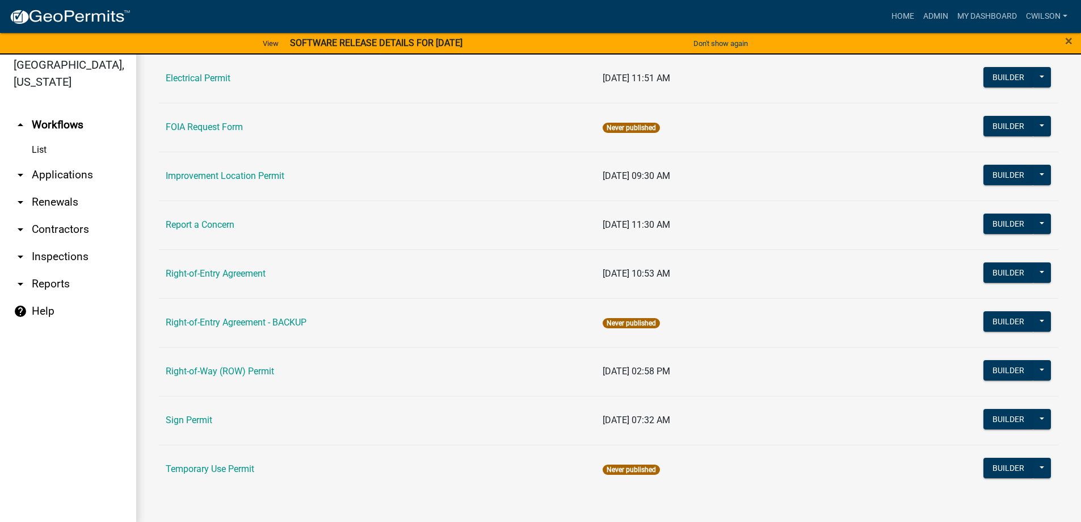
scroll to position [14, 0]
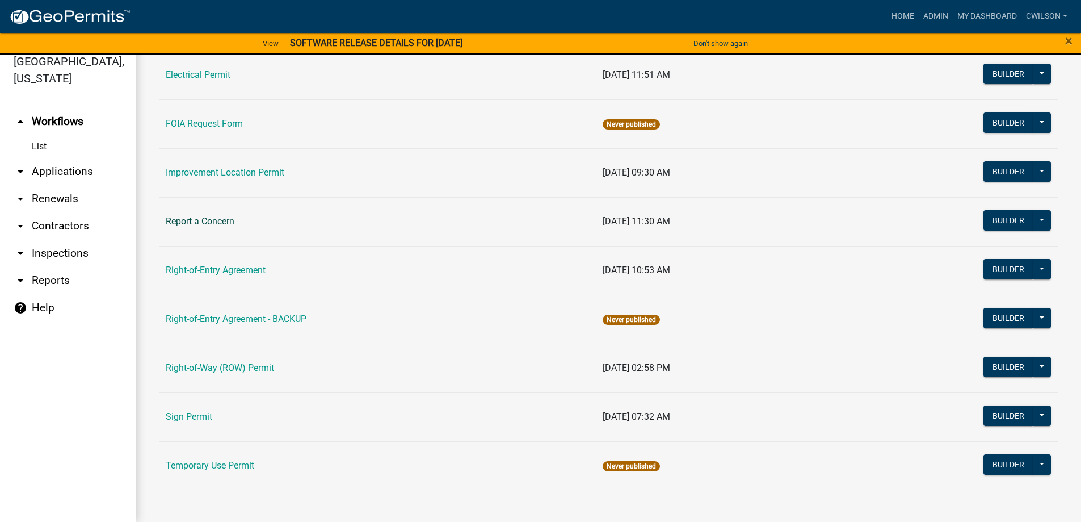
click at [211, 217] on link "Report a Concern" at bounding box center [200, 221] width 69 height 11
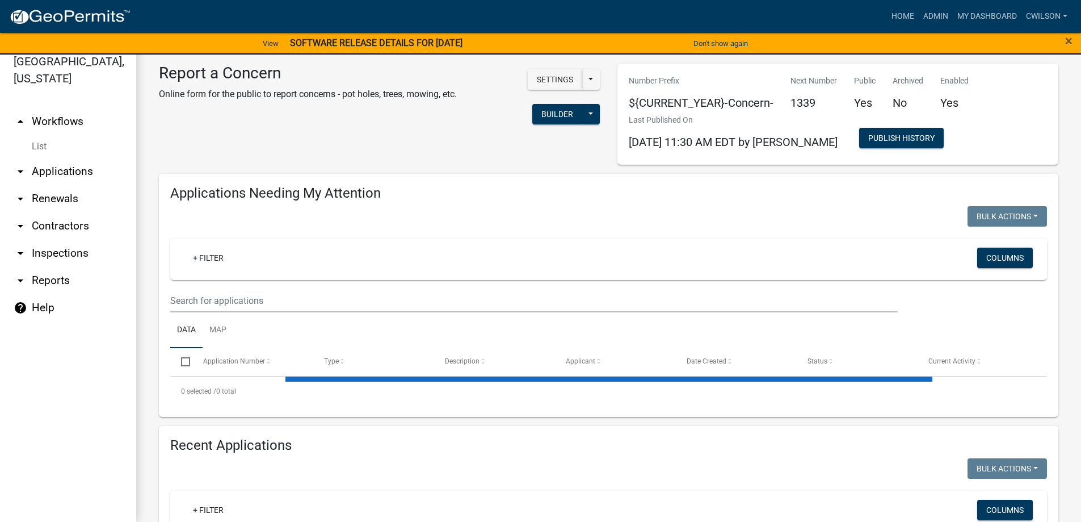
select select "2: 50"
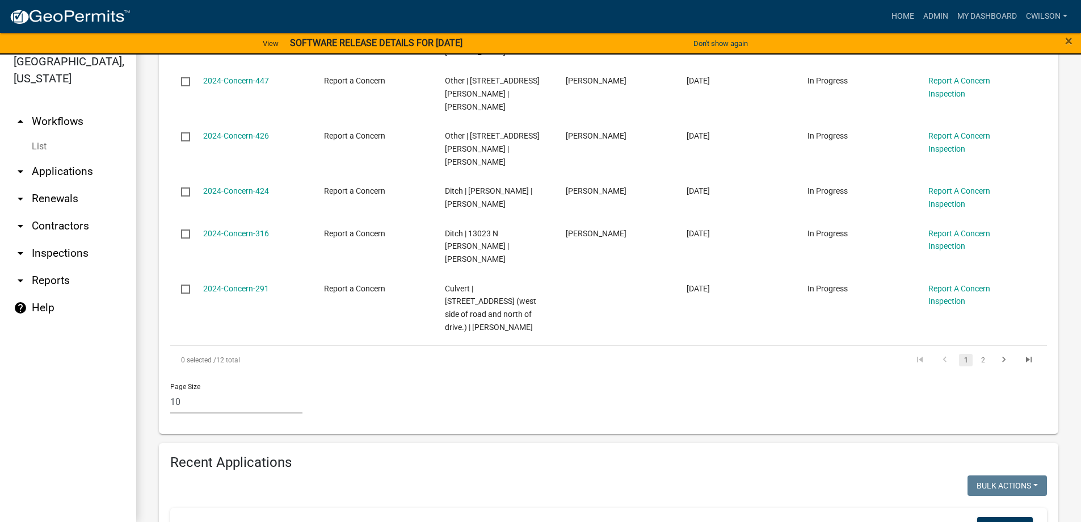
scroll to position [795, 0]
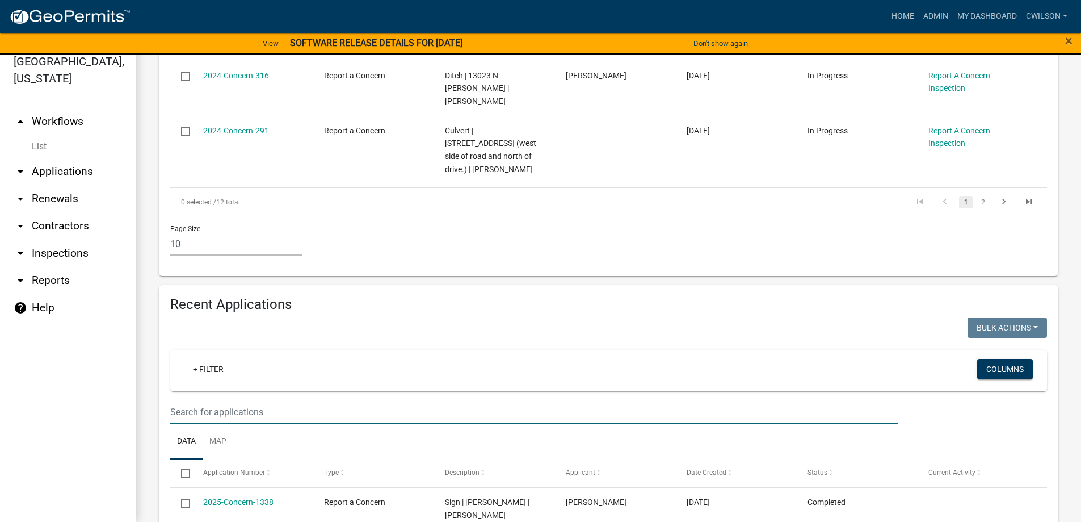
click at [253, 400] on input "text" at bounding box center [534, 411] width 728 height 23
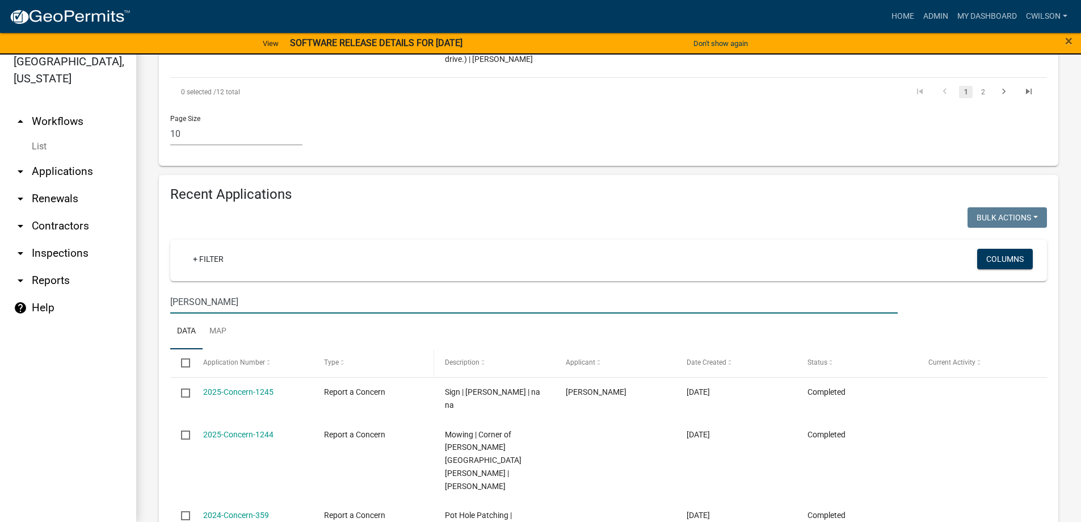
scroll to position [905, 0]
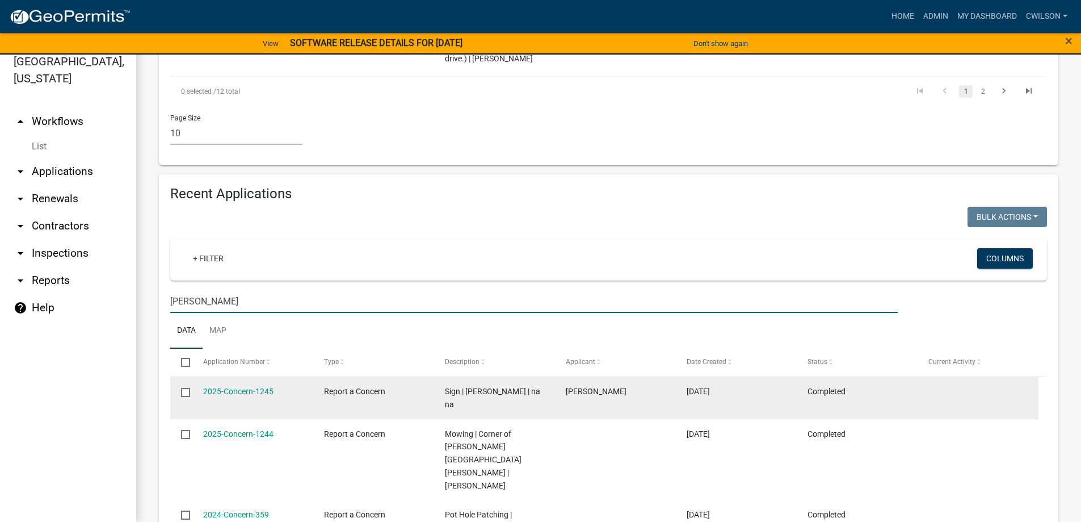
type input "benton"
click at [248, 385] on div "2025-Concern-1245" at bounding box center [252, 391] width 99 height 13
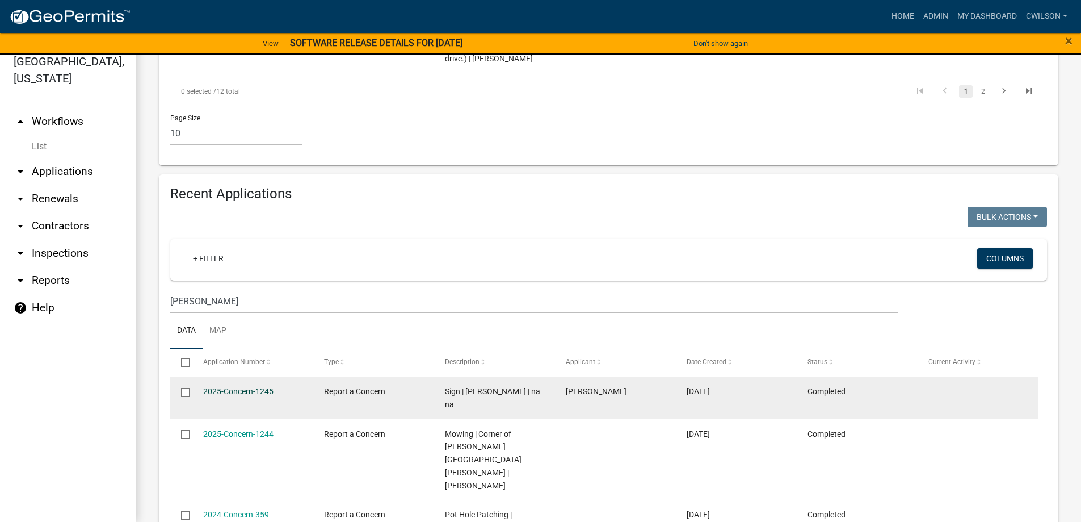
click at [242, 387] on link "2025-Concern-1245" at bounding box center [238, 391] width 70 height 9
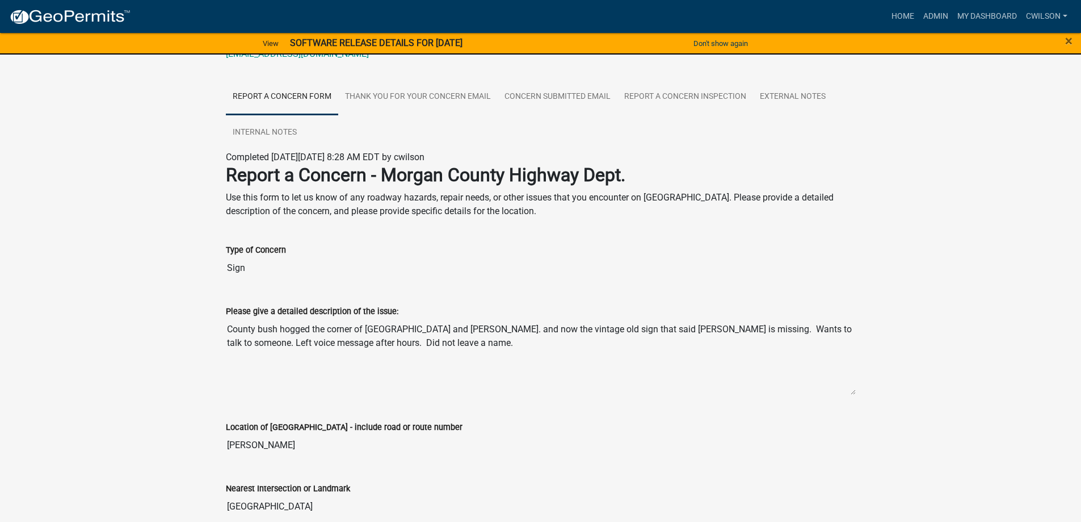
scroll to position [170, 0]
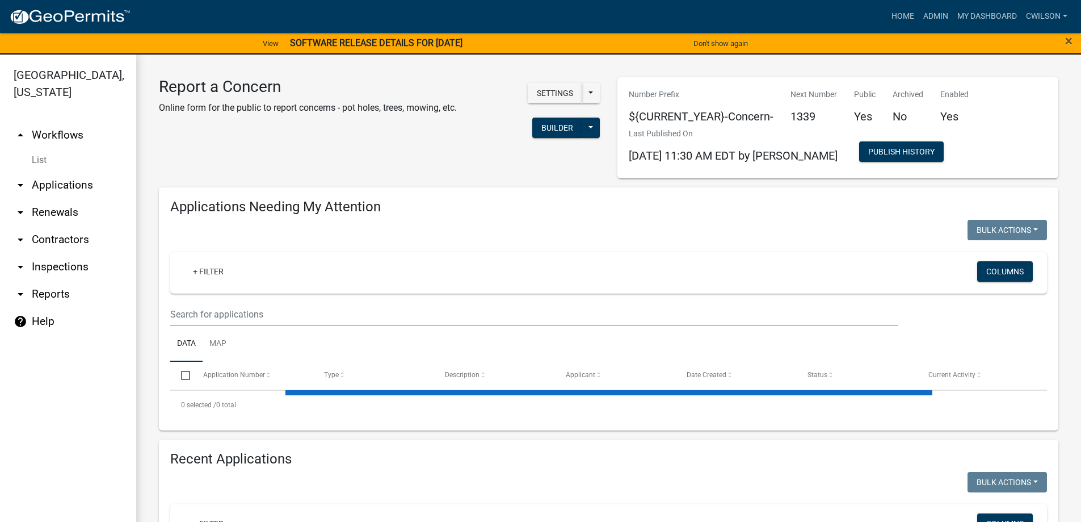
select select "2: 50"
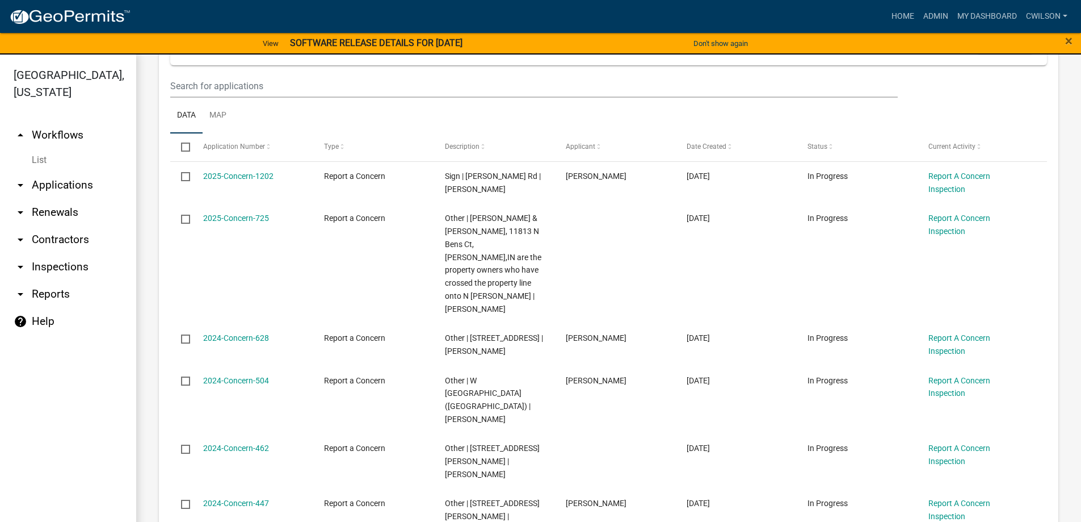
scroll to position [227, 0]
